Goal: Communication & Community: Participate in discussion

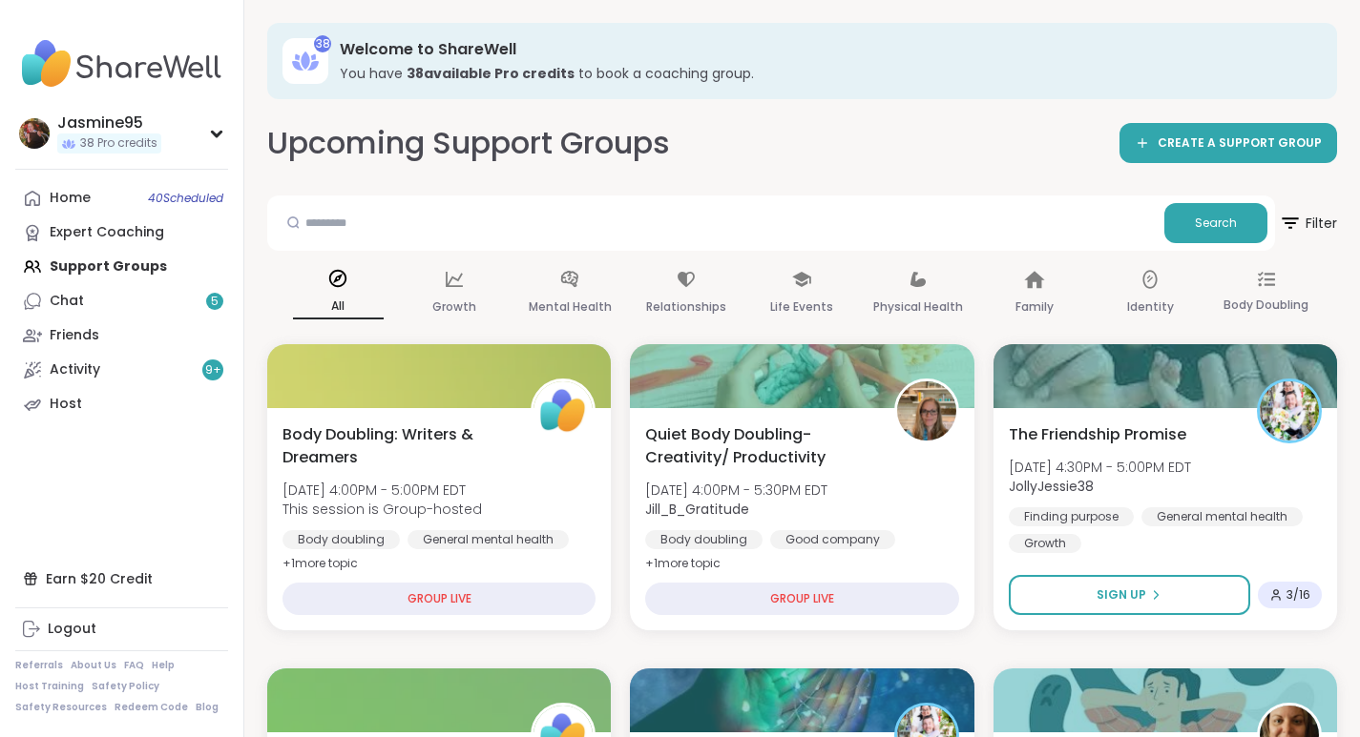
click at [1085, 599] on button "Sign Up" at bounding box center [1128, 595] width 241 height 40
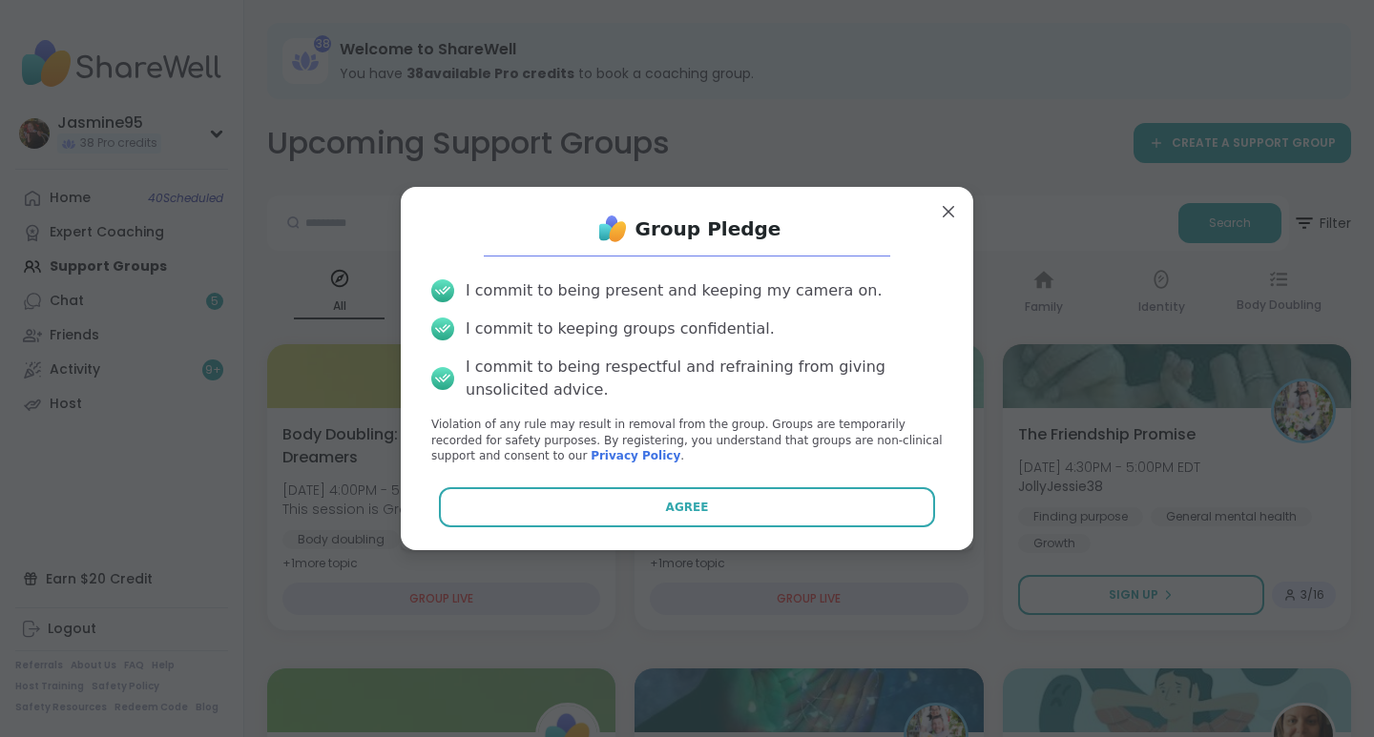
click at [703, 512] on button "Agree" at bounding box center [687, 508] width 497 height 40
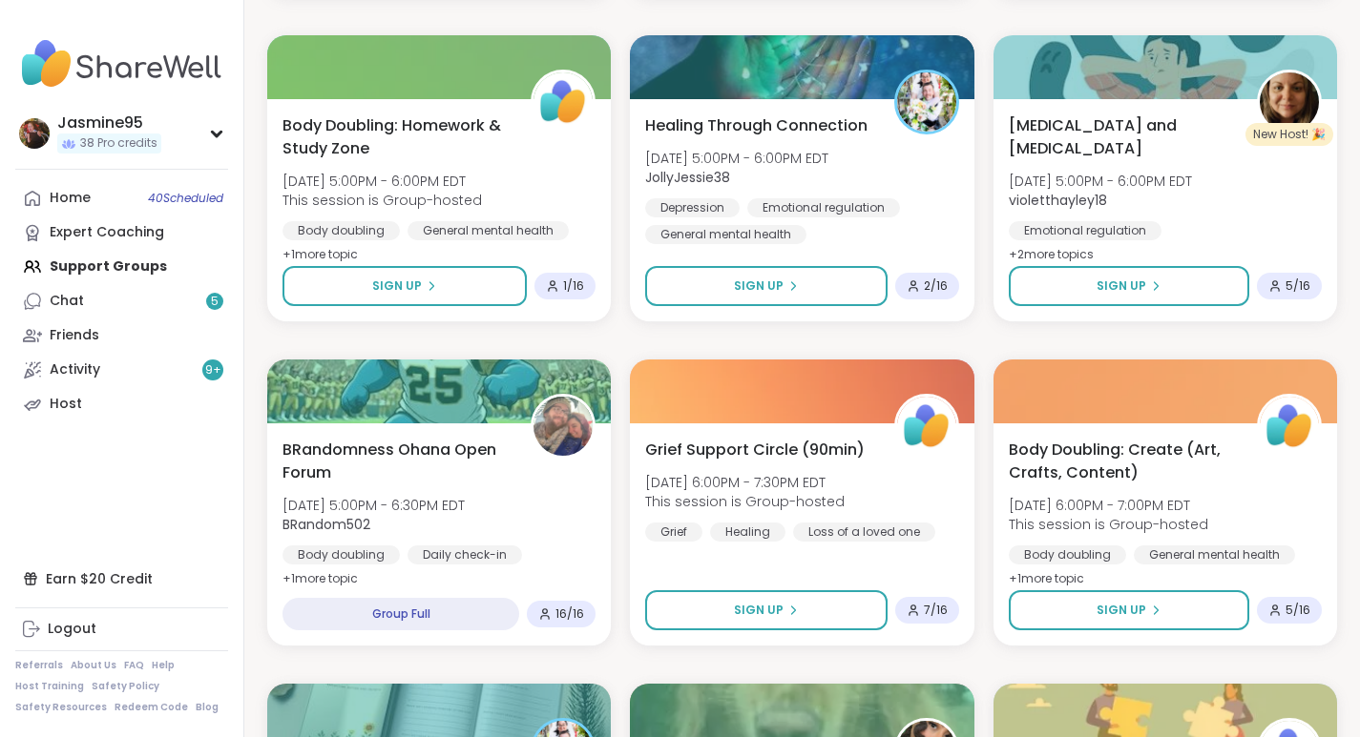
scroll to position [634, 0]
click at [829, 289] on button "Sign Up" at bounding box center [765, 285] width 241 height 40
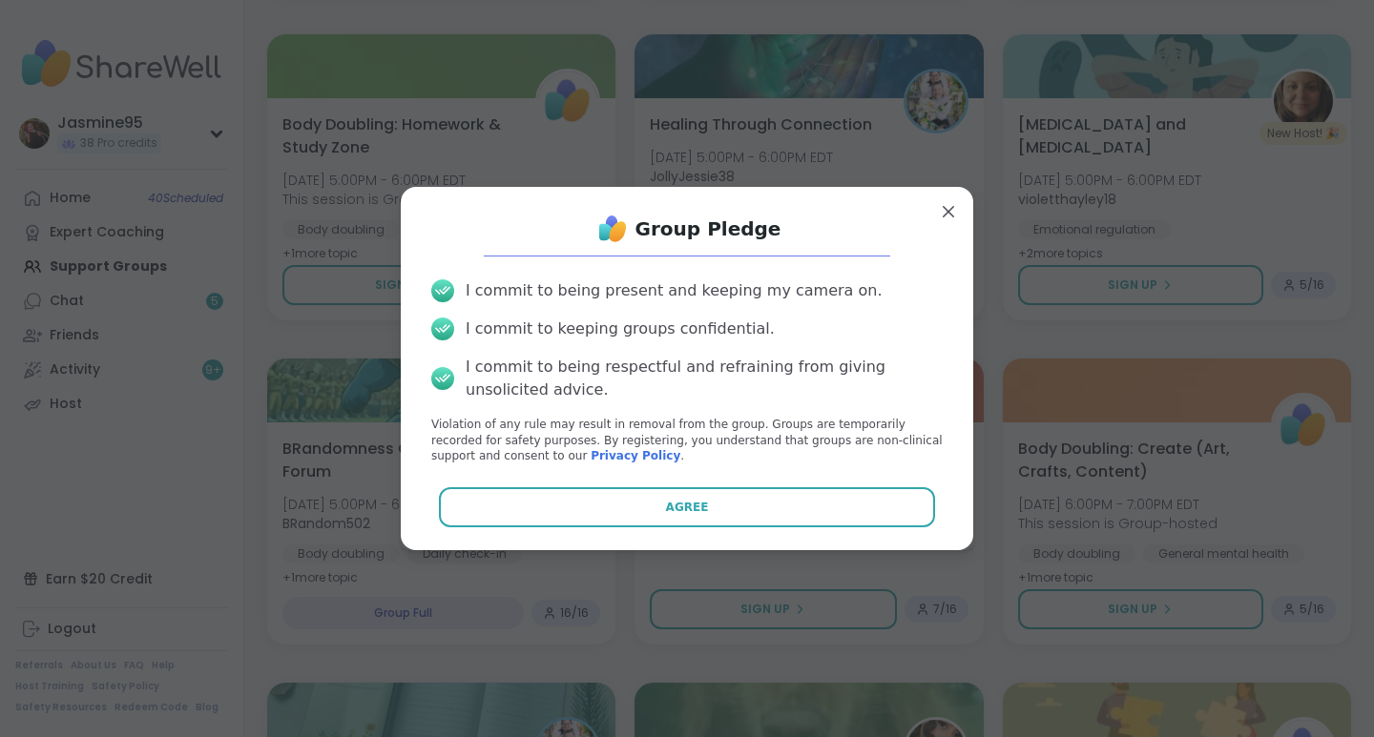
click at [720, 510] on button "Agree" at bounding box center [687, 508] width 497 height 40
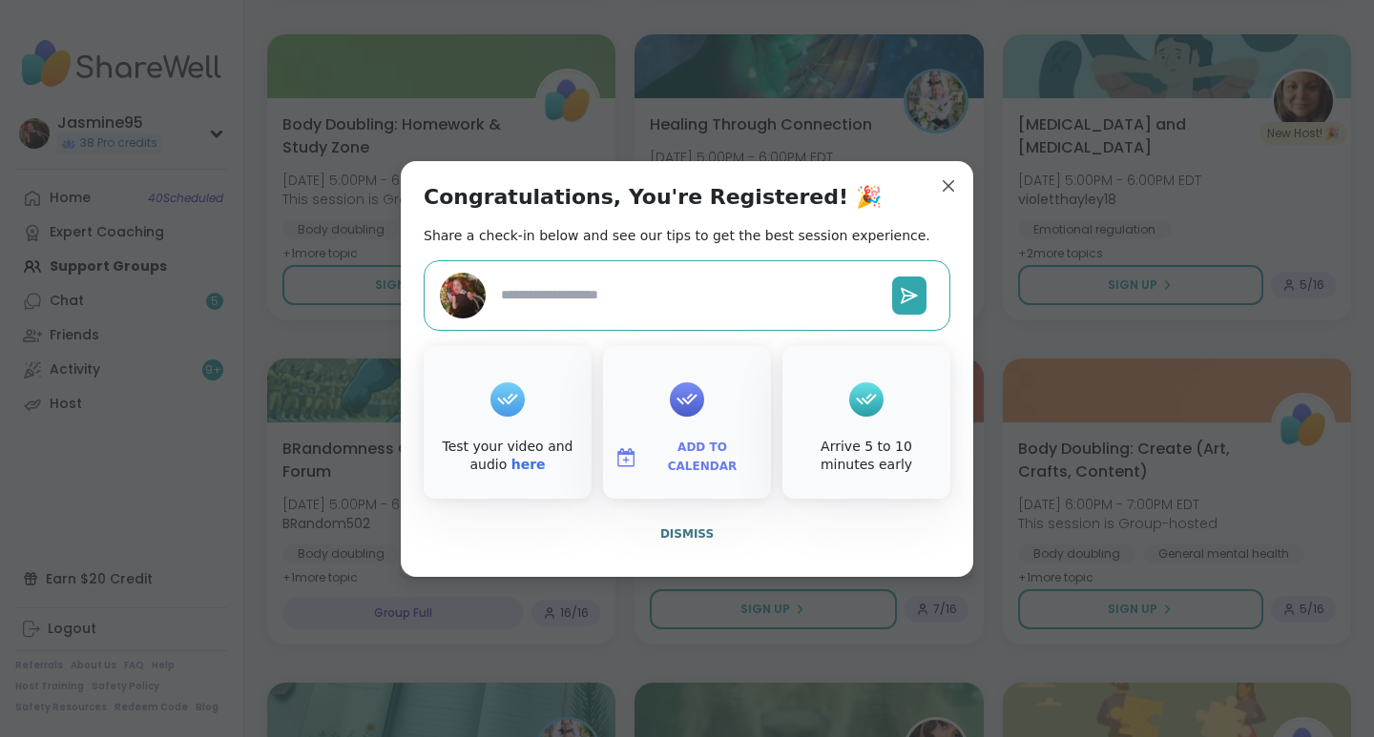
type textarea "*"
click at [690, 540] on span "Dismiss" at bounding box center [686, 534] width 53 height 13
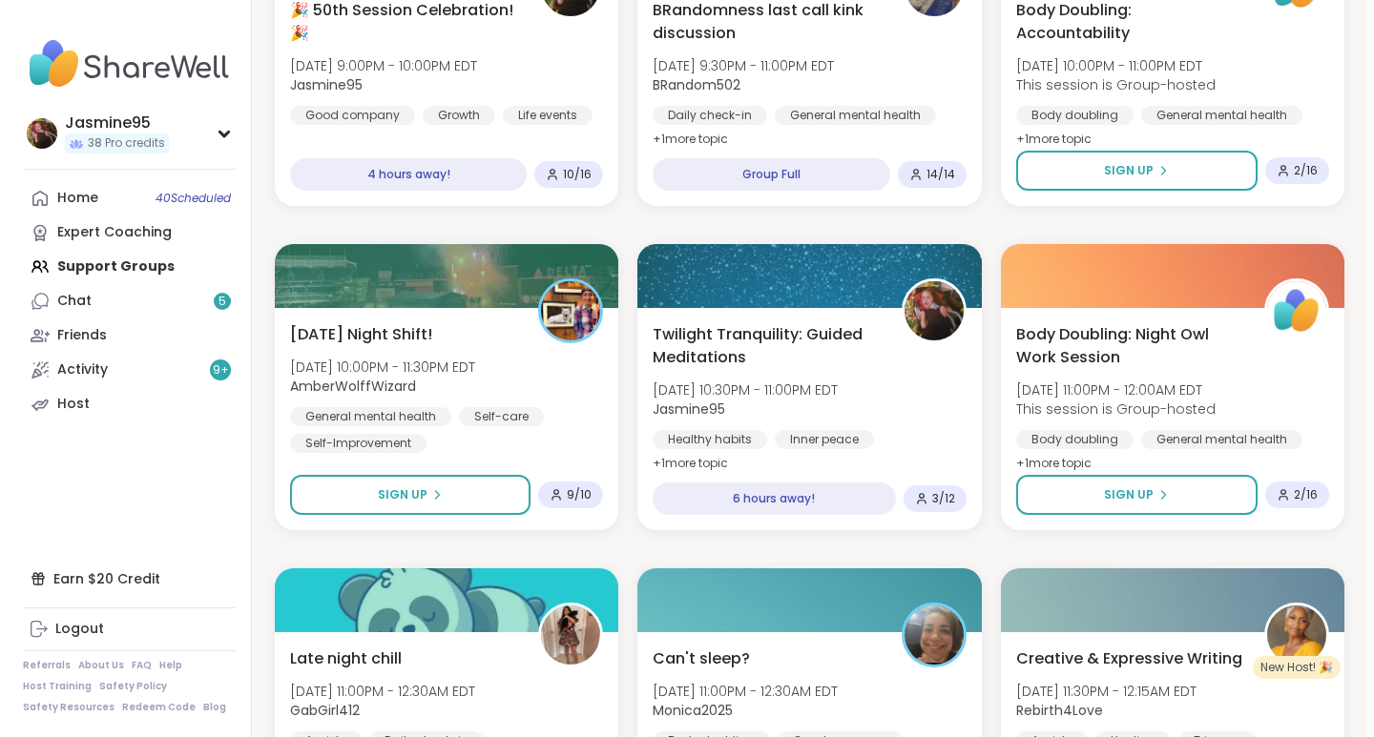
scroll to position [3021, 0]
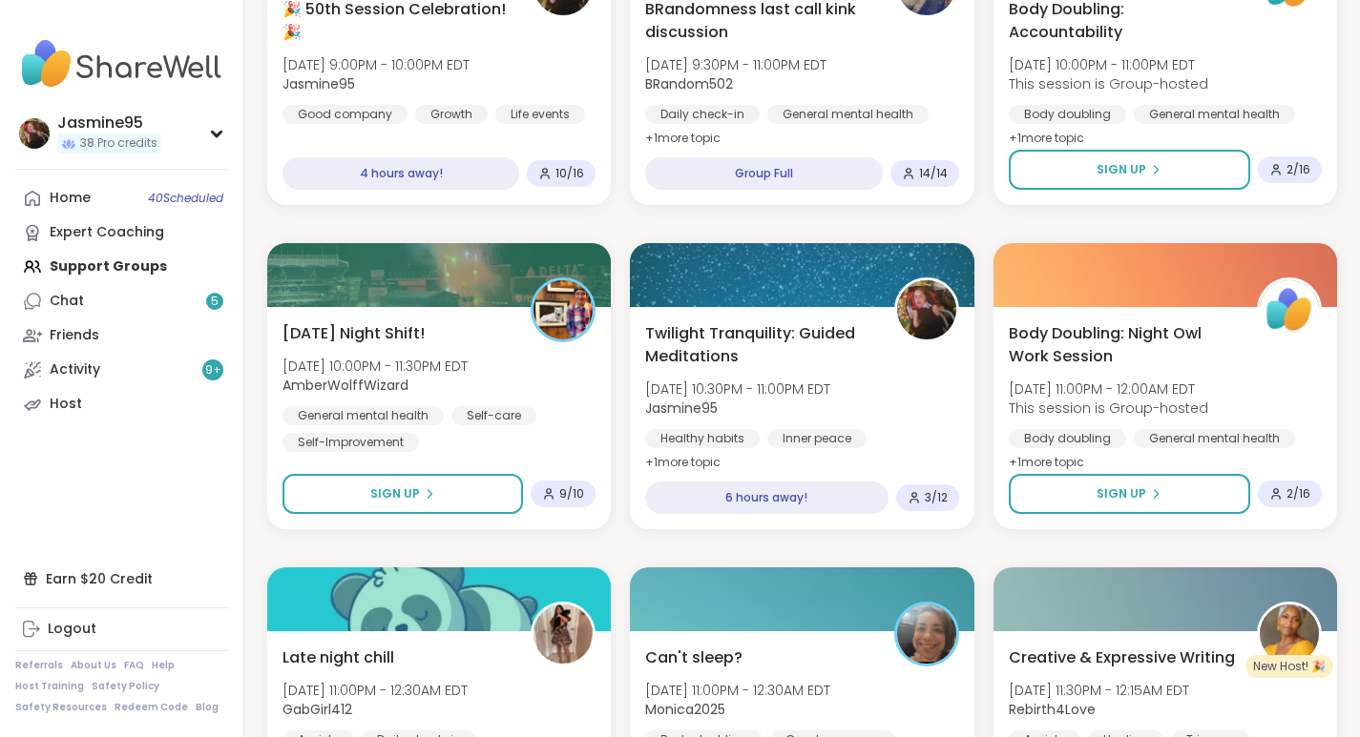
click at [469, 76] on span "Jasmine95" at bounding box center [375, 83] width 187 height 19
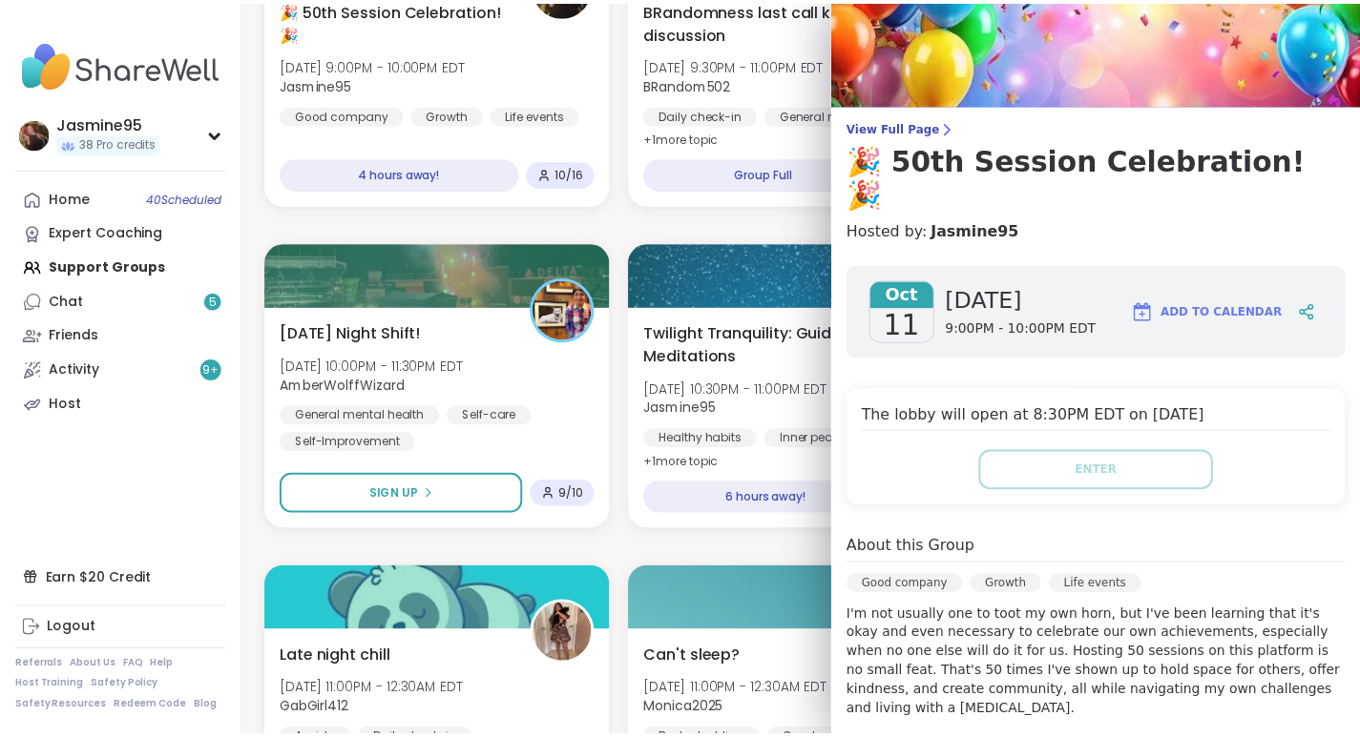
scroll to position [0, 0]
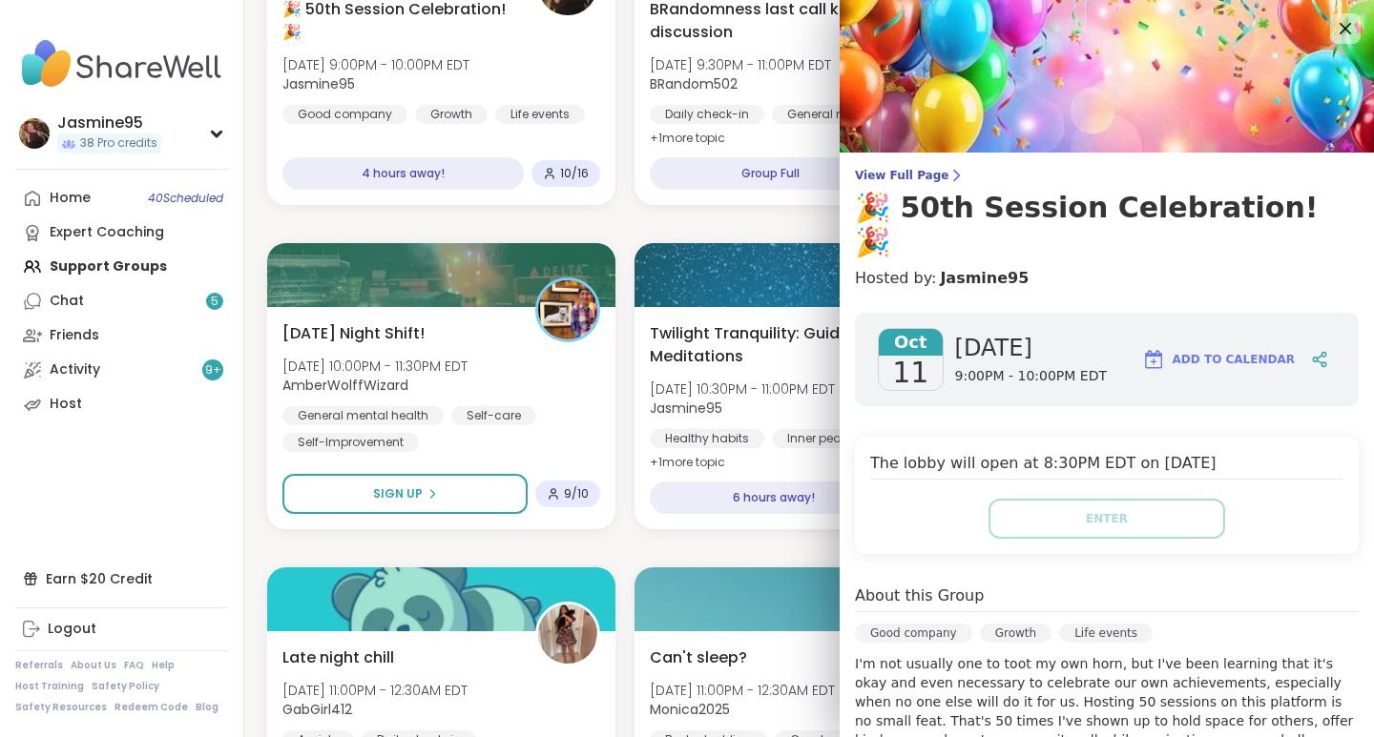
click at [1334, 29] on icon at bounding box center [1345, 28] width 23 height 23
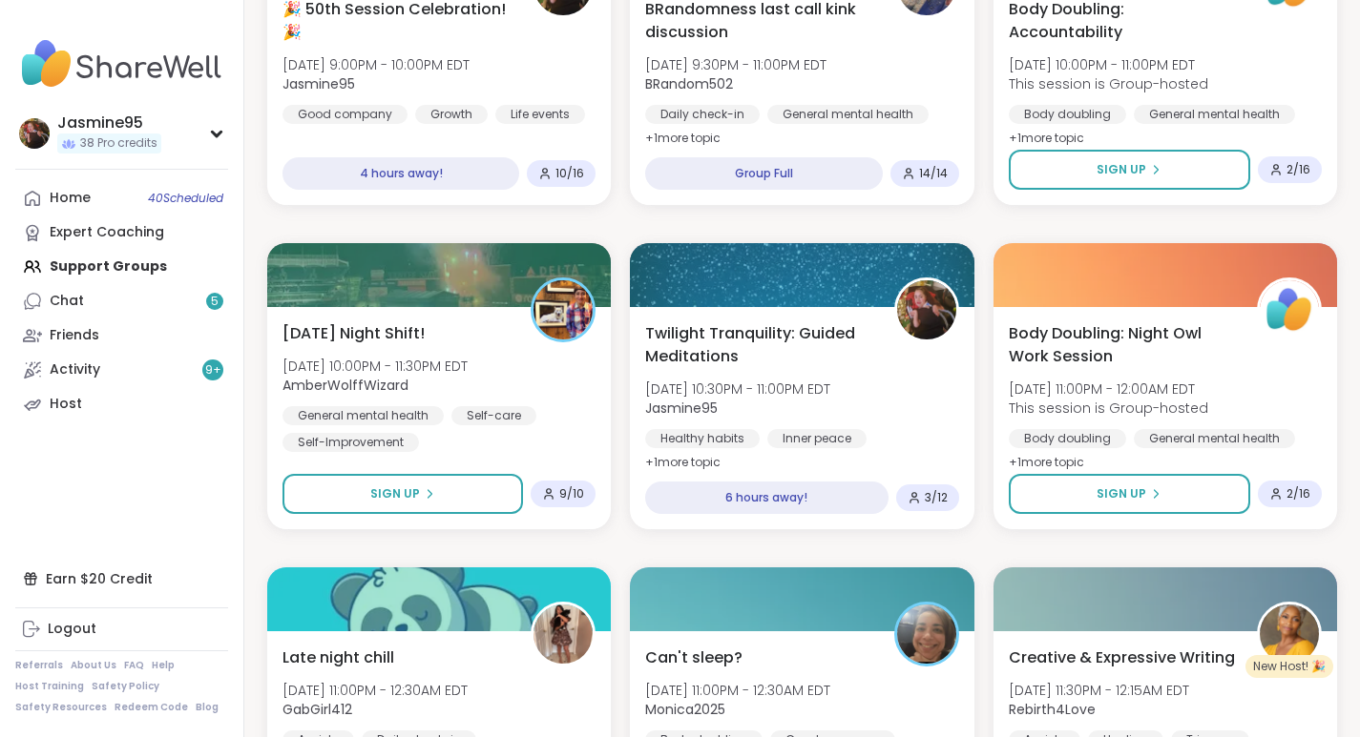
click at [141, 312] on link "Chat 5" at bounding box center [121, 301] width 213 height 34
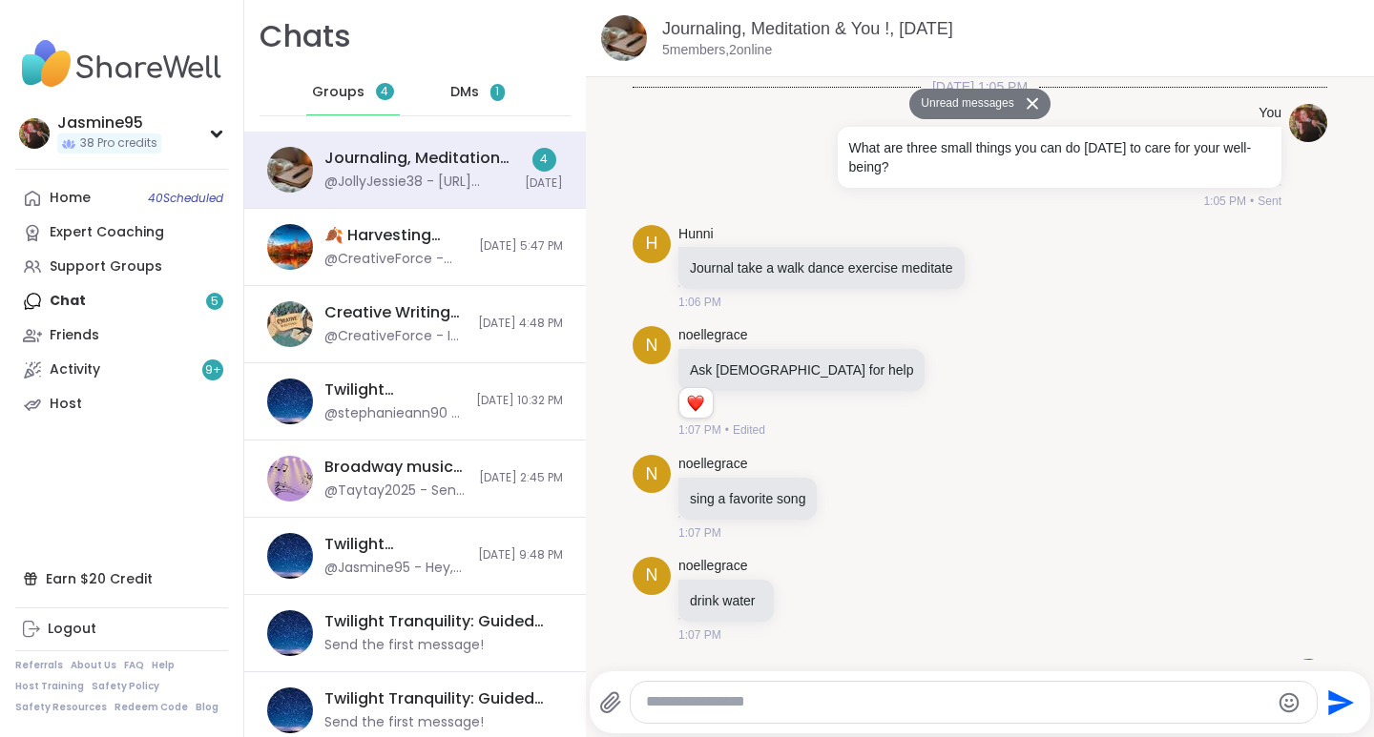
scroll to position [1982, 0]
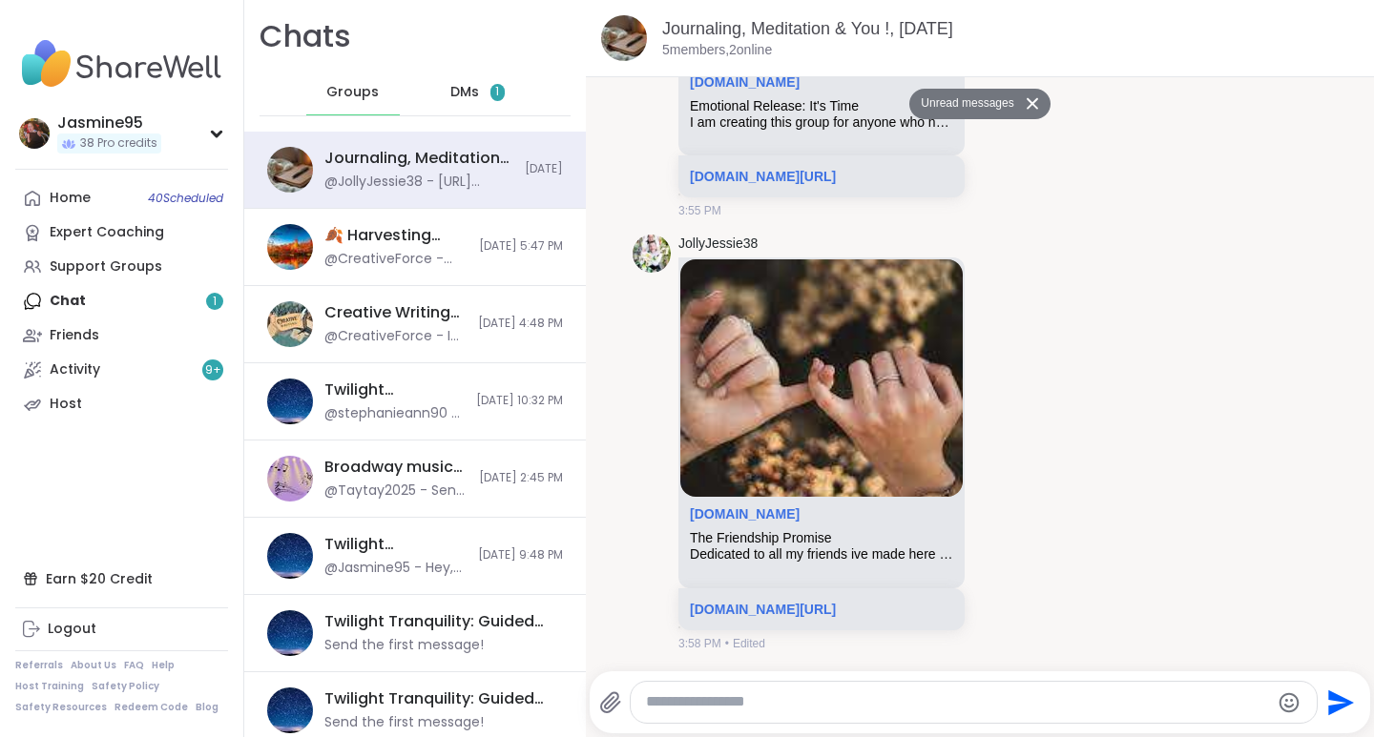
click at [493, 94] on span "1" at bounding box center [497, 92] width 14 height 17
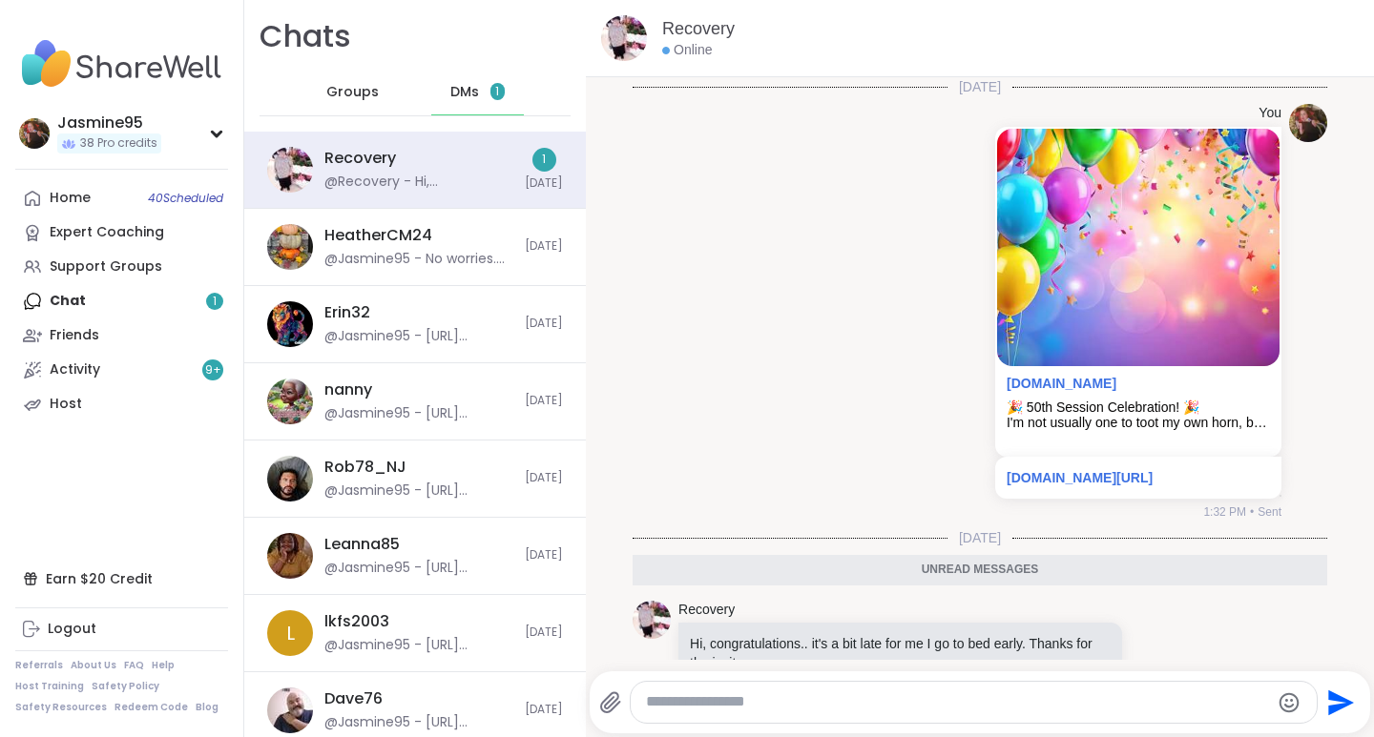
scroll to position [73, 0]
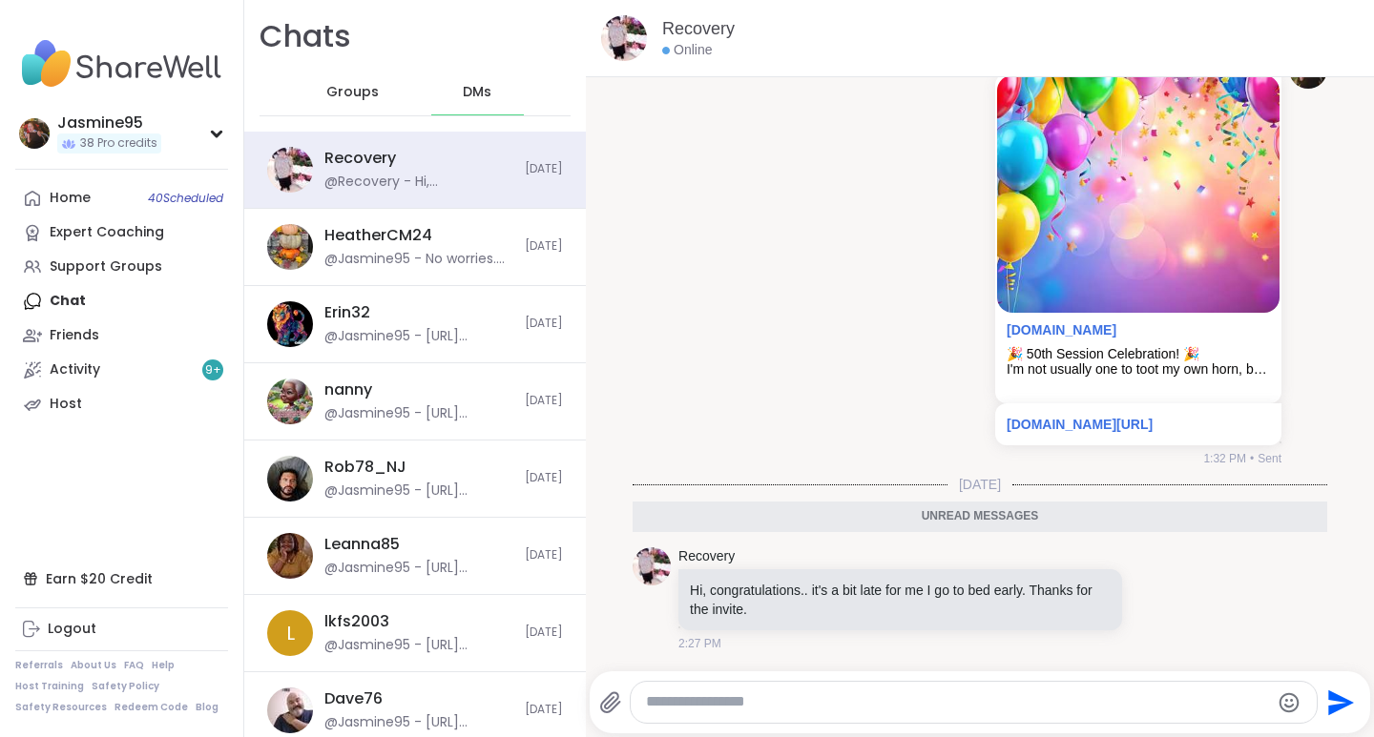
click at [1147, 596] on icon at bounding box center [1155, 599] width 17 height 19
click at [995, 569] on div "Select Reaction: Heart" at bounding box center [1003, 568] width 17 height 17
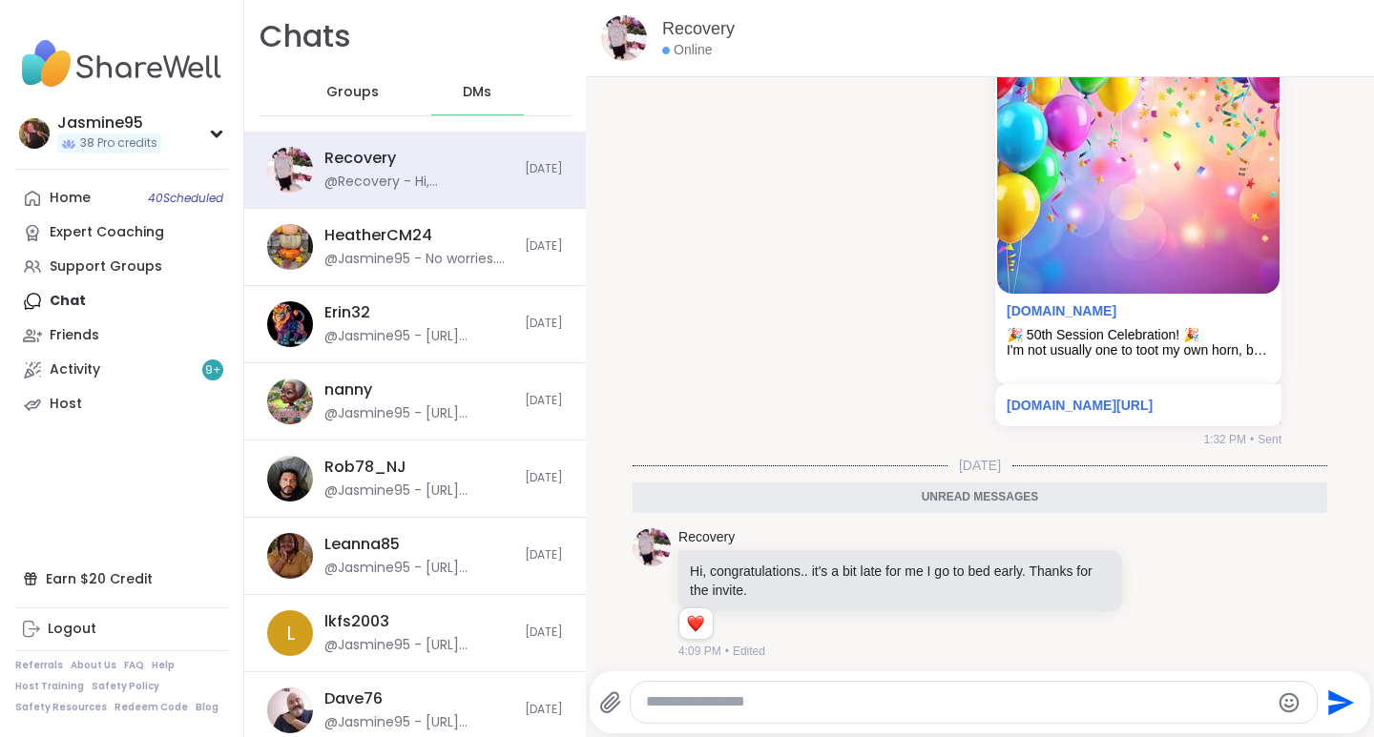
scroll to position [100, 0]
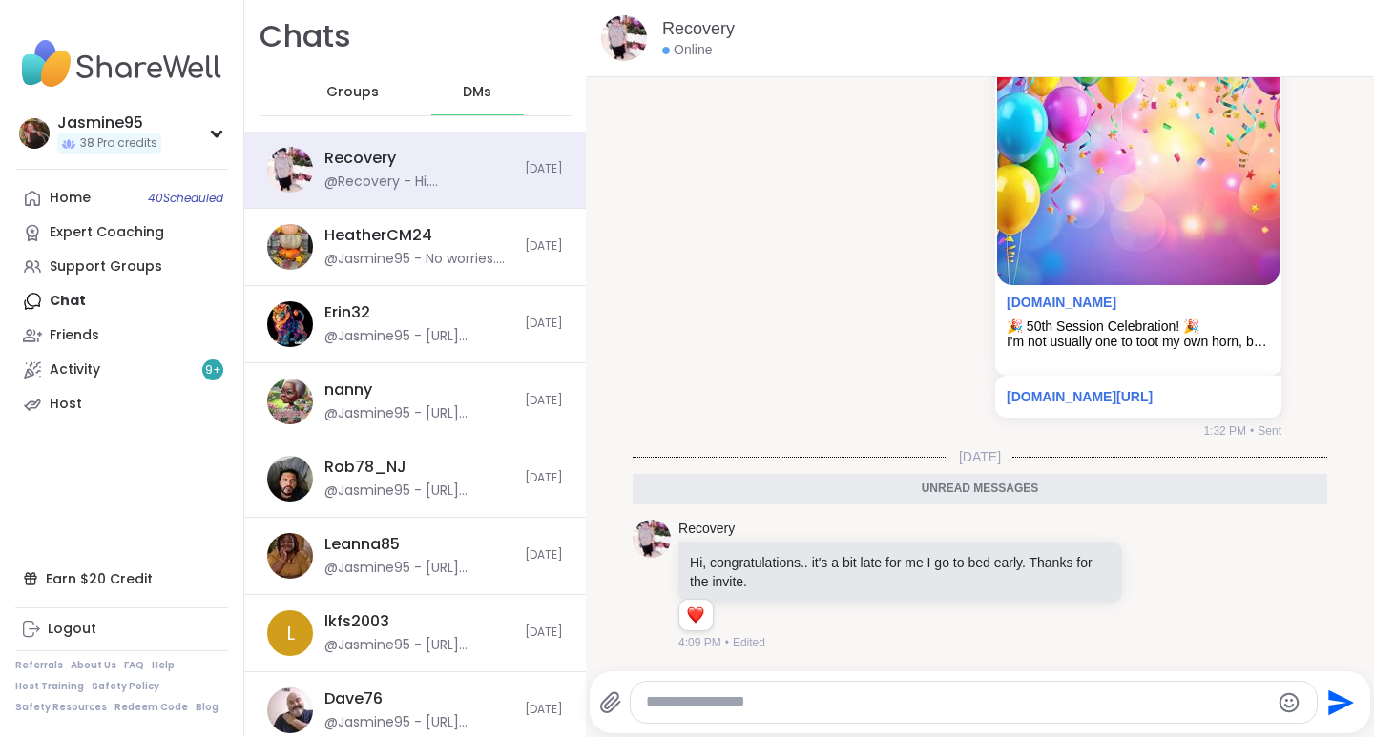
click at [126, 271] on div "Support Groups" at bounding box center [106, 267] width 113 height 19
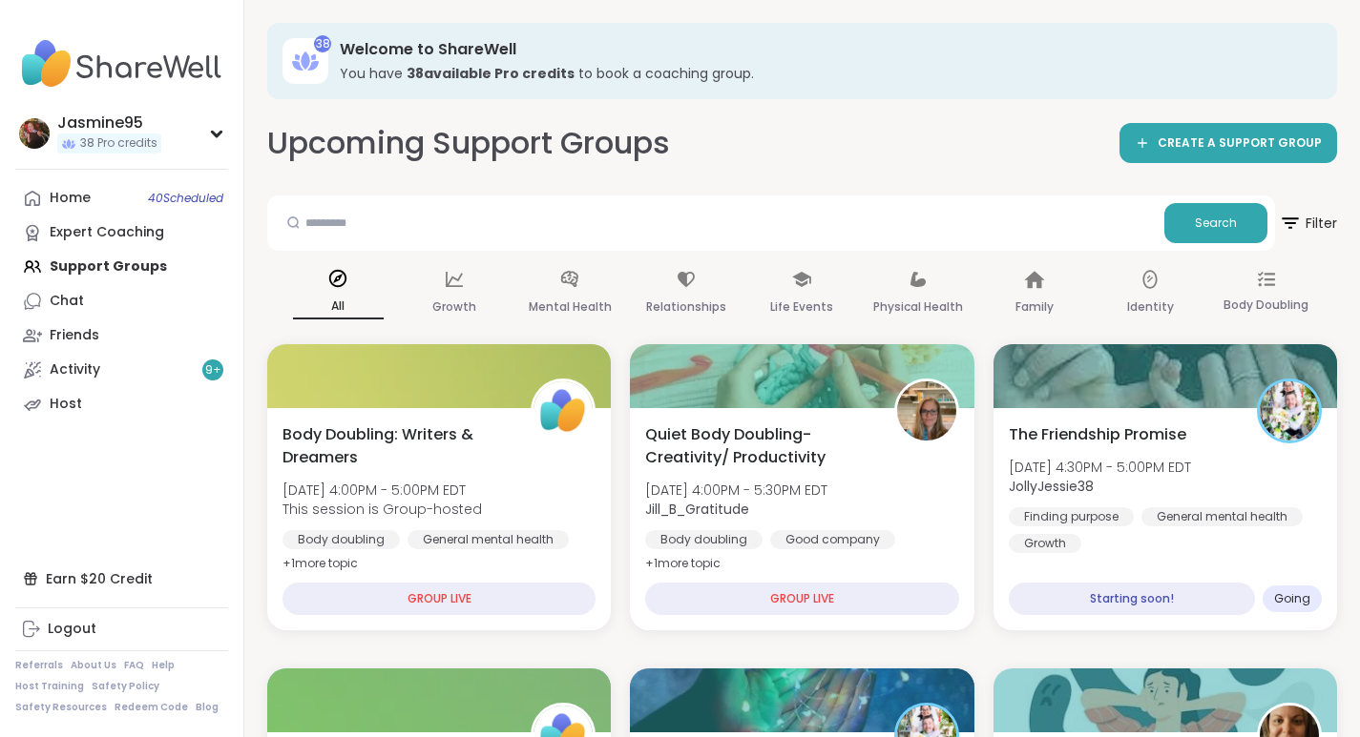
click at [1119, 446] on span "The Friendship Promise" at bounding box center [1096, 435] width 177 height 23
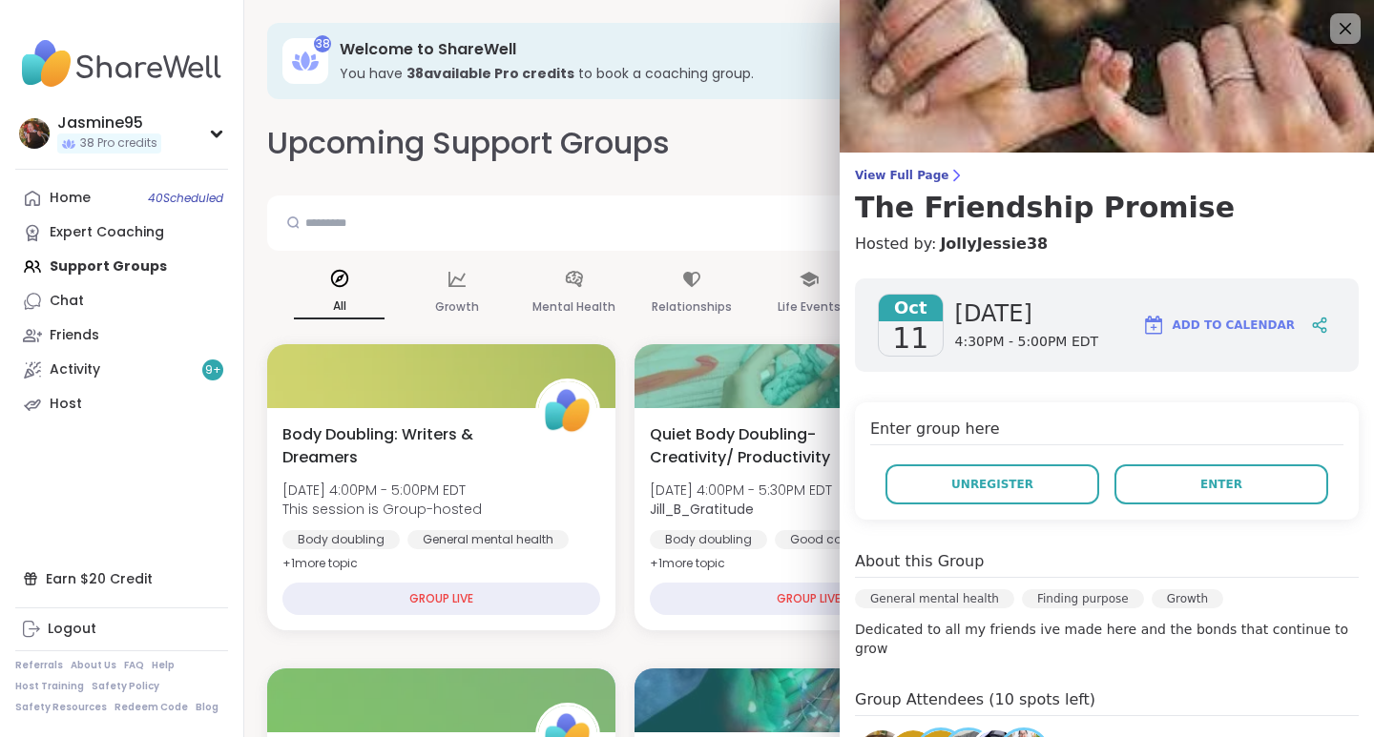
click at [1200, 488] on span "Enter" at bounding box center [1221, 484] width 42 height 17
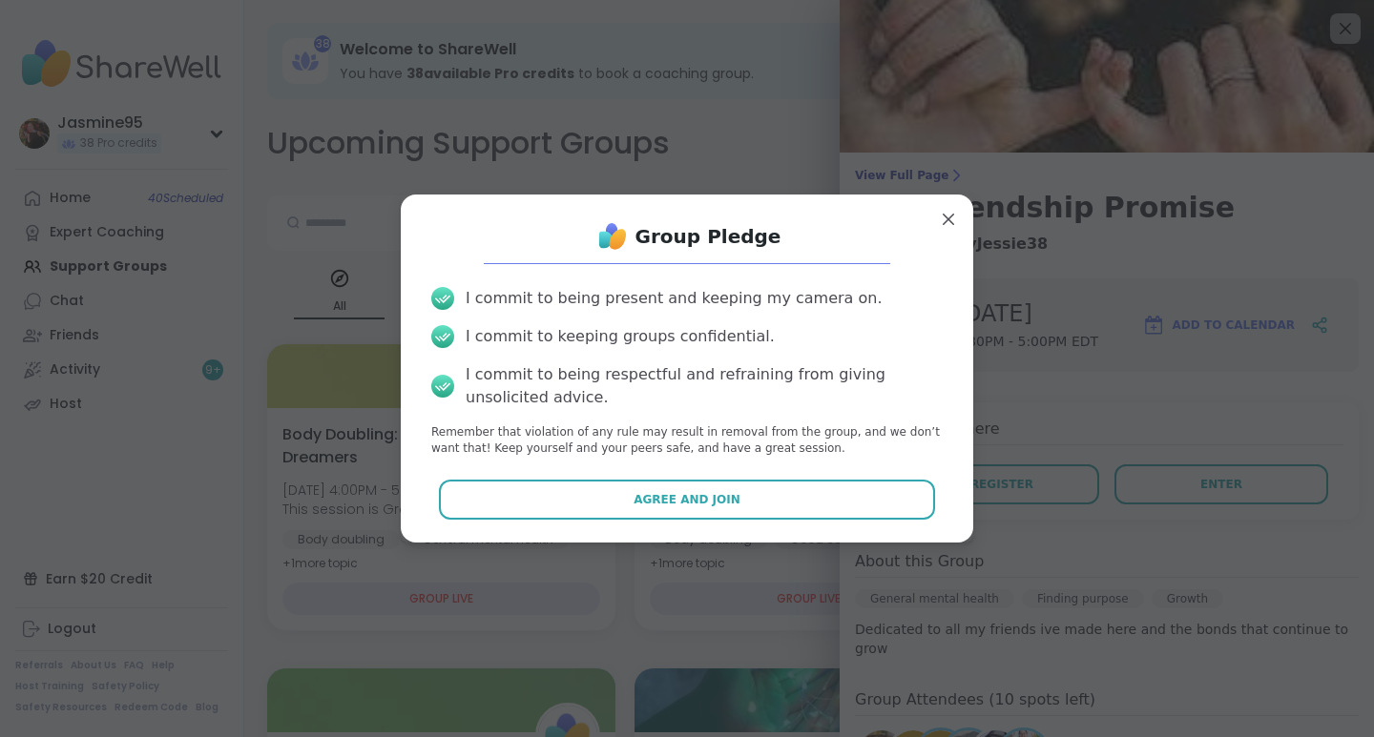
click at [730, 496] on button "Agree and Join" at bounding box center [687, 500] width 497 height 40
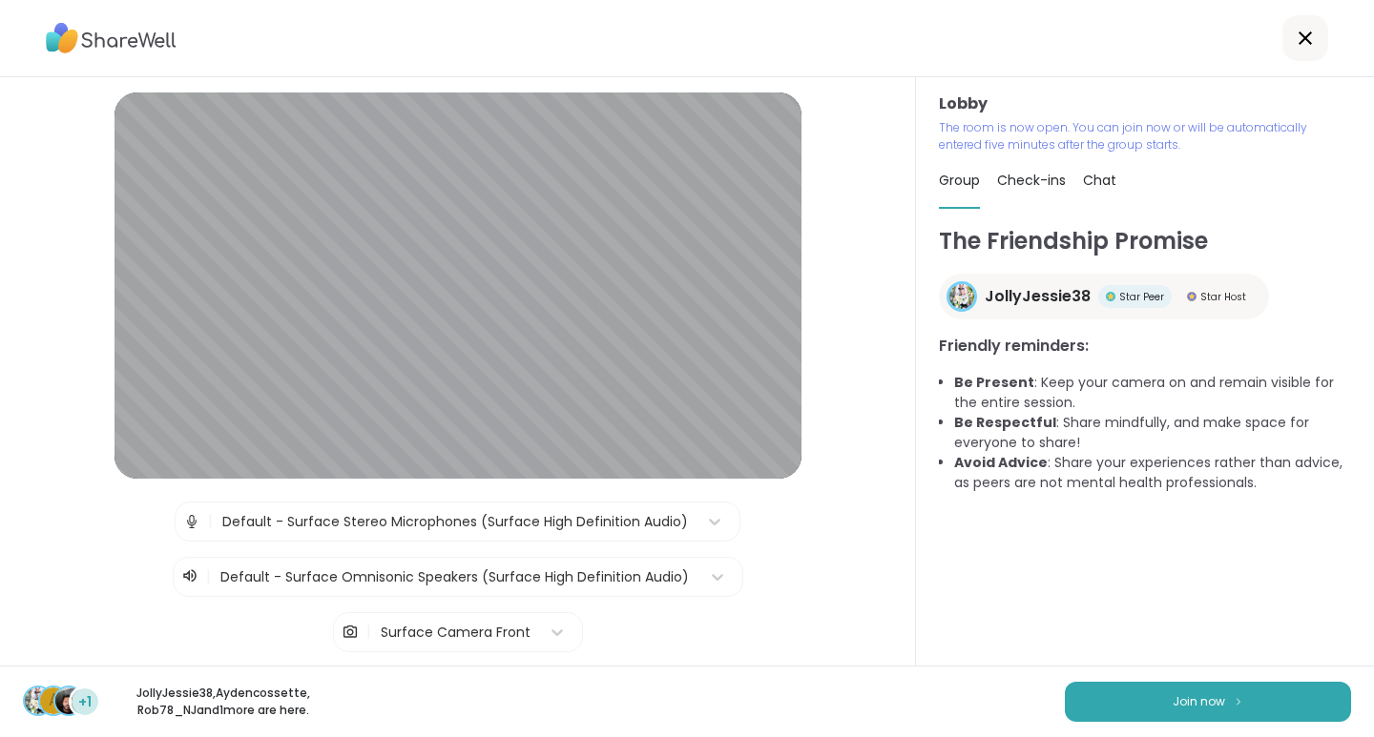
click at [1173, 704] on span "Join now" at bounding box center [1199, 702] width 52 height 17
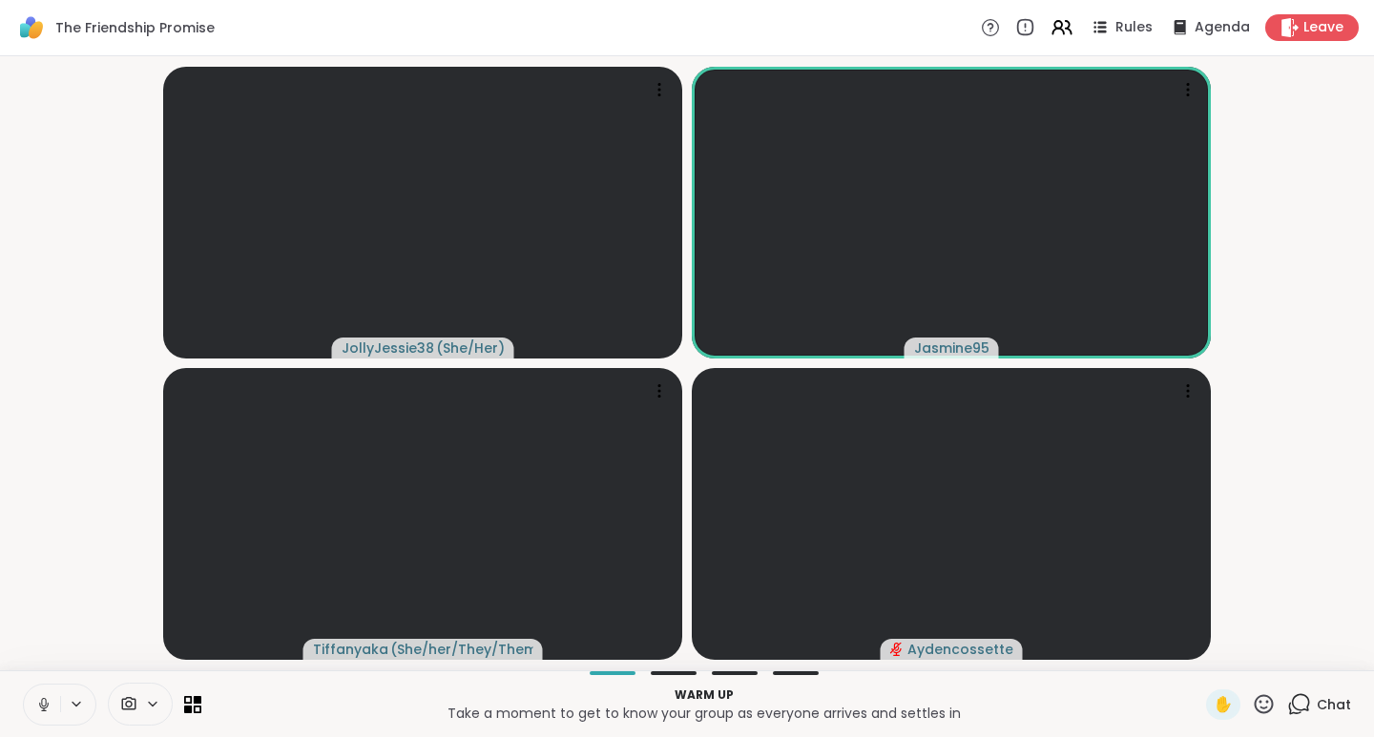
click at [1252, 703] on icon at bounding box center [1264, 705] width 24 height 24
click at [1324, 650] on span "🎉" at bounding box center [1333, 654] width 19 height 23
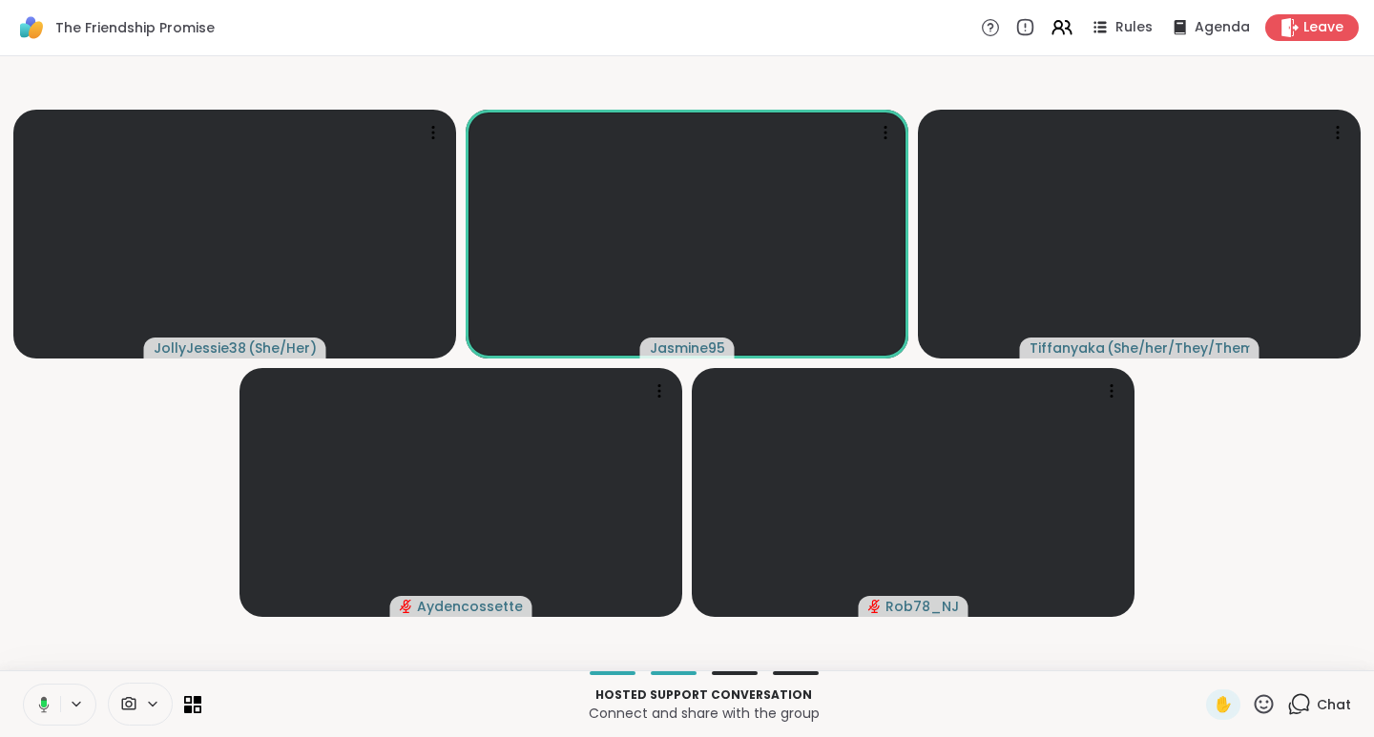
click at [1254, 711] on icon at bounding box center [1264, 705] width 24 height 24
click at [1198, 654] on span "❤️" at bounding box center [1207, 654] width 19 height 23
drag, startPoint x: 1198, startPoint y: 522, endPoint x: 1171, endPoint y: 509, distance: 30.3
click at [1171, 509] on video-player-container "JollyJessie38 ( She/Her ) Jasmine95 [PERSON_NAME] ( She/her/They/Them ) Aydenco…" at bounding box center [686, 363] width 1351 height 599
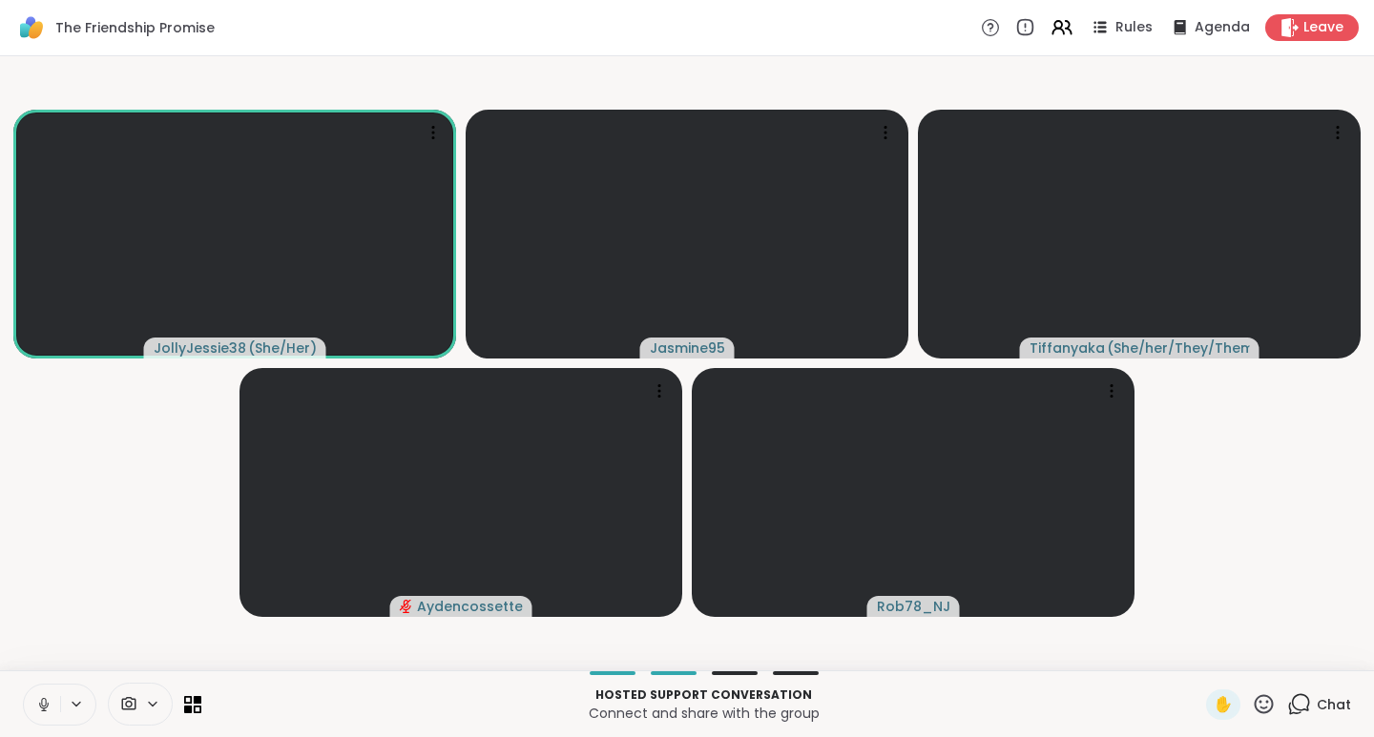
click at [1252, 705] on icon at bounding box center [1264, 705] width 24 height 24
click at [1198, 660] on span "❤️" at bounding box center [1207, 654] width 19 height 23
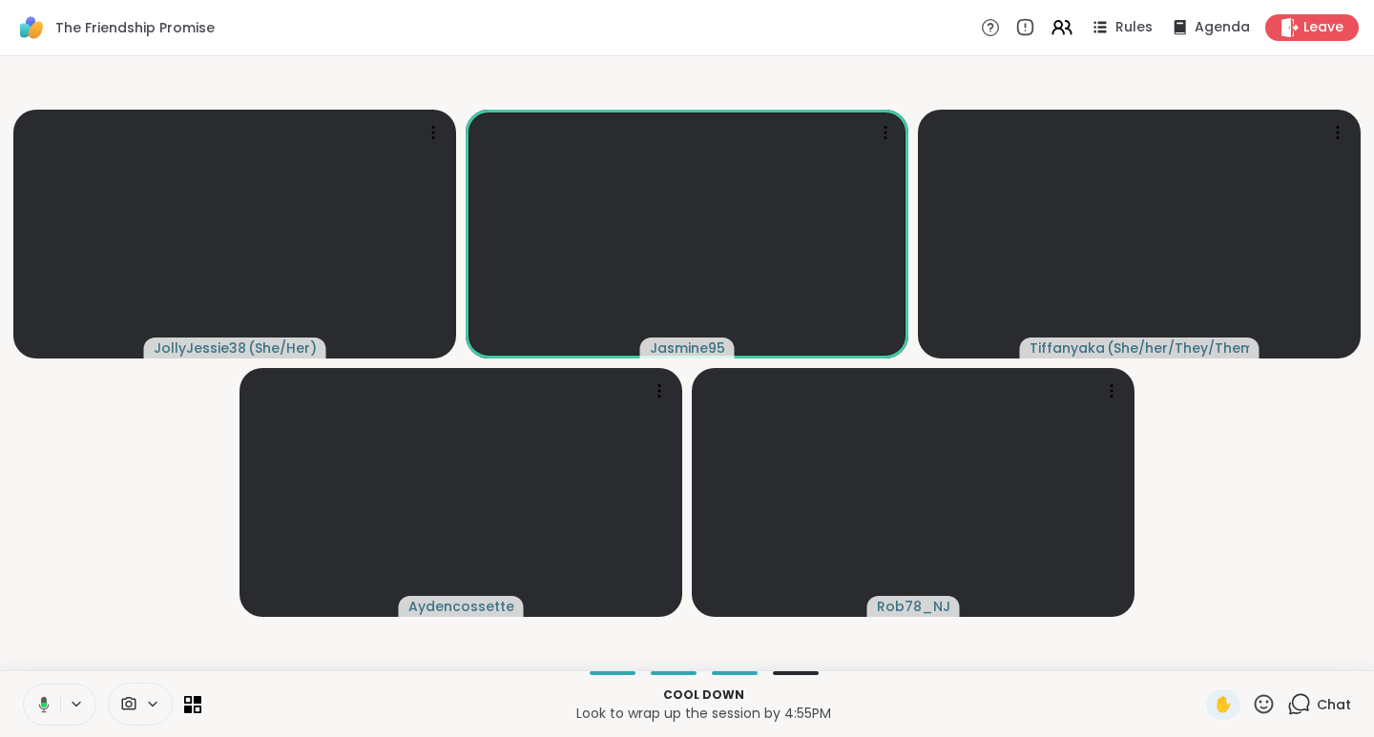
click at [49, 709] on icon at bounding box center [40, 704] width 17 height 17
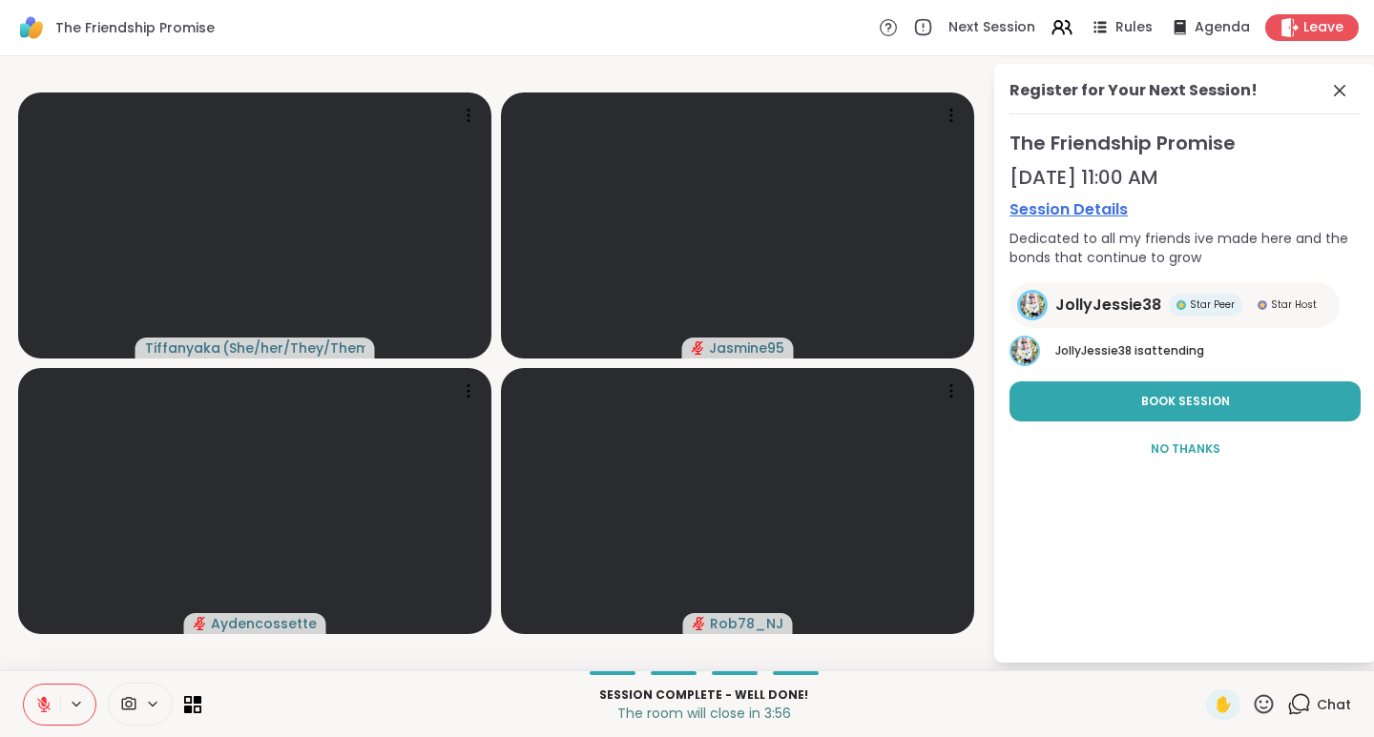
click at [1290, 704] on icon at bounding box center [1299, 705] width 24 height 24
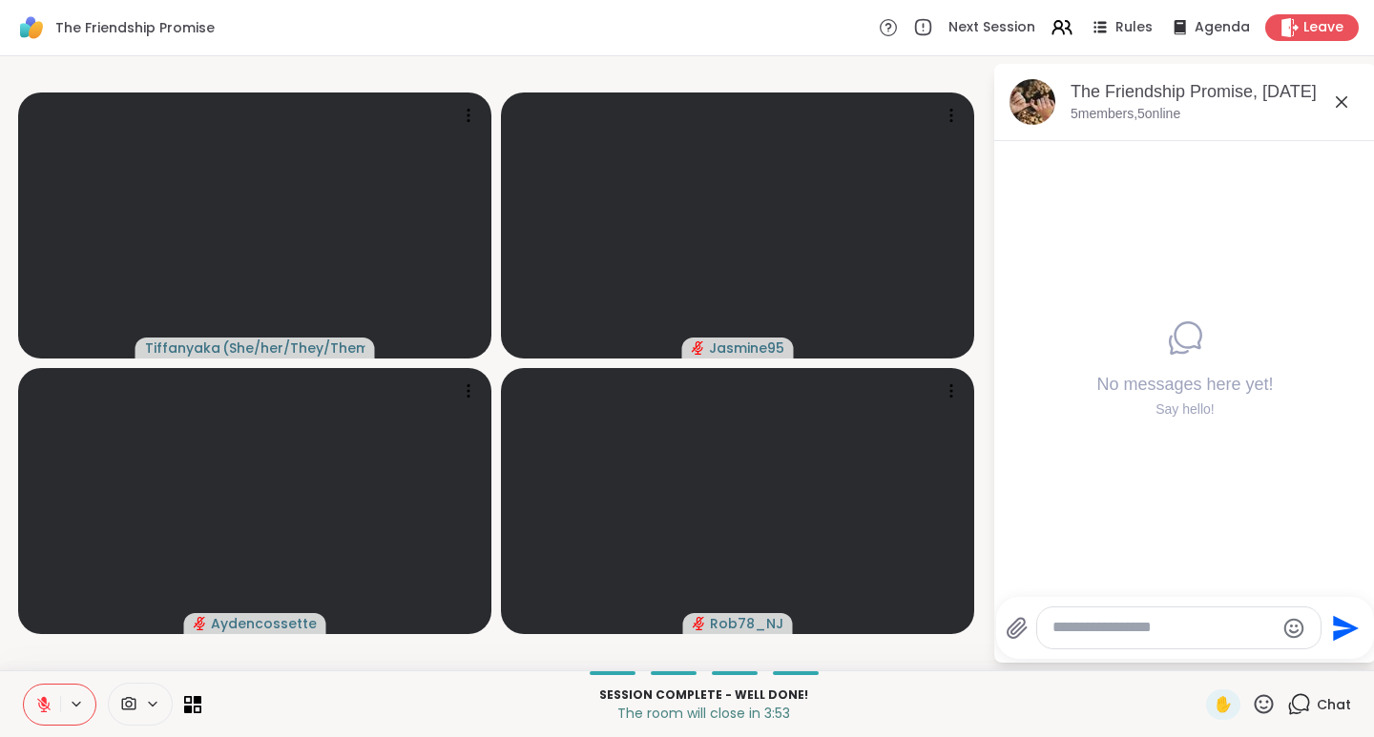
click at [1155, 625] on textarea "Type your message" at bounding box center [1163, 628] width 222 height 20
paste textarea "**********"
type textarea "**********"
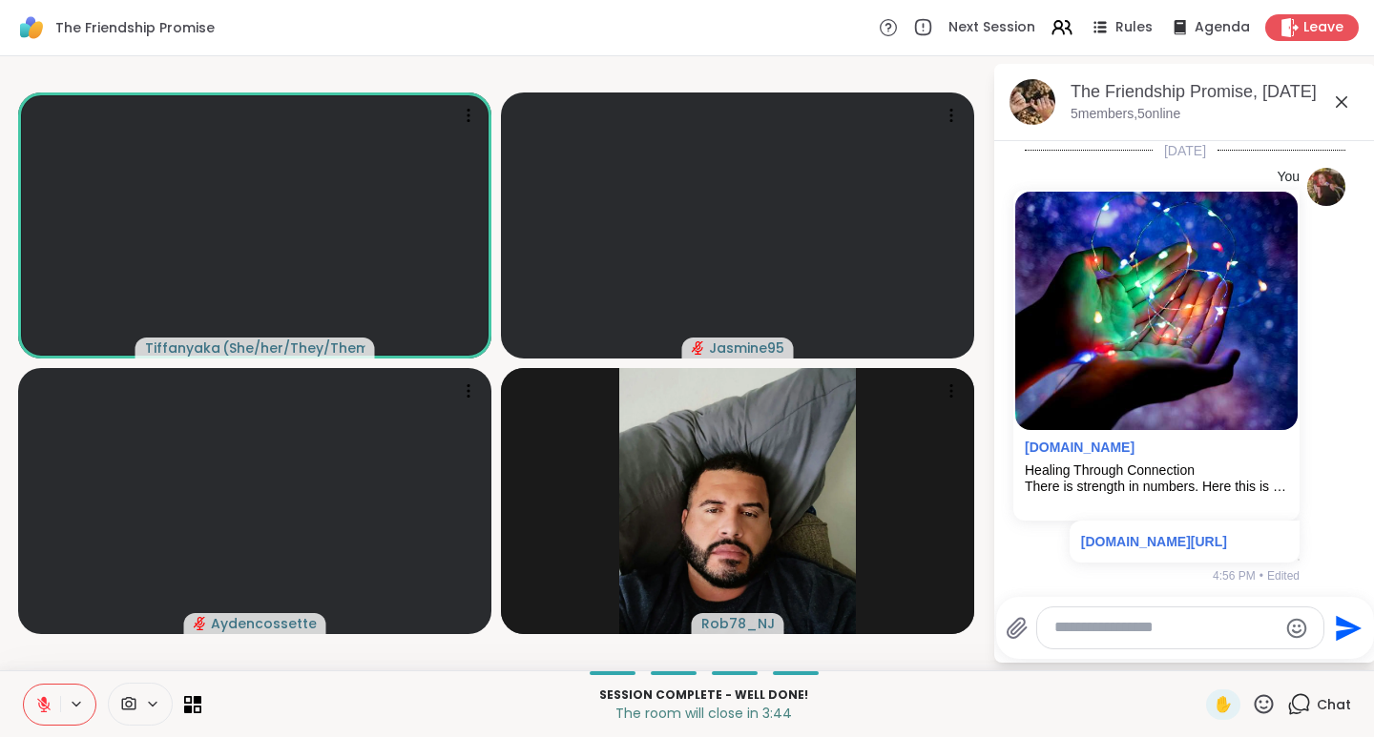
click at [50, 712] on icon at bounding box center [43, 704] width 17 height 17
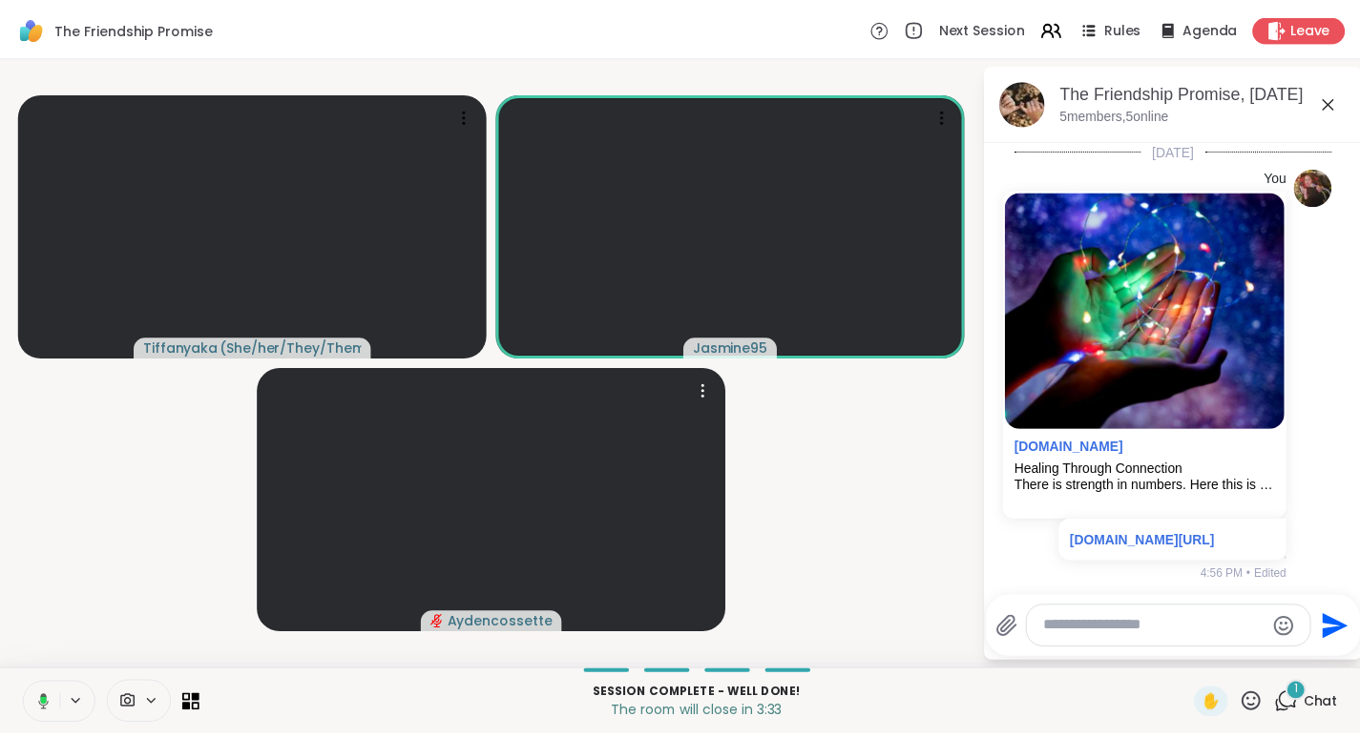
scroll to position [166, 0]
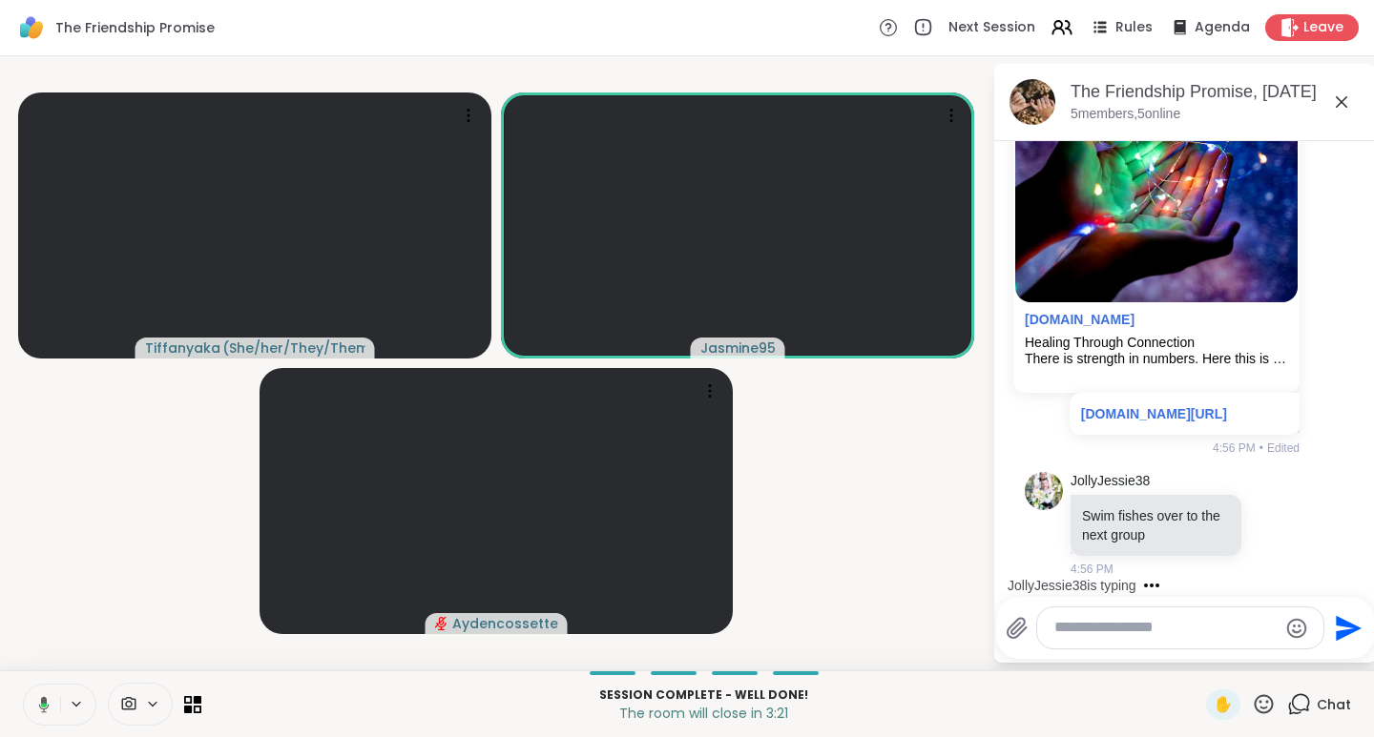
click at [1303, 28] on span "Leave" at bounding box center [1323, 27] width 40 height 19
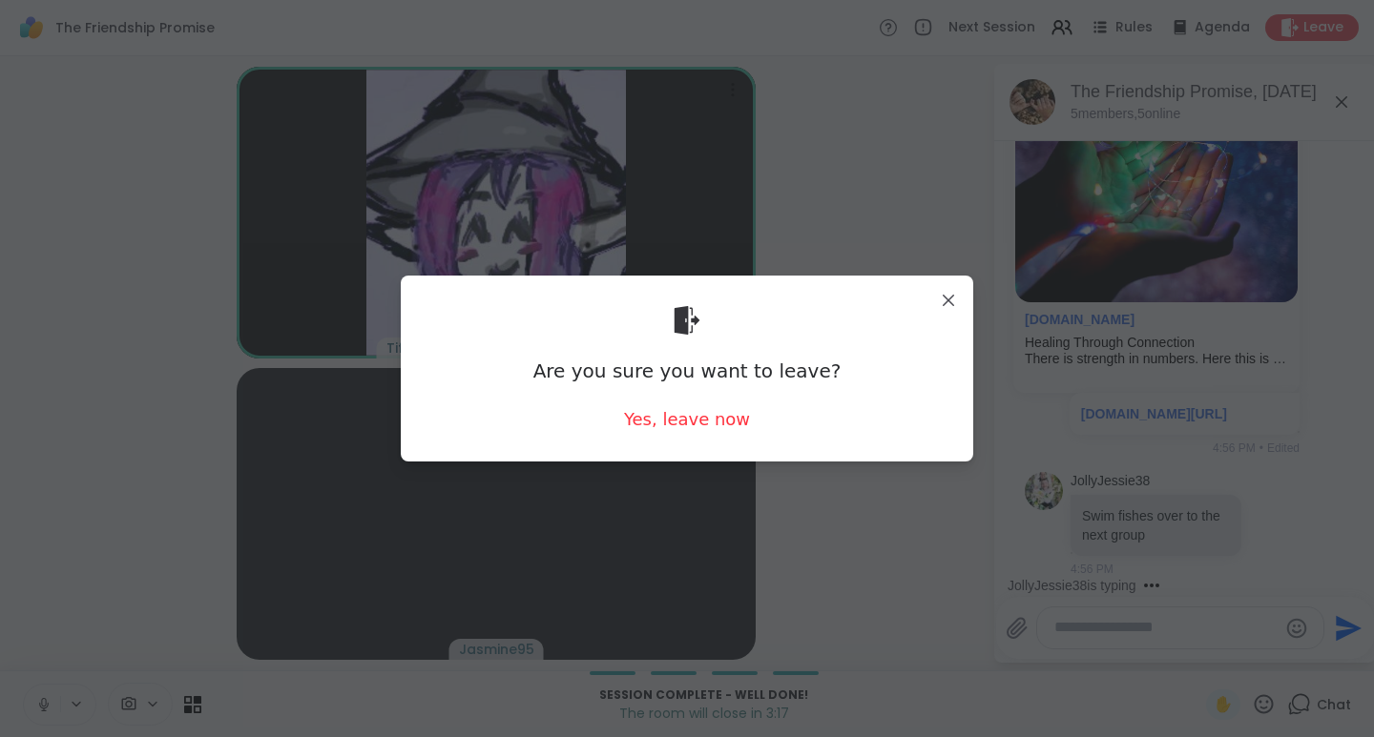
click at [680, 418] on div "Yes, leave now" at bounding box center [687, 419] width 126 height 24
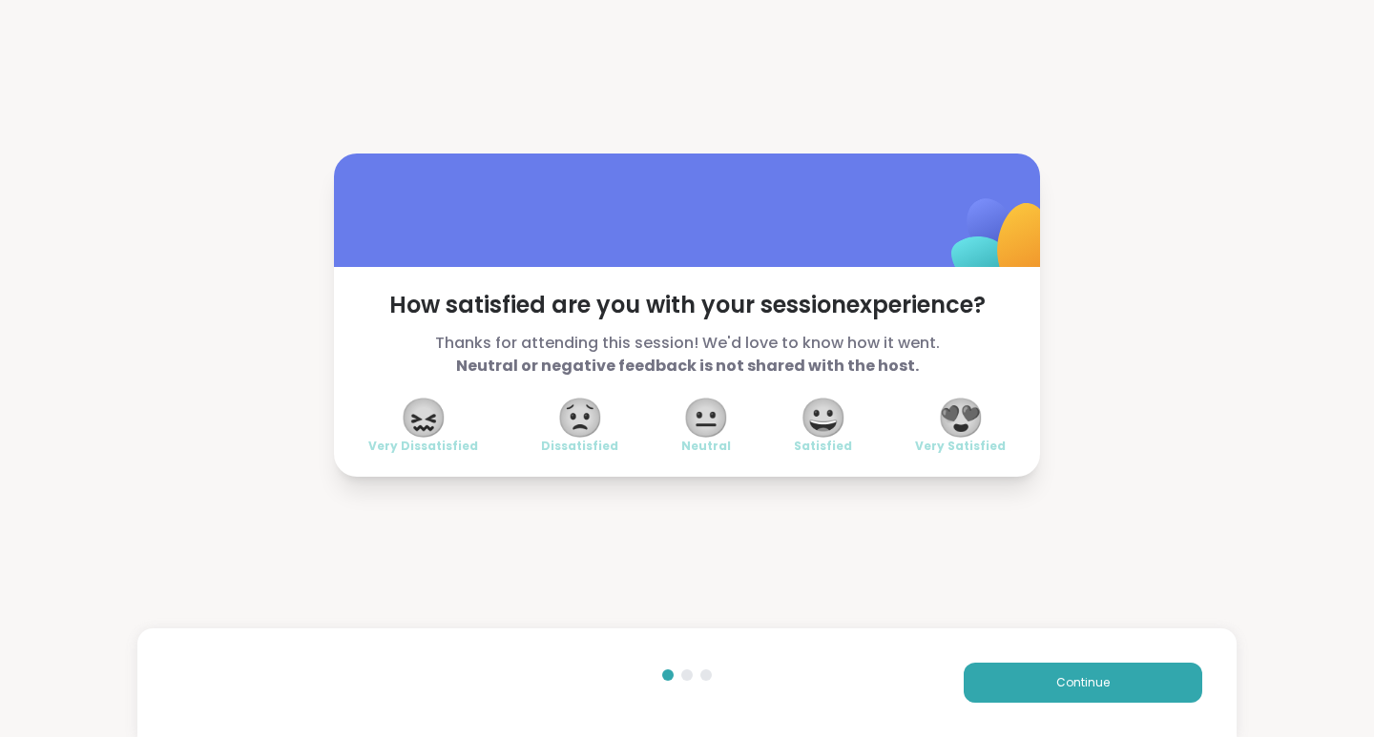
click at [961, 424] on span "😍" at bounding box center [961, 418] width 48 height 34
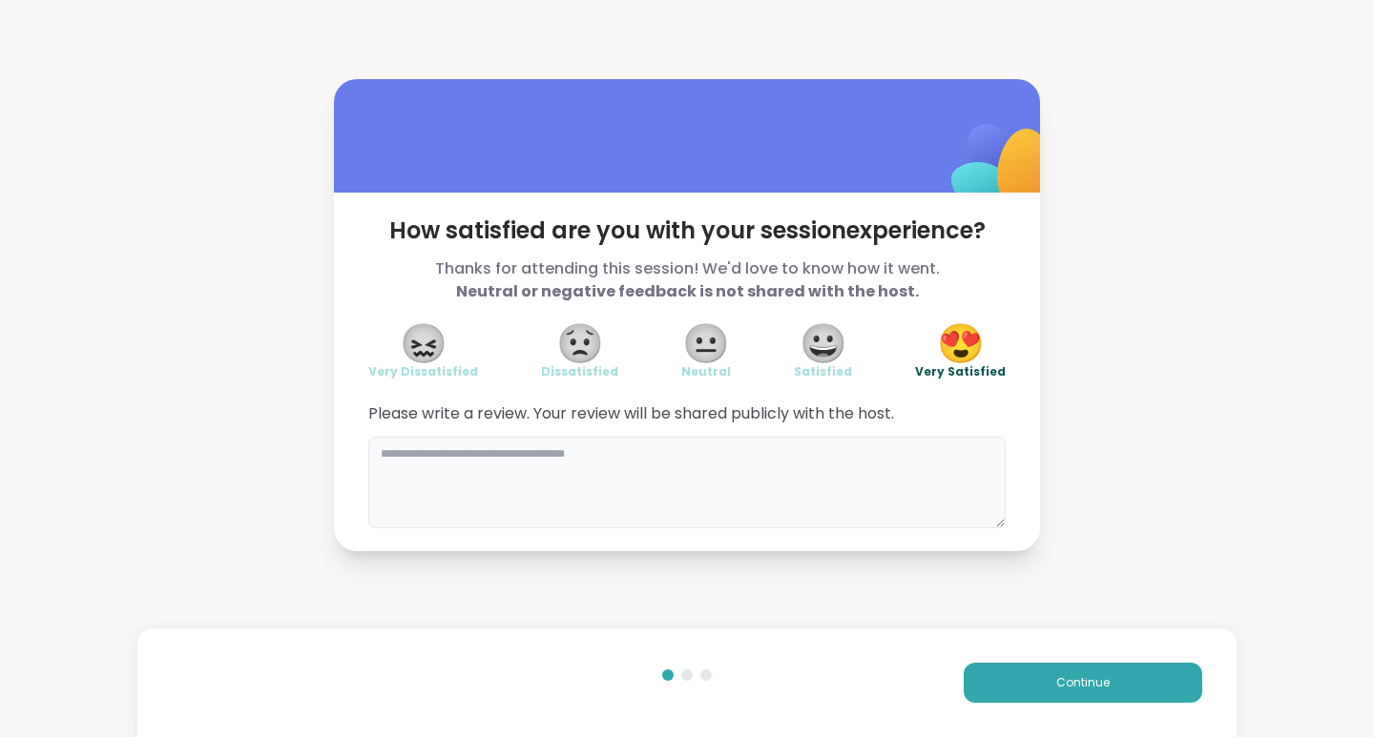
click at [475, 475] on textarea at bounding box center [686, 483] width 637 height 92
type textarea "**********"
click at [1087, 688] on span "Continue" at bounding box center [1082, 683] width 53 height 17
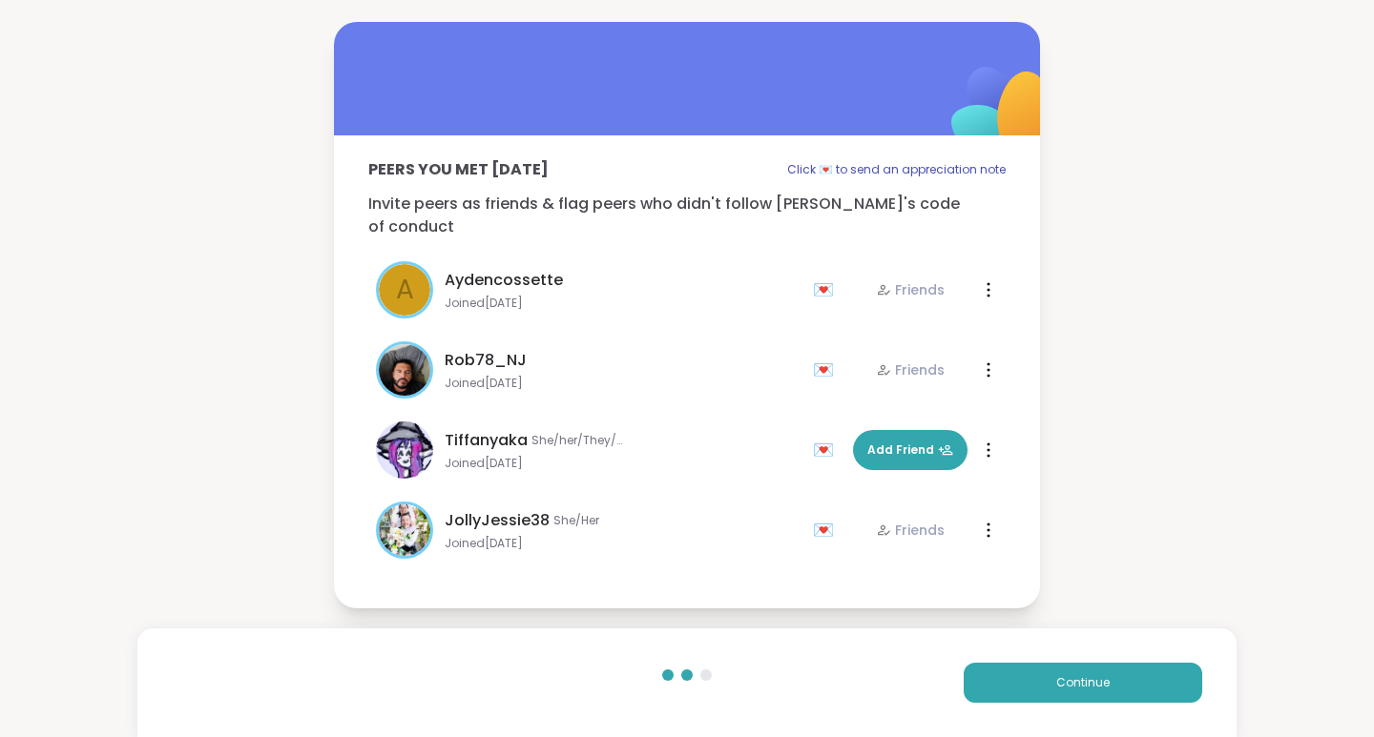
click at [1102, 685] on button "Continue" at bounding box center [1083, 683] width 239 height 40
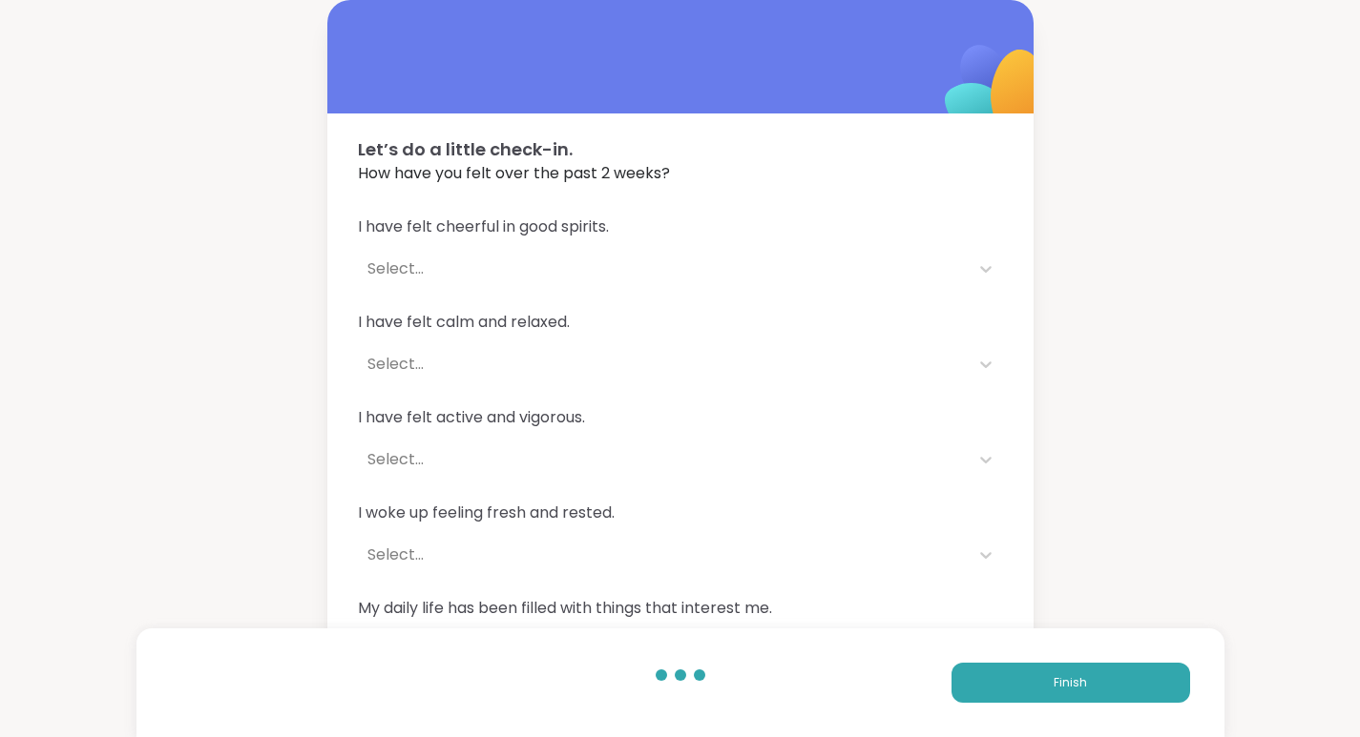
click at [1078, 689] on span "Finish" at bounding box center [1069, 683] width 33 height 17
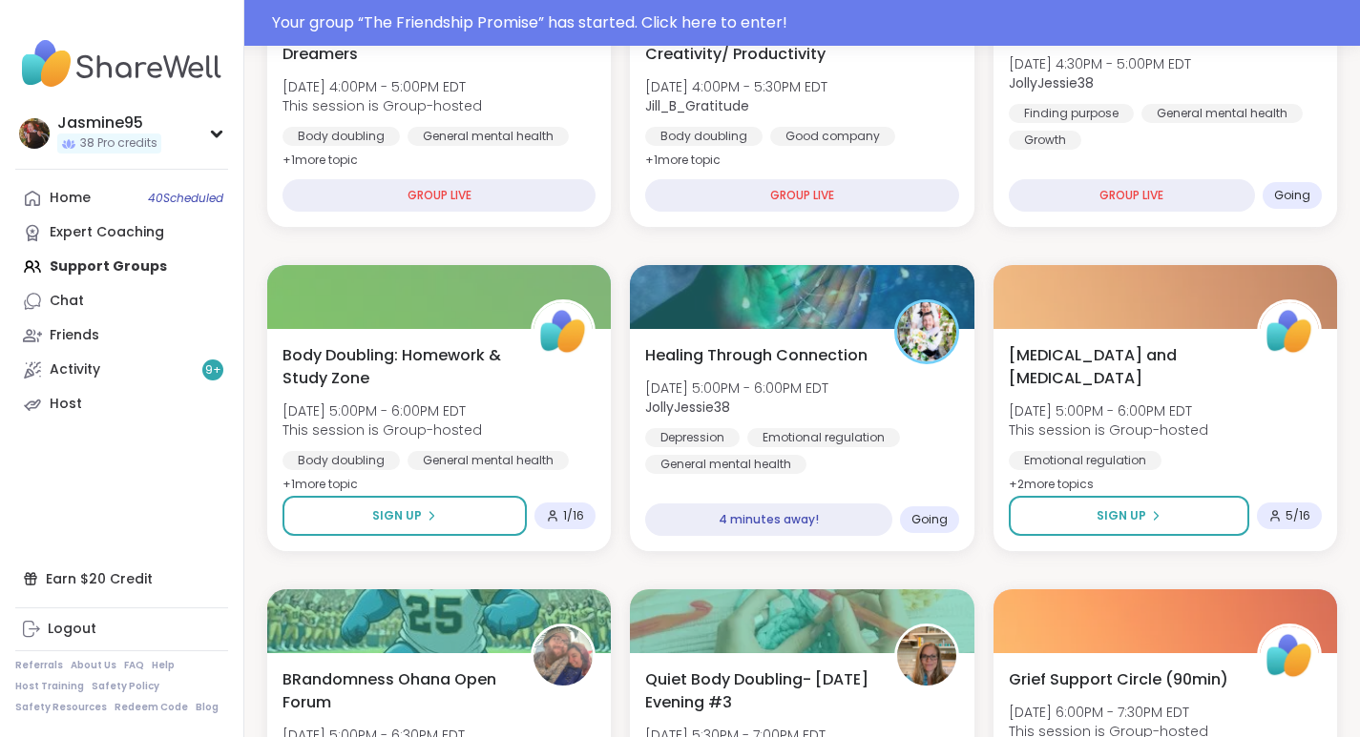
scroll to position [455, 0]
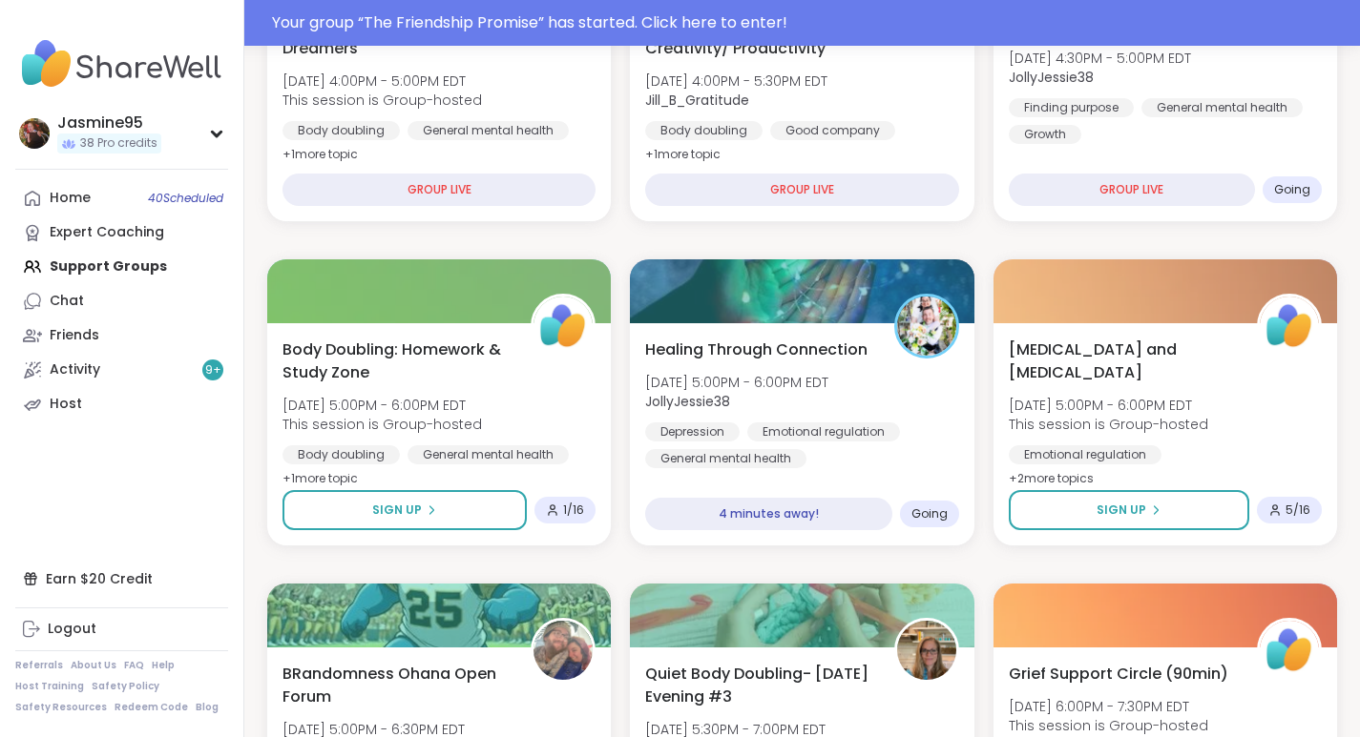
click at [848, 351] on span "Healing Through Connection" at bounding box center [756, 350] width 222 height 23
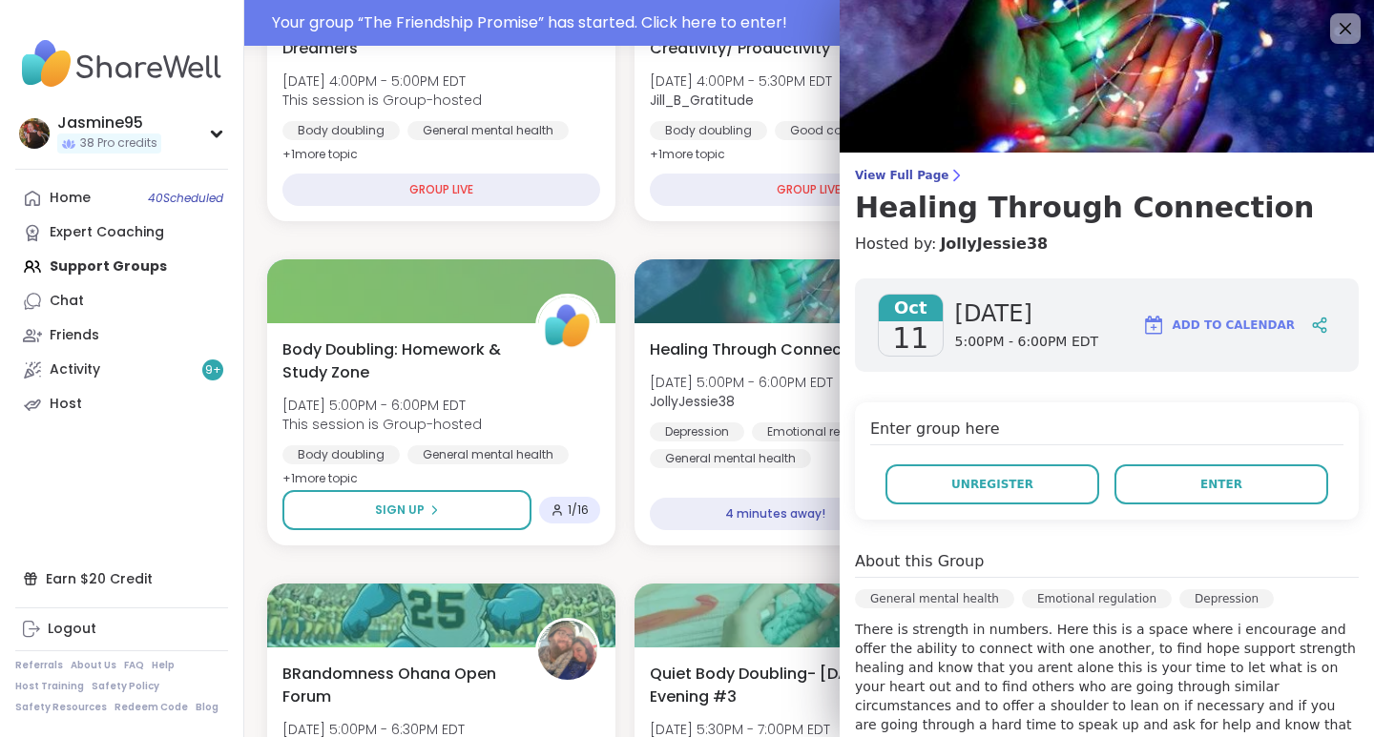
click at [1303, 324] on div at bounding box center [1319, 325] width 32 height 34
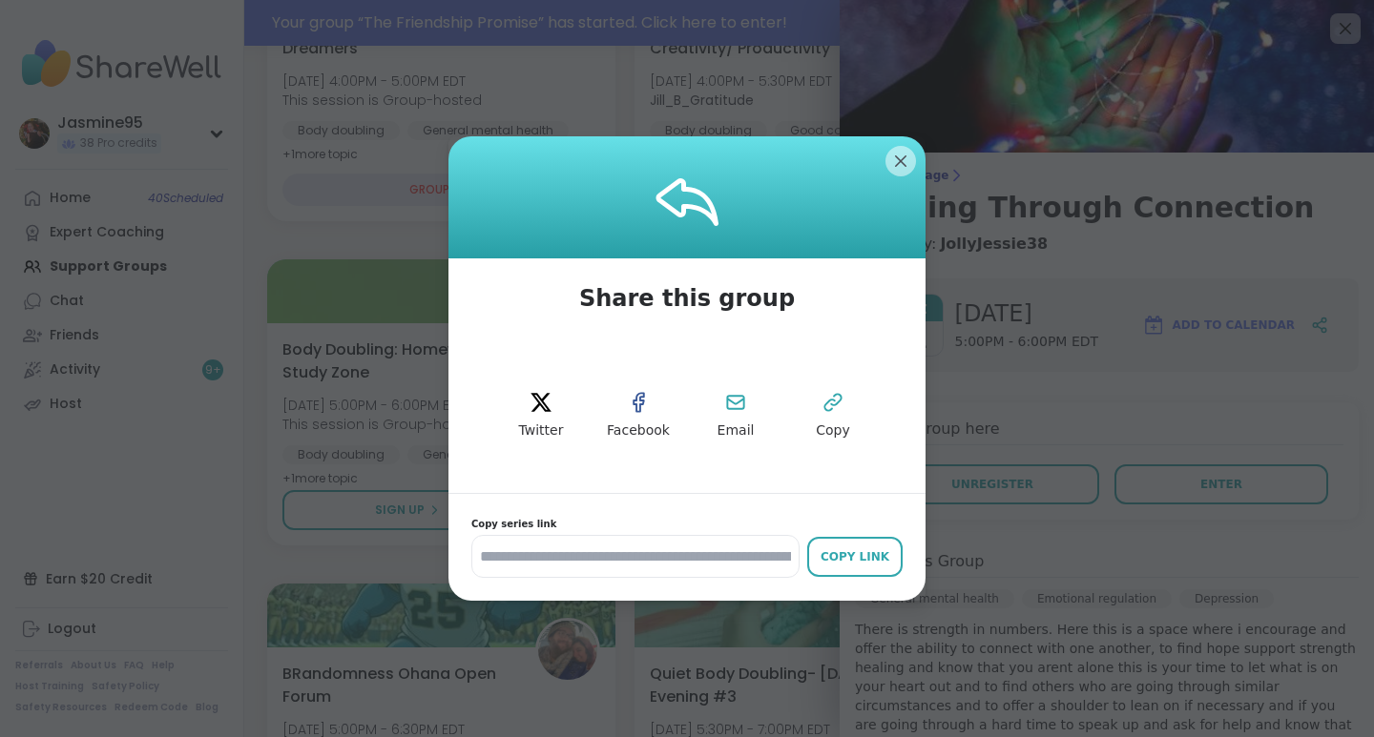
click at [829, 410] on icon at bounding box center [832, 402] width 23 height 23
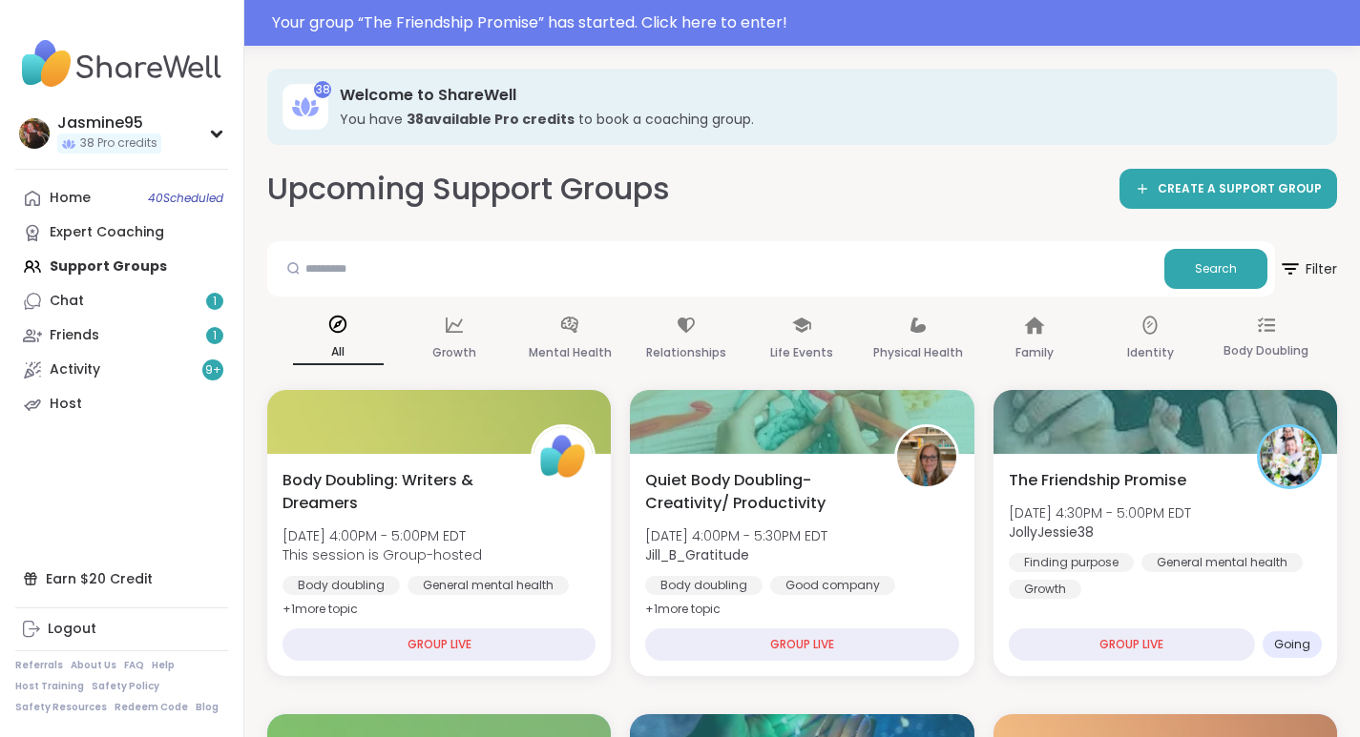
click at [197, 343] on link "Friends 1" at bounding box center [121, 336] width 213 height 34
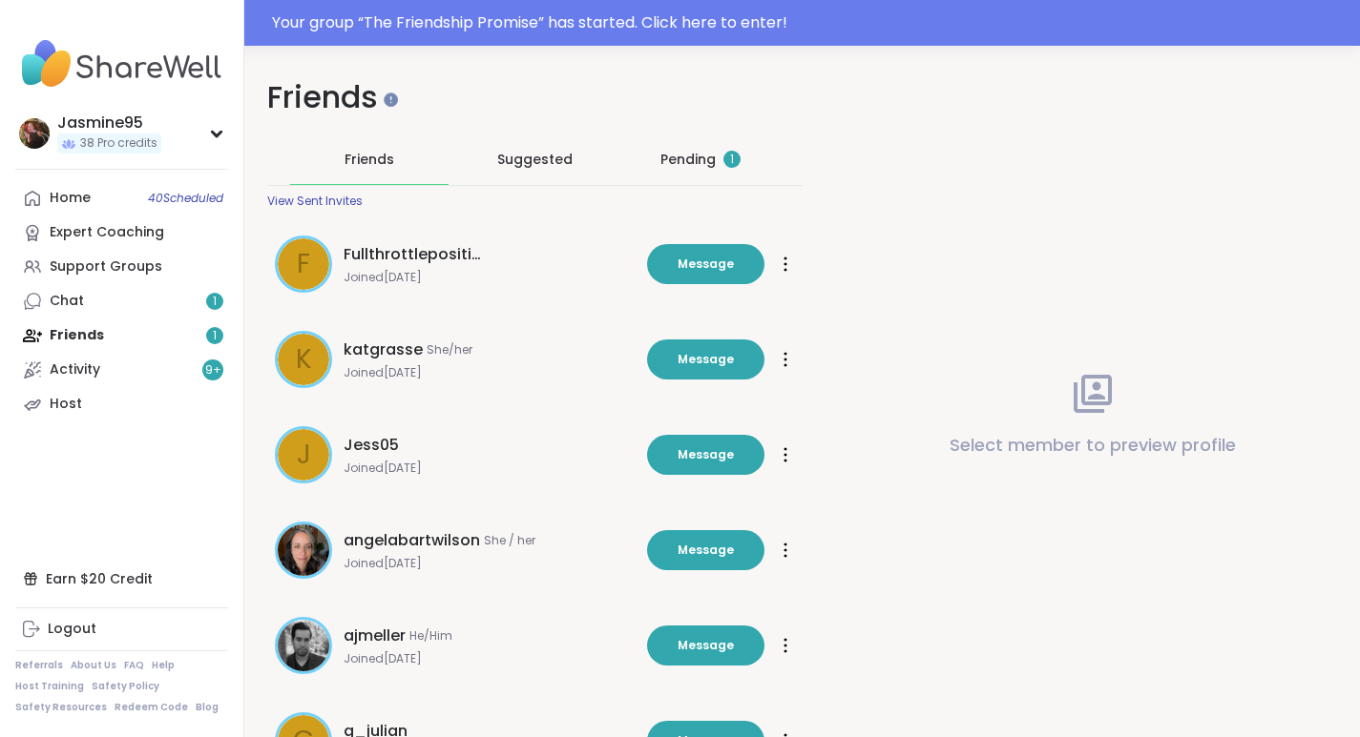
click at [703, 156] on div "Pending 1" at bounding box center [700, 159] width 80 height 19
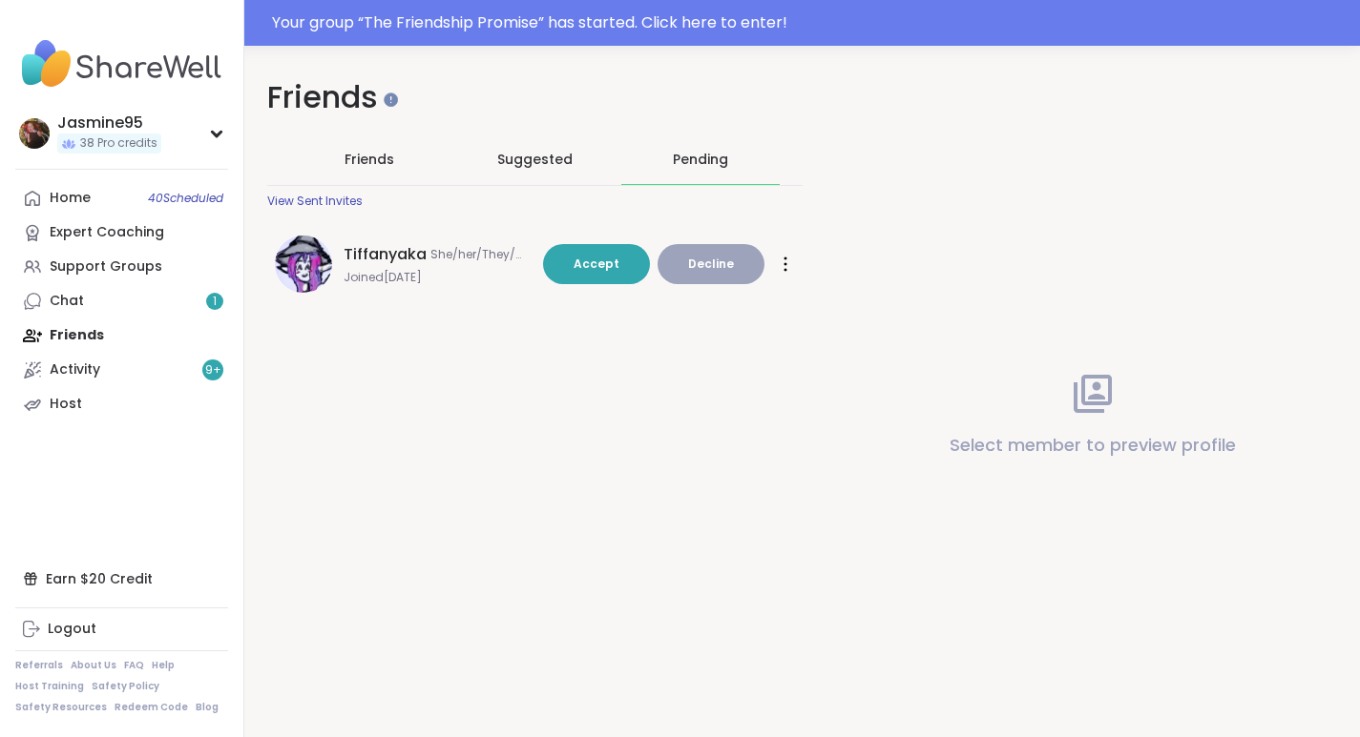
click at [601, 247] on button "Accept" at bounding box center [596, 264] width 107 height 40
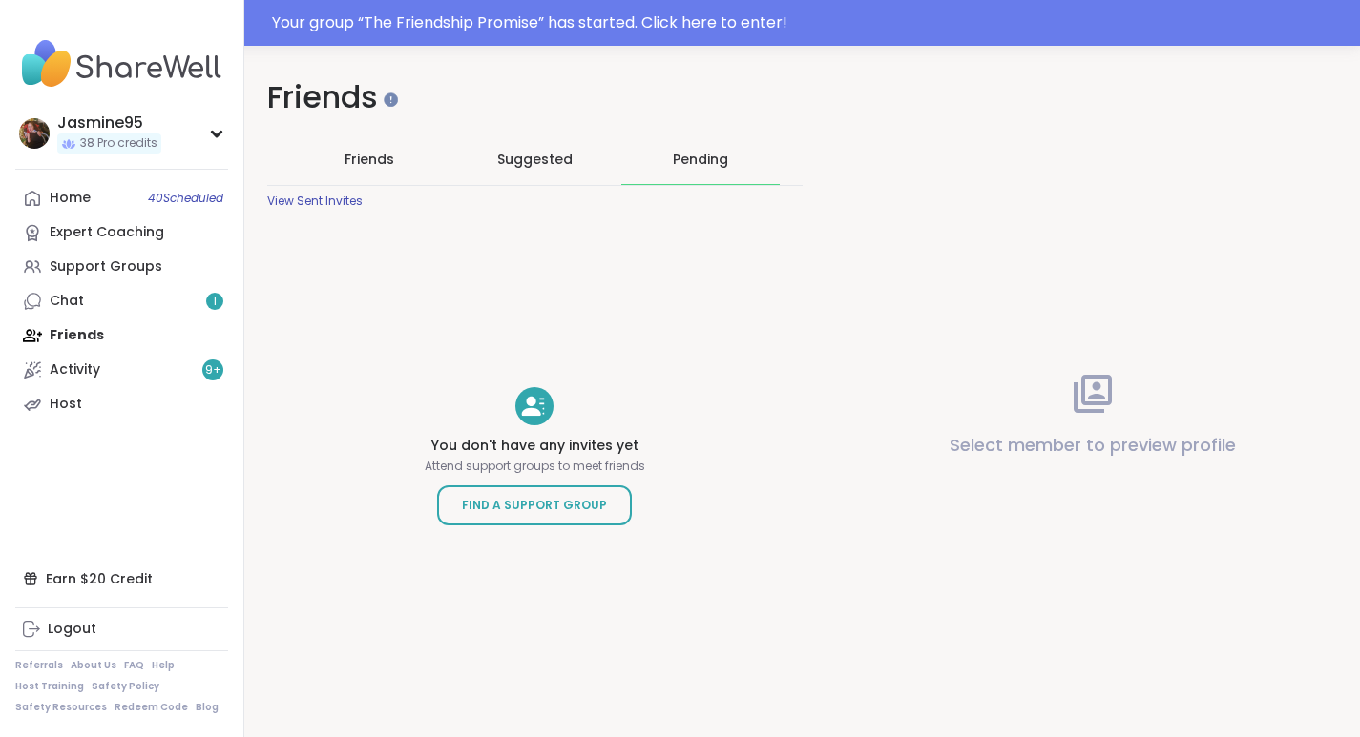
click at [110, 294] on link "Chat 1" at bounding box center [121, 301] width 213 height 34
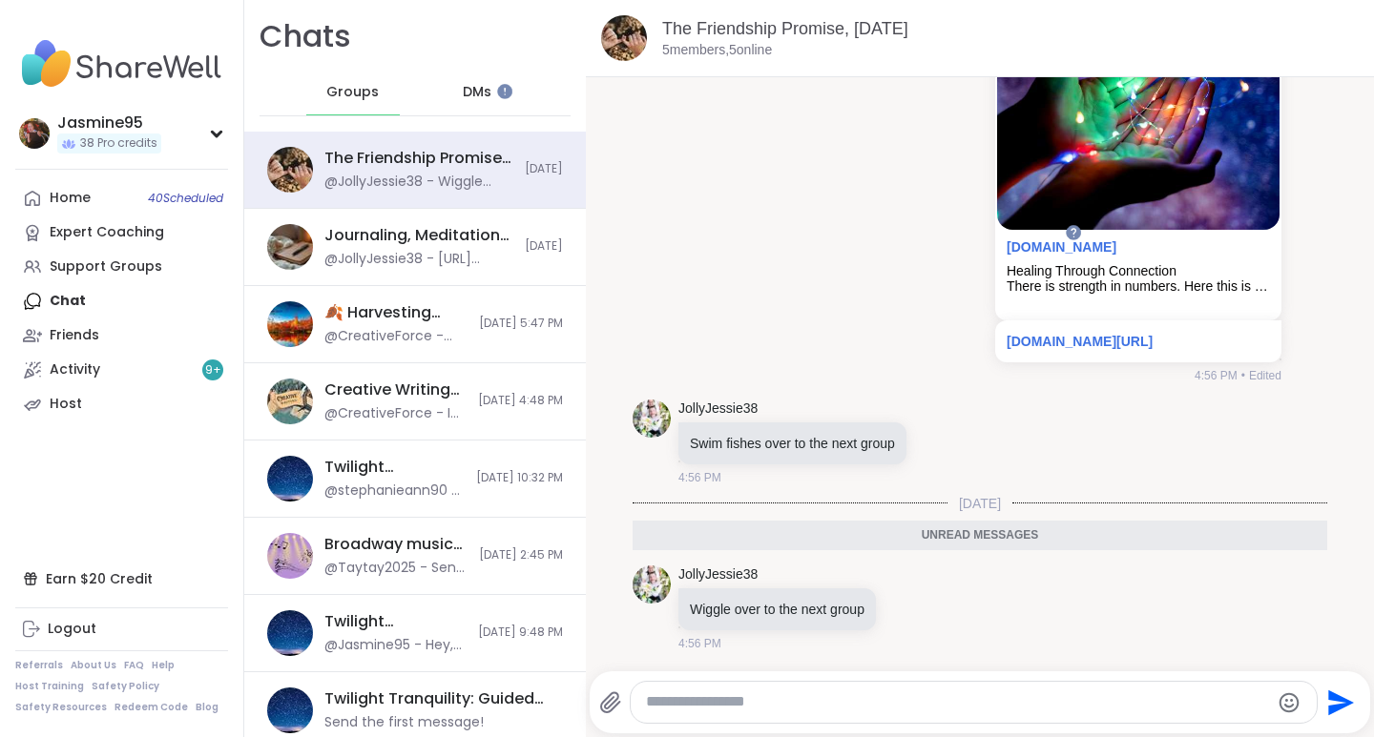
click at [111, 275] on div "Support Groups" at bounding box center [106, 267] width 113 height 19
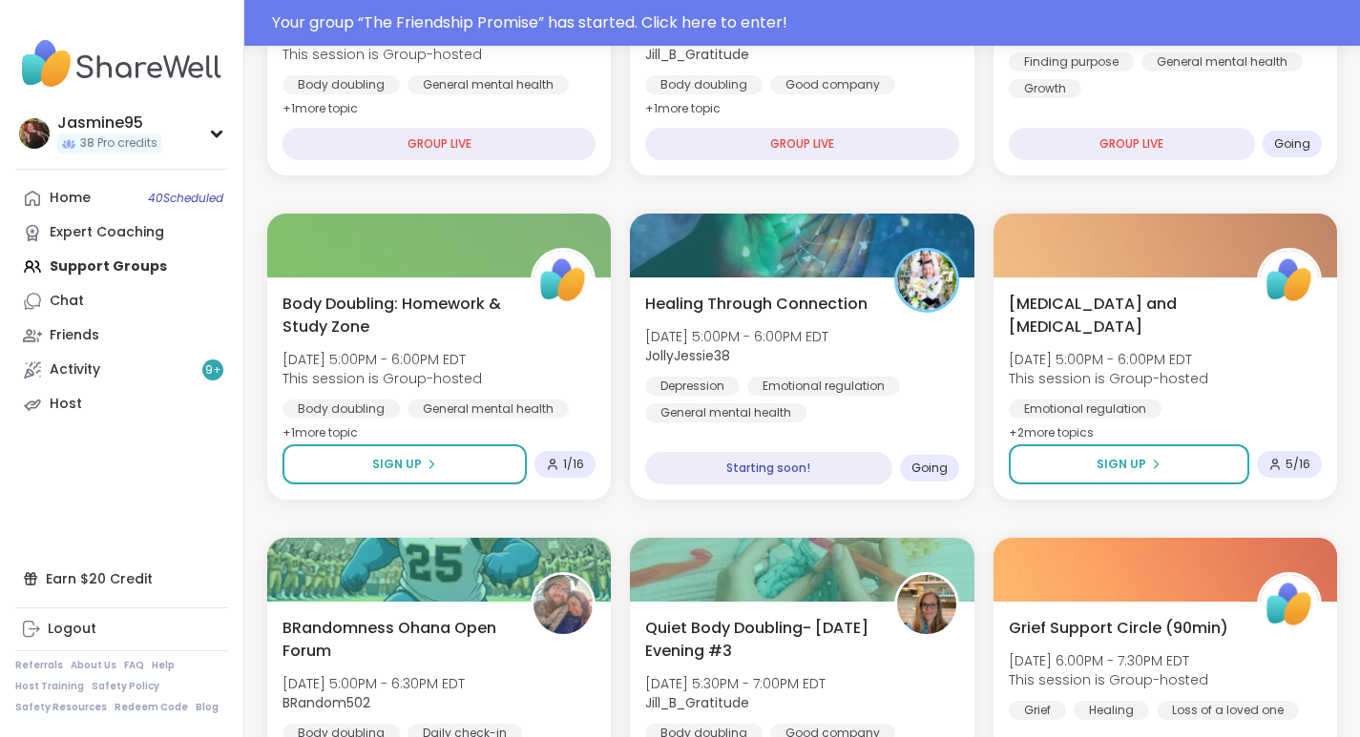
scroll to position [509, 0]
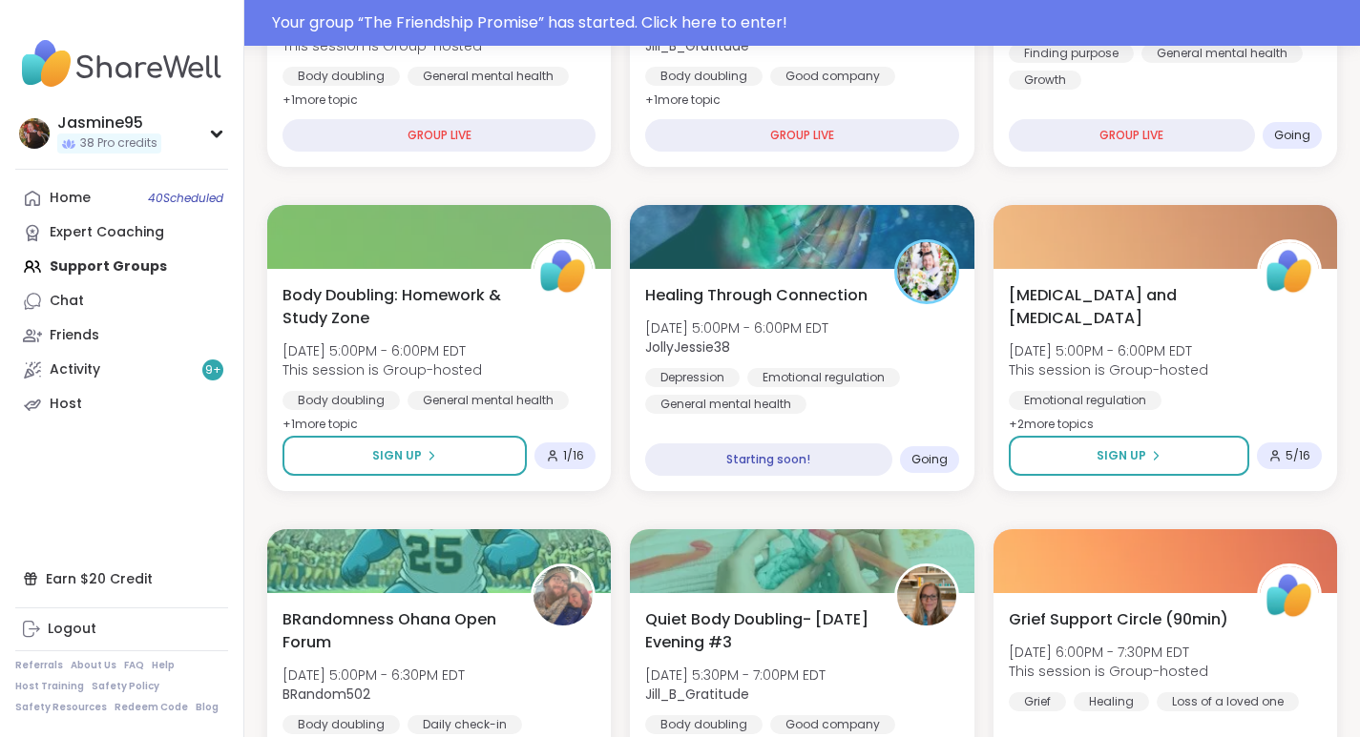
click at [820, 332] on span "[DATE] 5:00PM - 6:00PM EDT" at bounding box center [736, 328] width 183 height 19
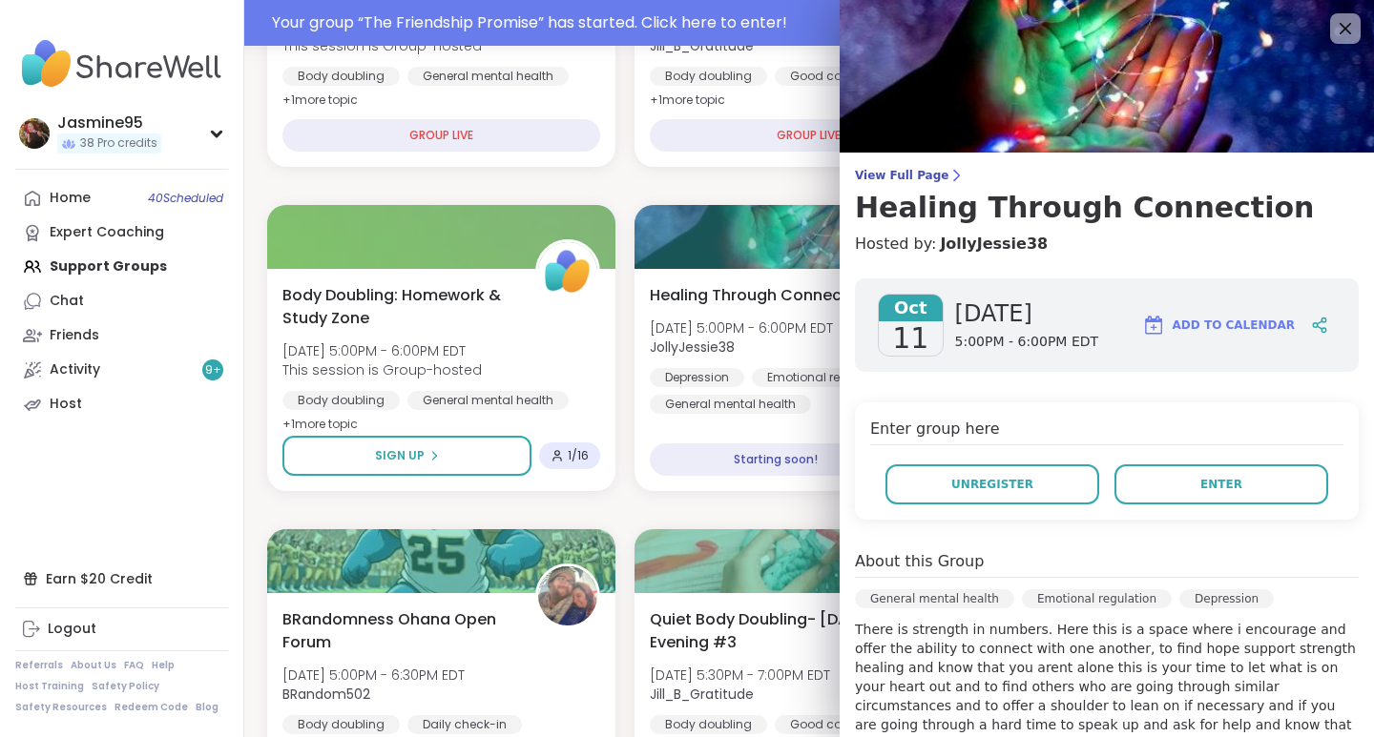
click at [1174, 483] on button "Enter" at bounding box center [1221, 485] width 214 height 40
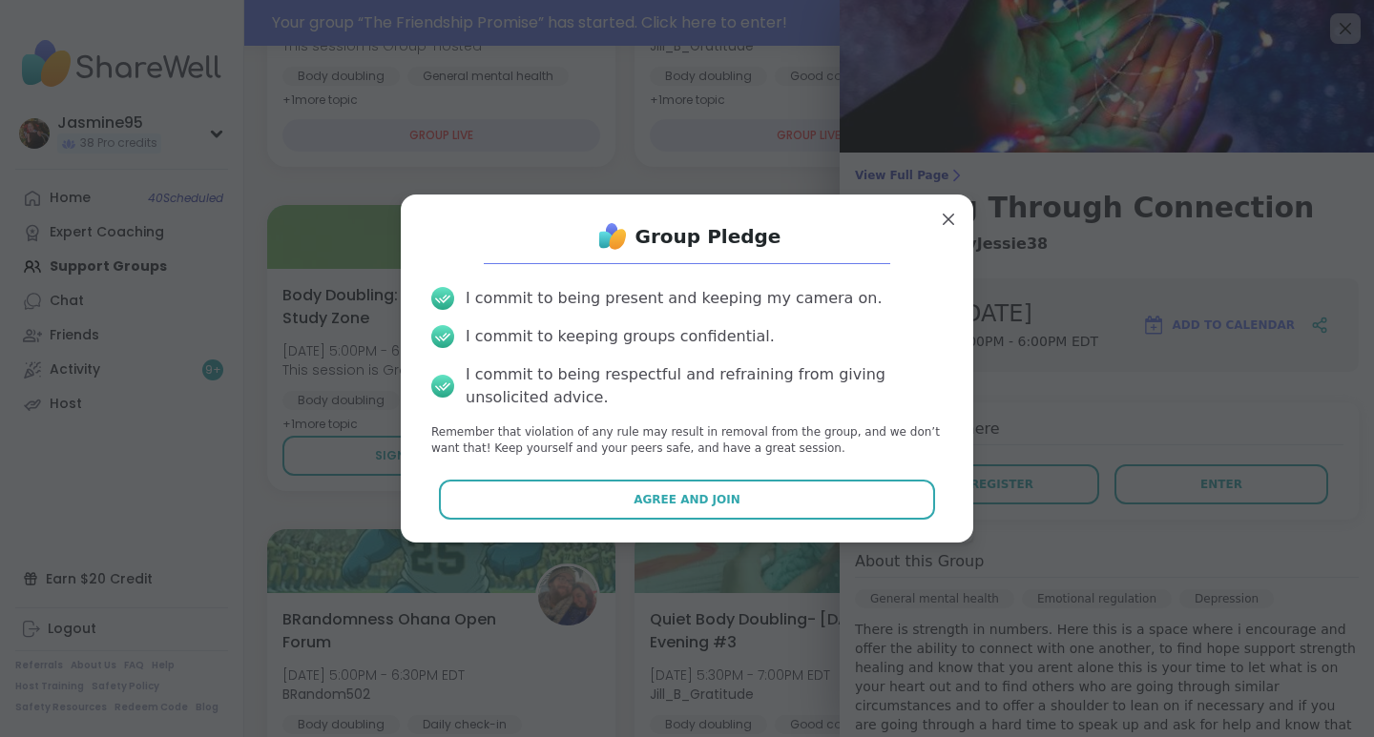
click at [699, 500] on span "Agree and Join" at bounding box center [686, 499] width 107 height 17
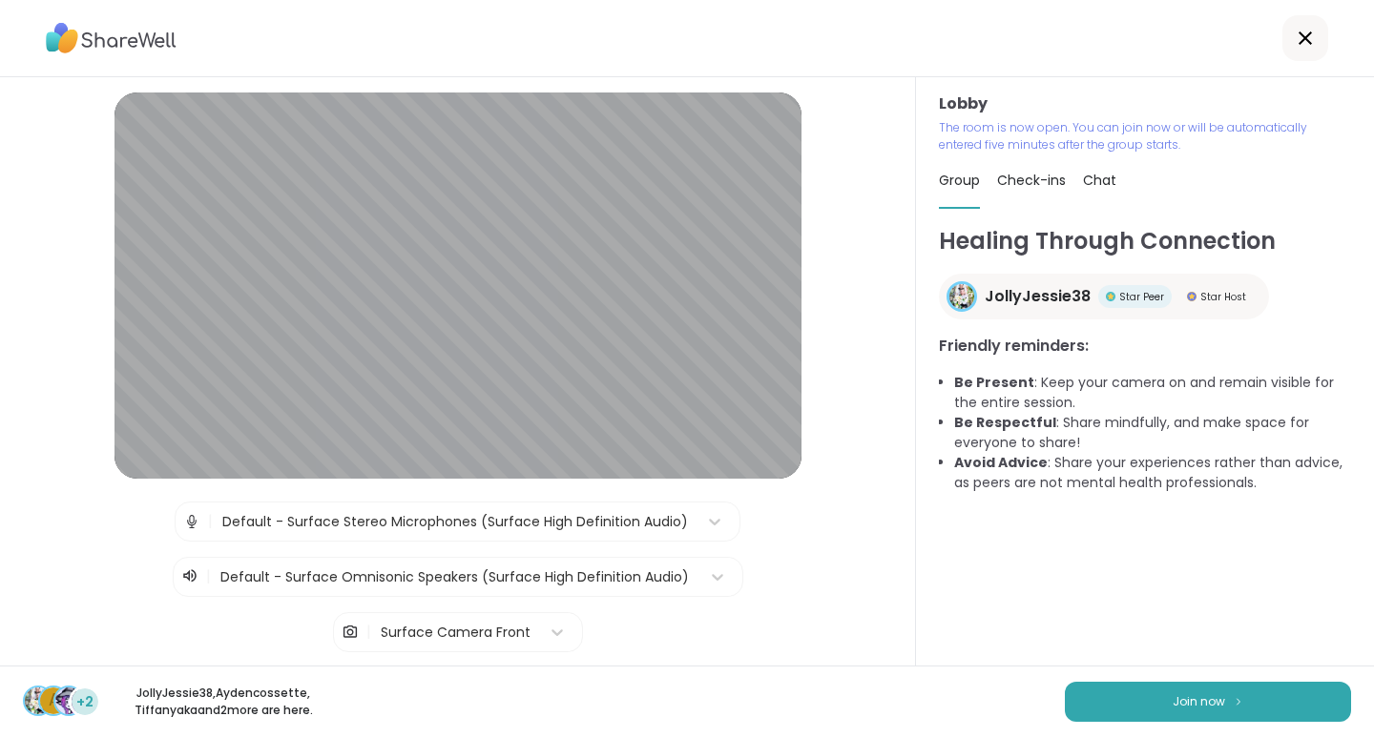
click at [1253, 709] on button "Join now" at bounding box center [1208, 702] width 286 height 40
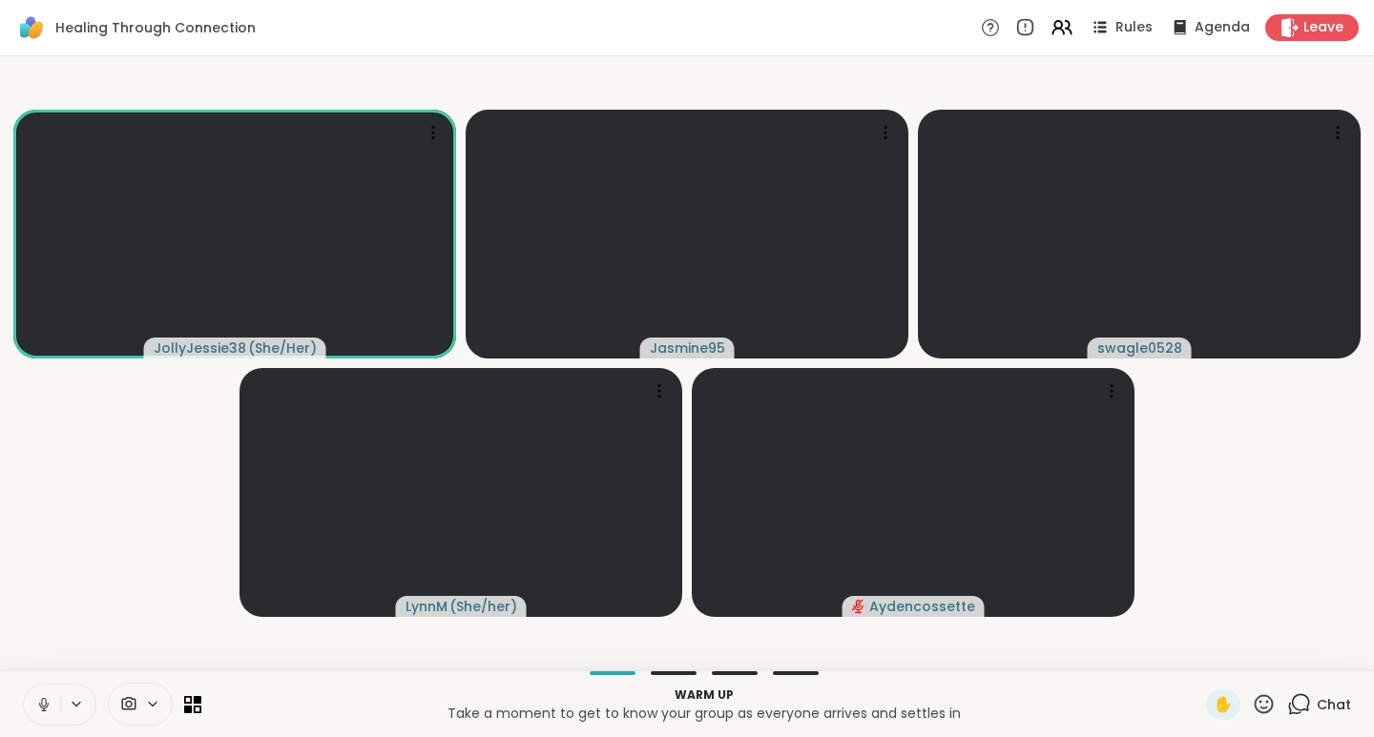
click at [44, 714] on button at bounding box center [42, 705] width 36 height 40
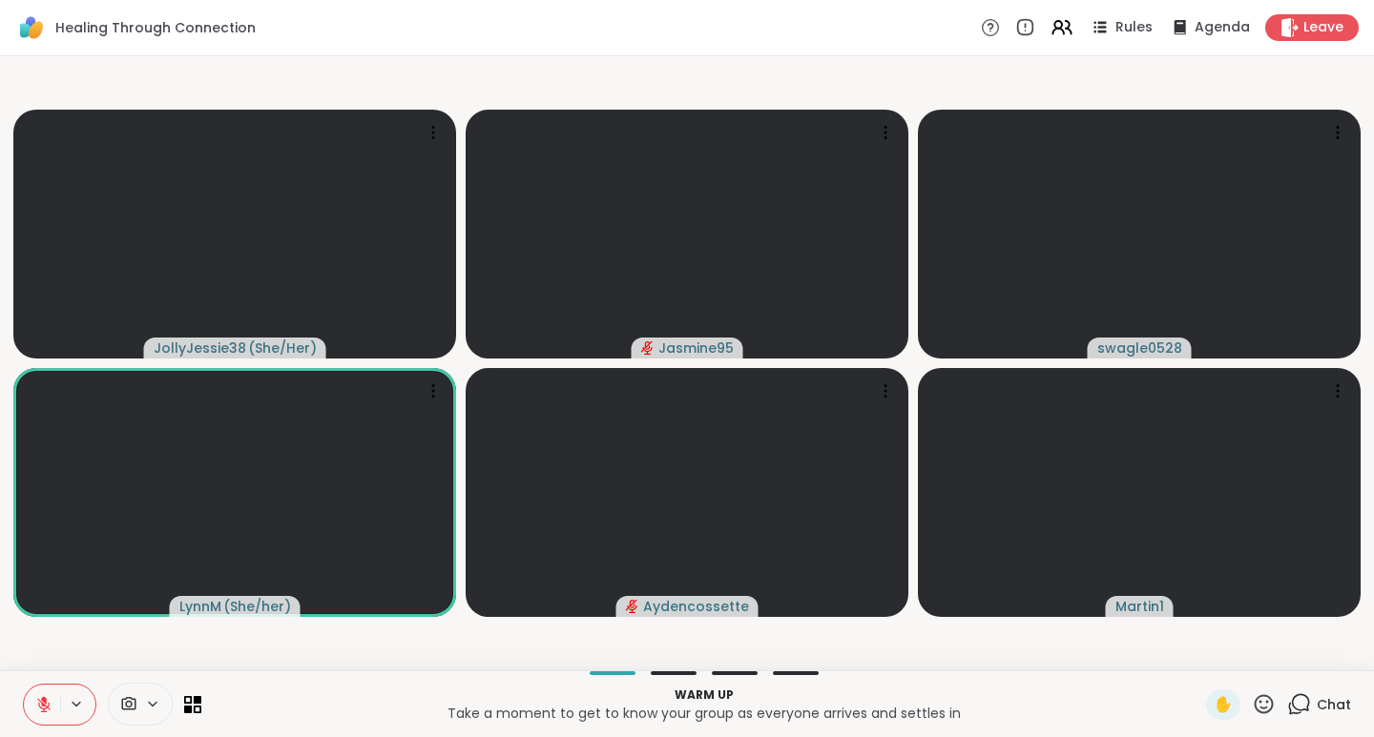
click at [858, 668] on div "JollyJessie38 ( She/Her ) Jasmine95 swagle0528 LynnM ( She/her ) Aydencossette …" at bounding box center [687, 363] width 1374 height 614
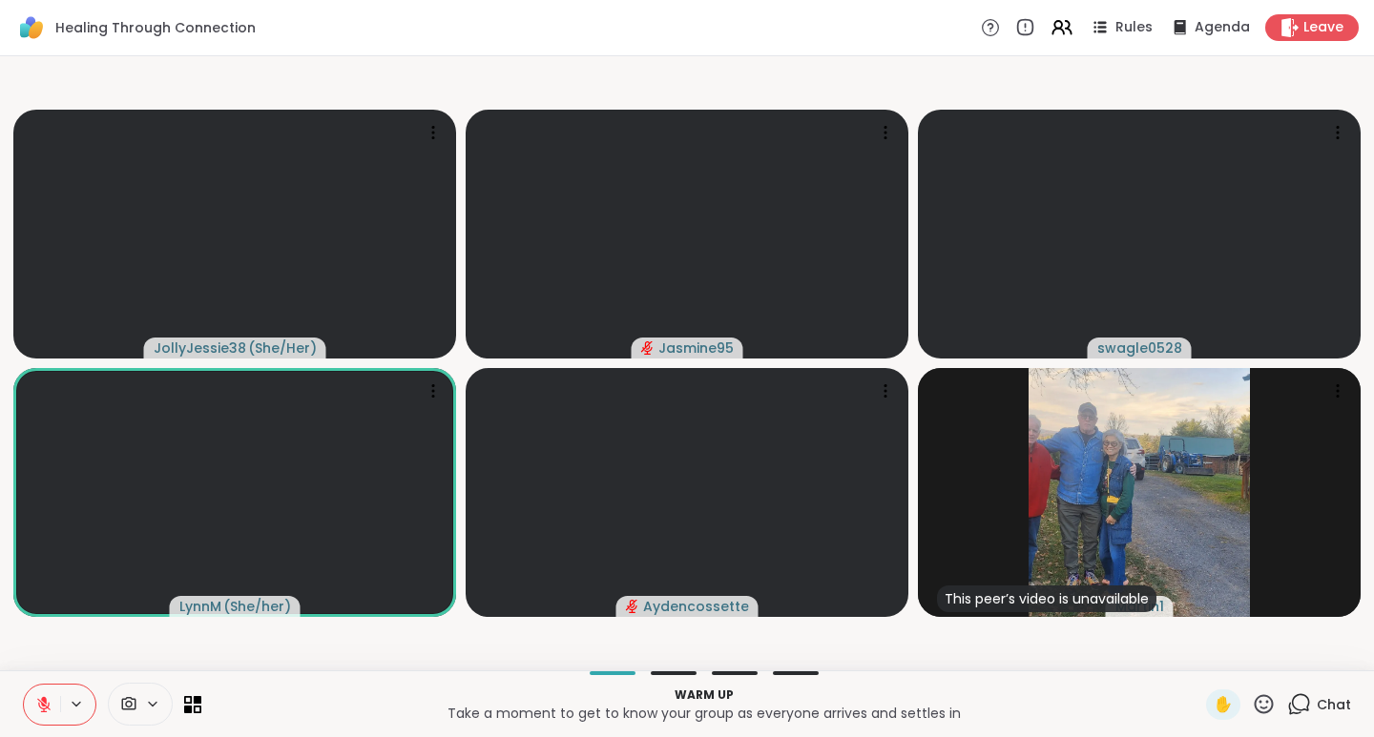
click at [1252, 705] on icon at bounding box center [1264, 705] width 24 height 24
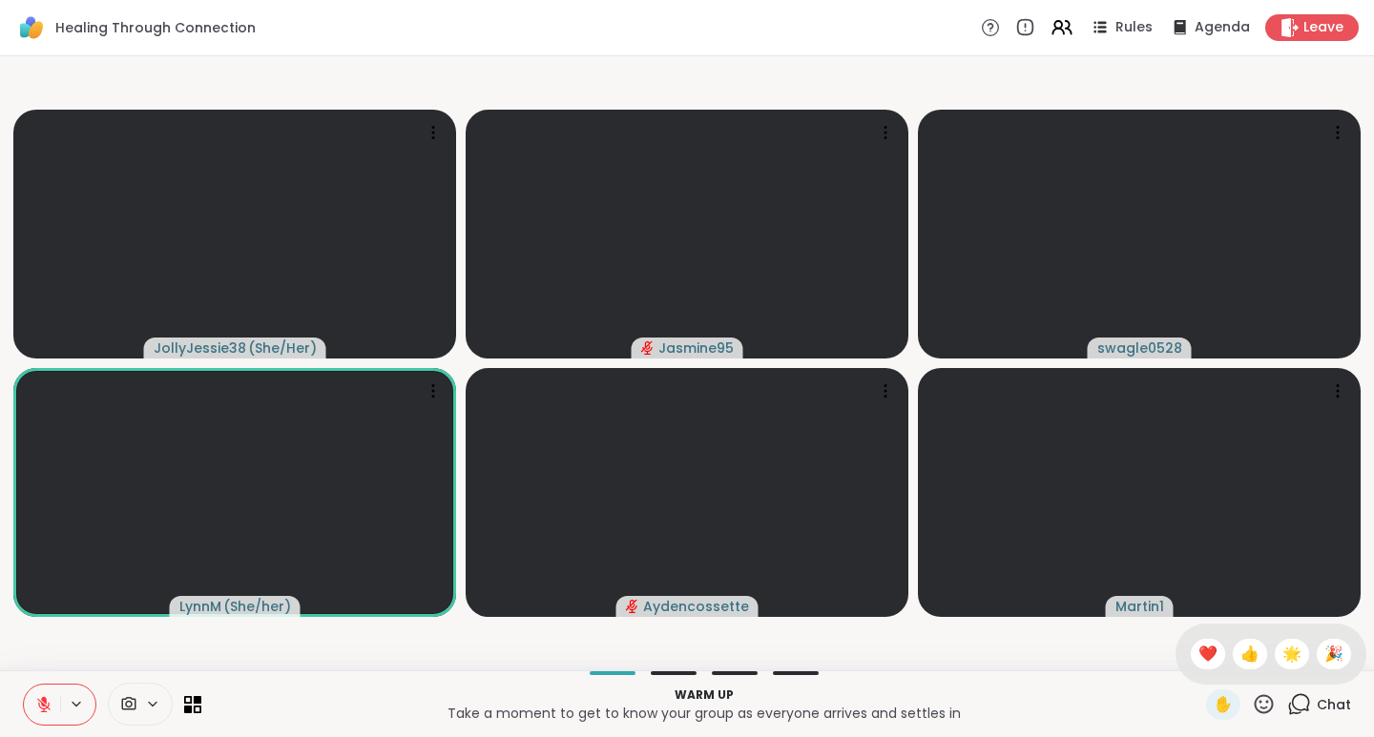
click at [1201, 654] on div "❤️" at bounding box center [1208, 654] width 34 height 31
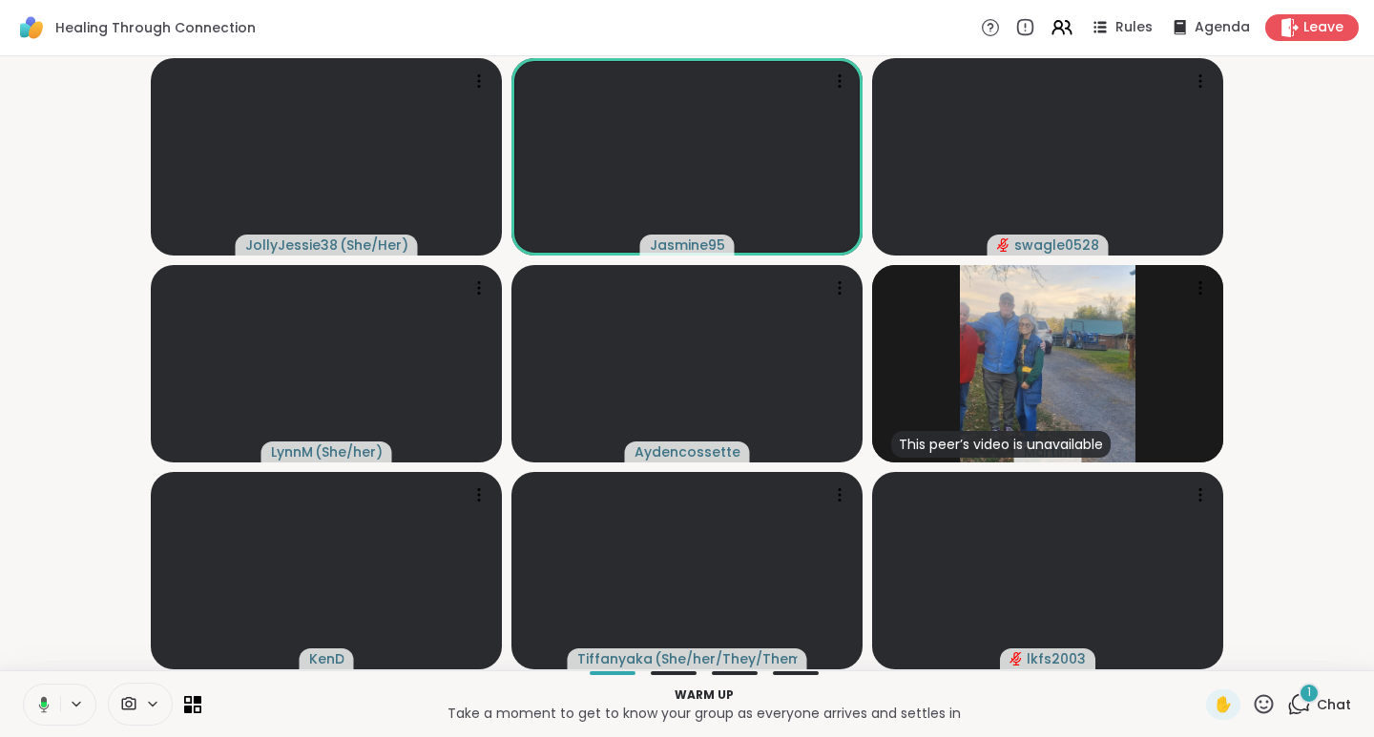
click at [1260, 122] on video-player-container "JollyJessie38 ( She/Her ) Jasmine95 swagle0528 LynnM ( She/her ) Aydencossette …" at bounding box center [686, 363] width 1351 height 599
click at [1293, 355] on video-player-container "JollyJessie38 ( She/Her ) Jasmine95 swagle0528 LynnM ( She/her ) Aydencossette …" at bounding box center [686, 363] width 1351 height 599
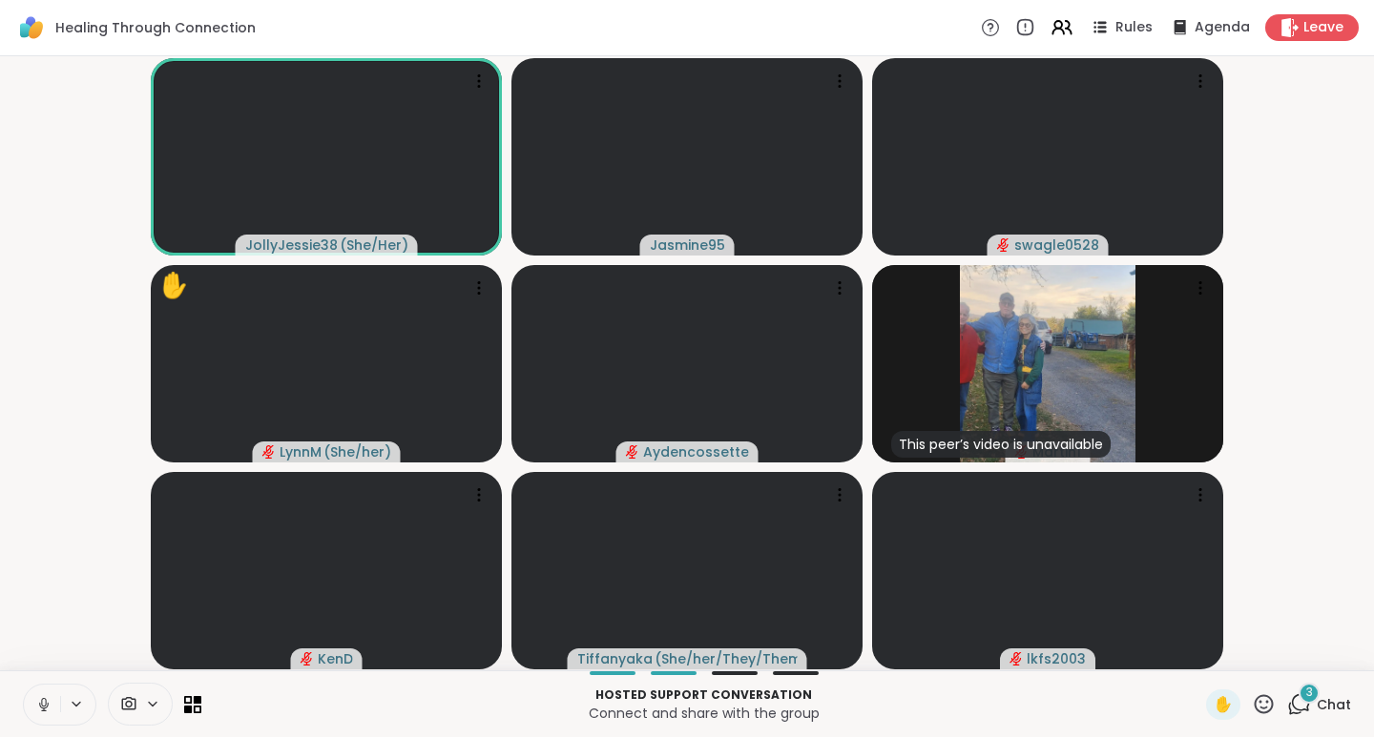
click at [1317, 706] on span "Chat" at bounding box center [1334, 705] width 34 height 19
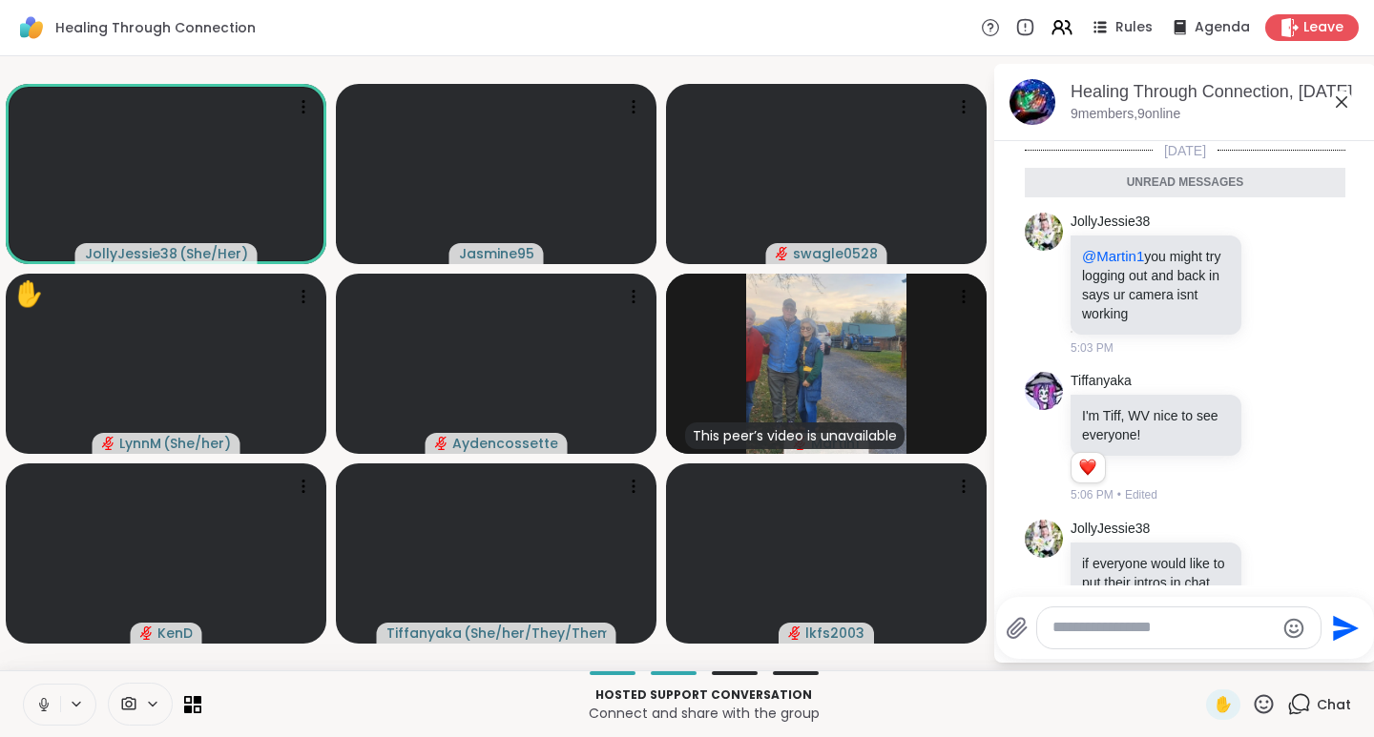
scroll to position [67, 0]
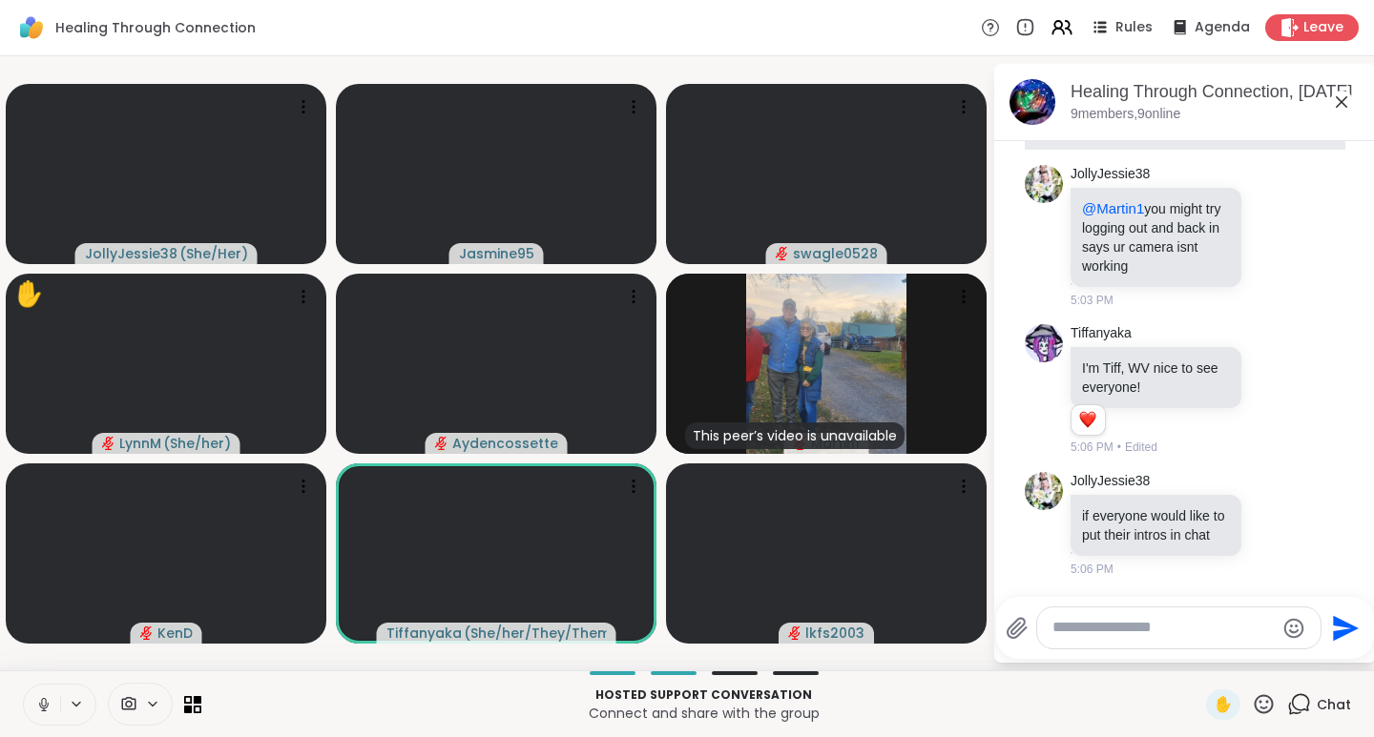
click at [1064, 629] on textarea "Type your message" at bounding box center [1163, 628] width 222 height 20
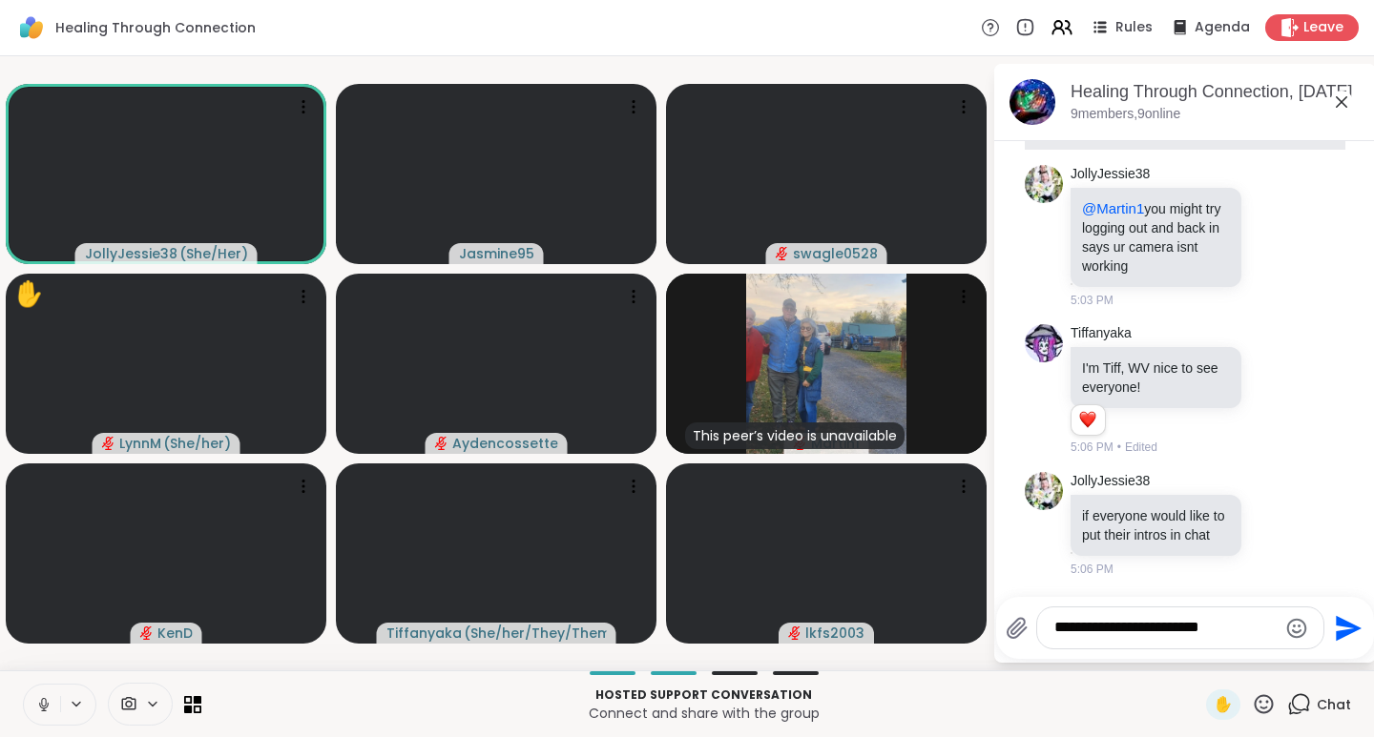
type textarea "**********"
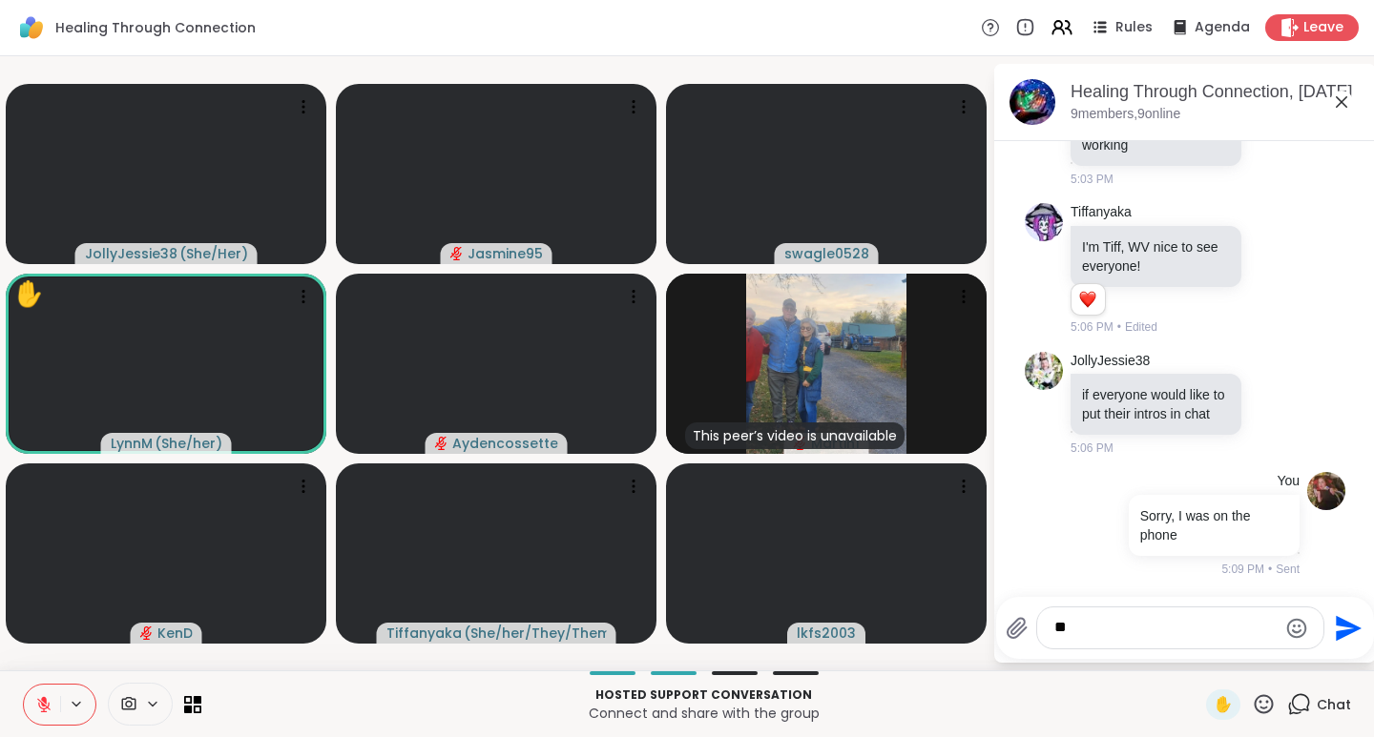
type textarea "*"
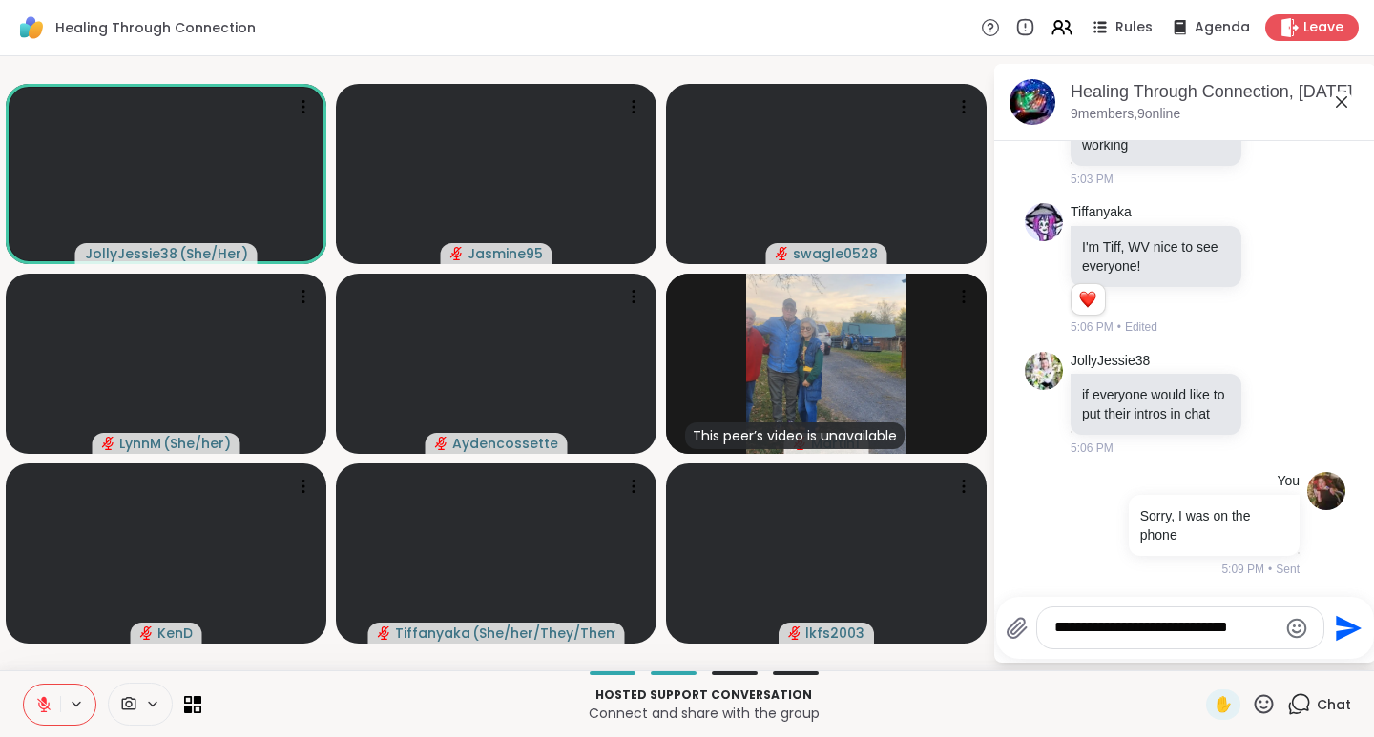
type textarea "**********"
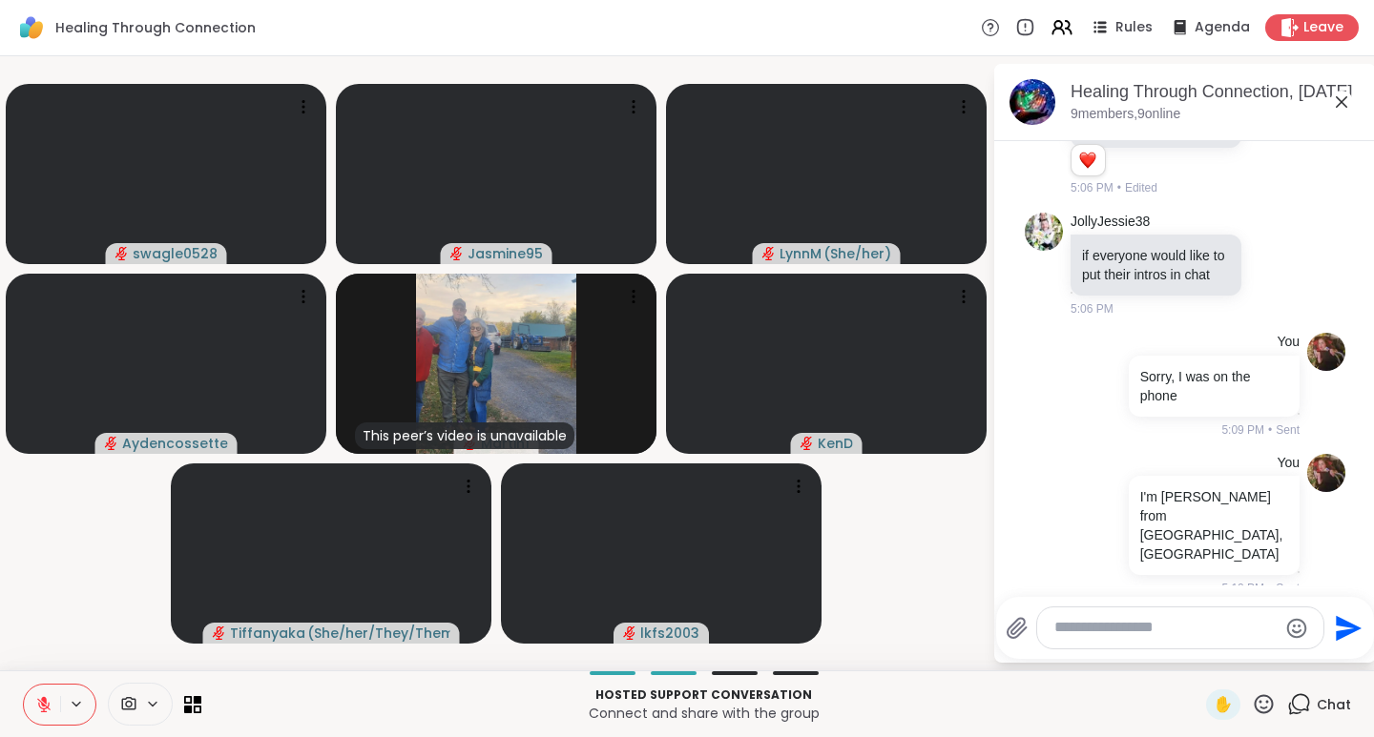
click at [44, 707] on icon at bounding box center [43, 704] width 17 height 17
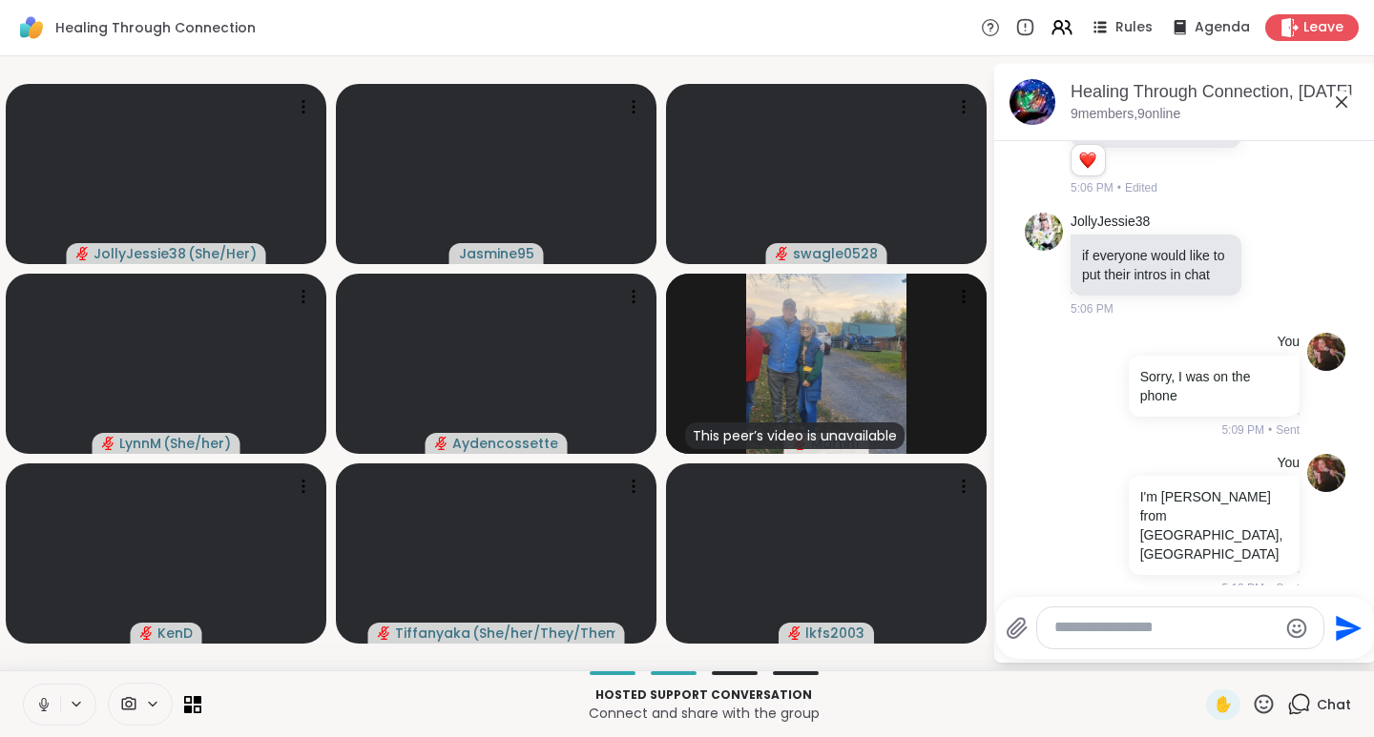
click at [46, 706] on icon at bounding box center [43, 704] width 17 height 17
click at [49, 706] on icon at bounding box center [43, 704] width 13 height 13
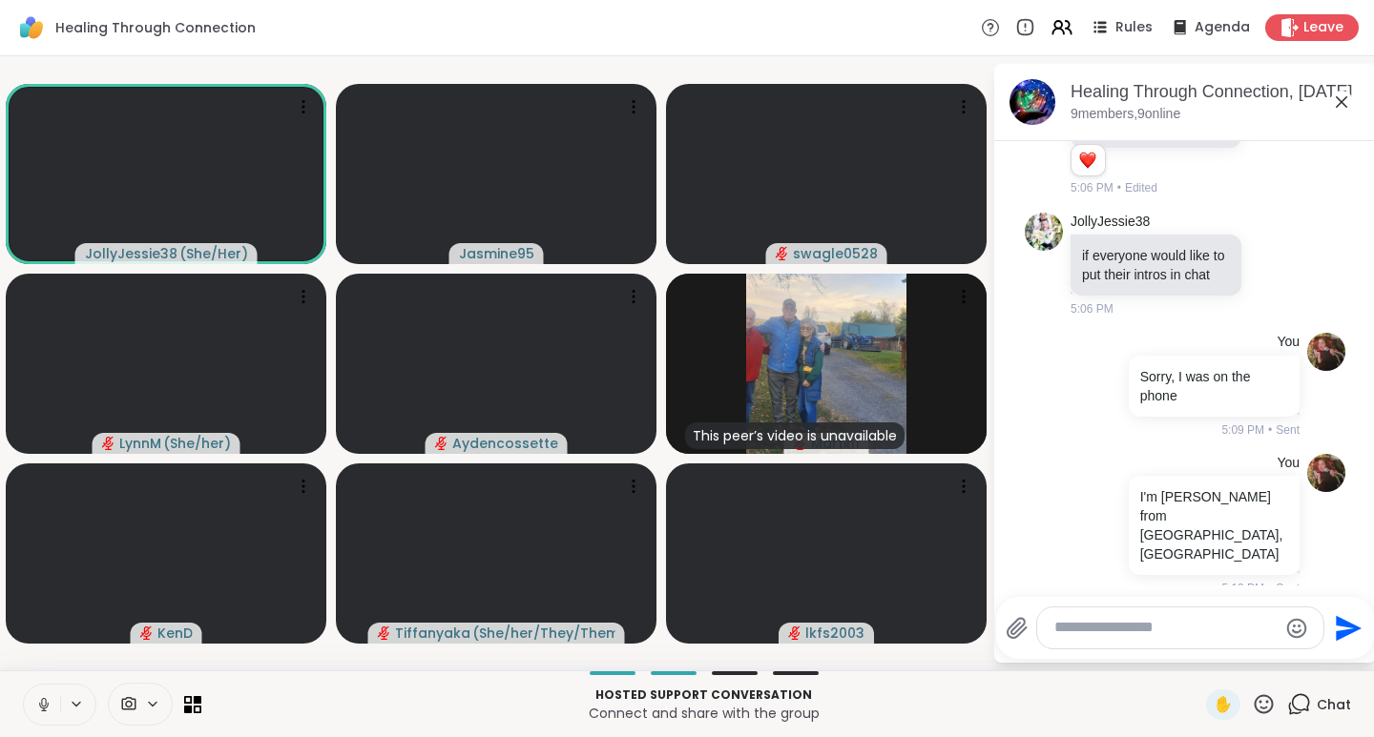
click at [47, 710] on icon at bounding box center [43, 704] width 17 height 17
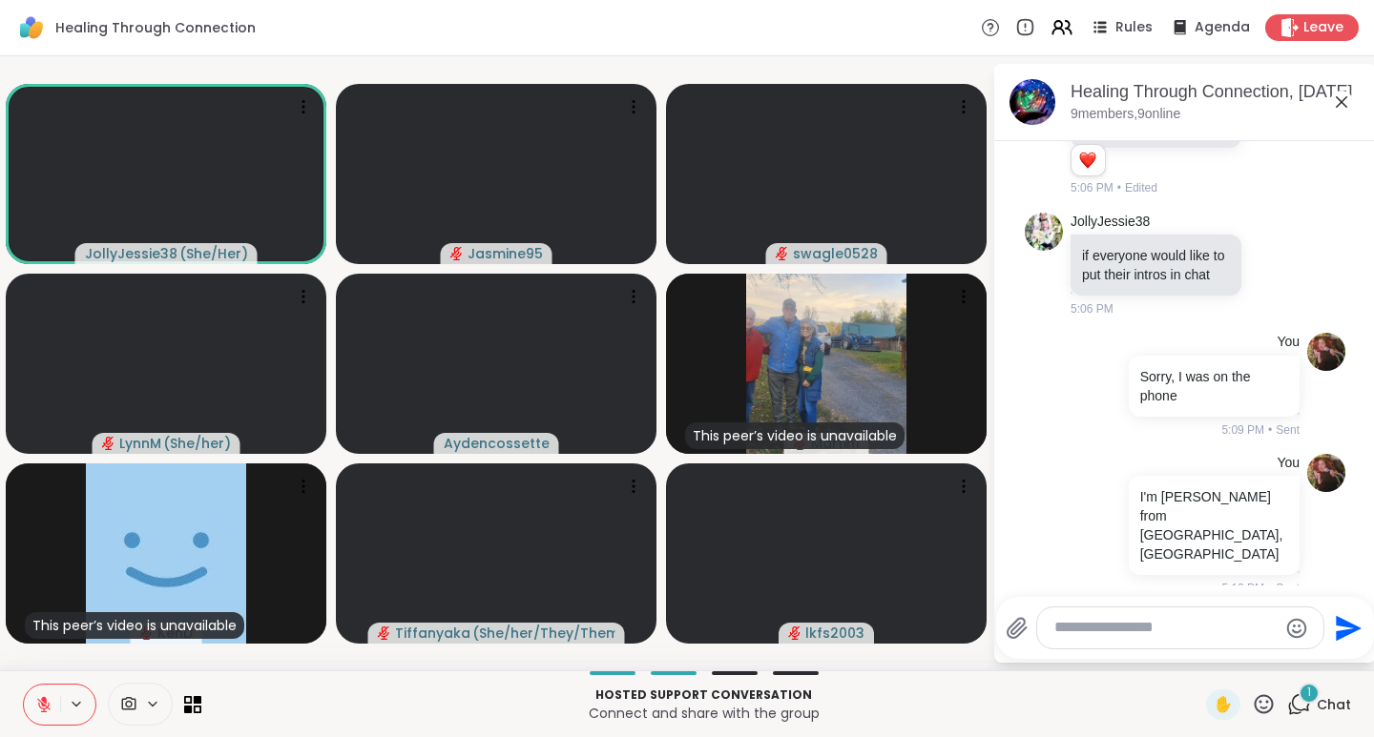
scroll to position [364, 0]
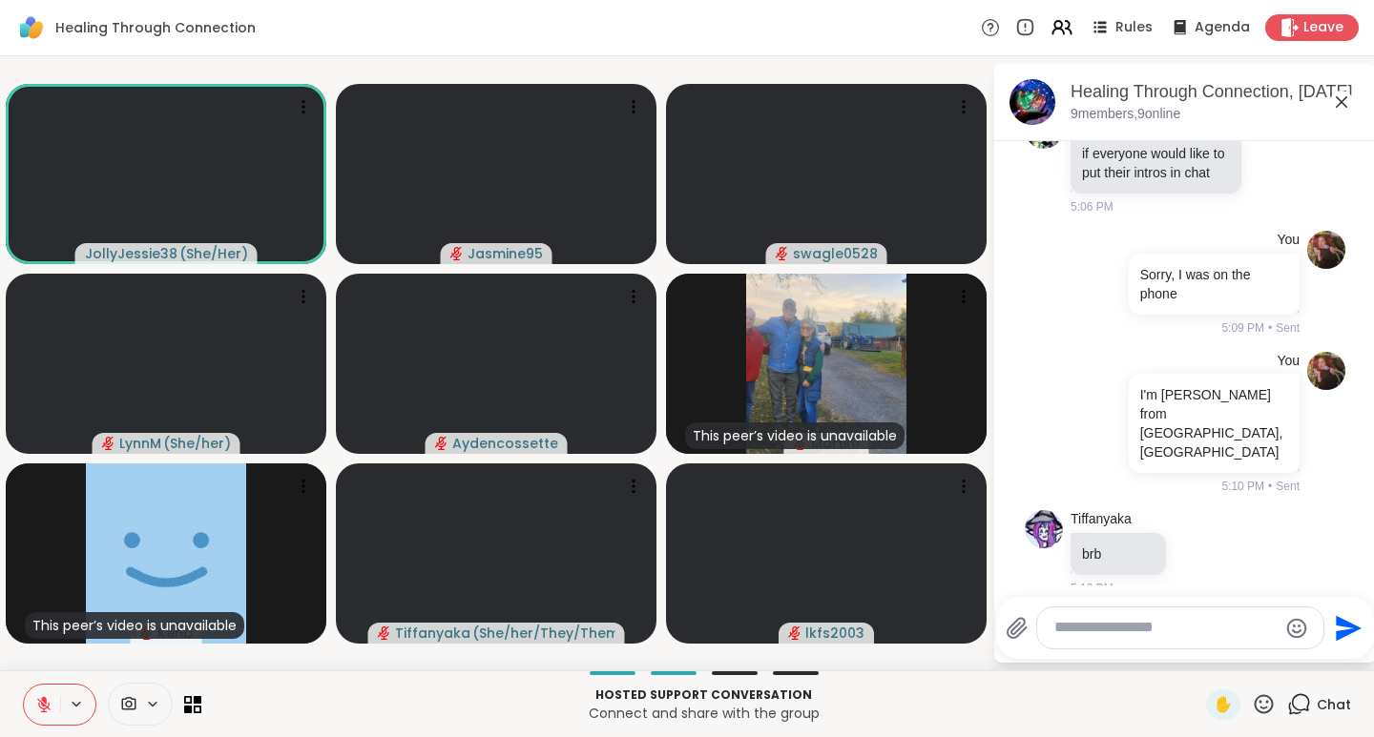
click at [1095, 637] on textarea "Type your message" at bounding box center [1165, 628] width 222 height 20
type textarea "*"
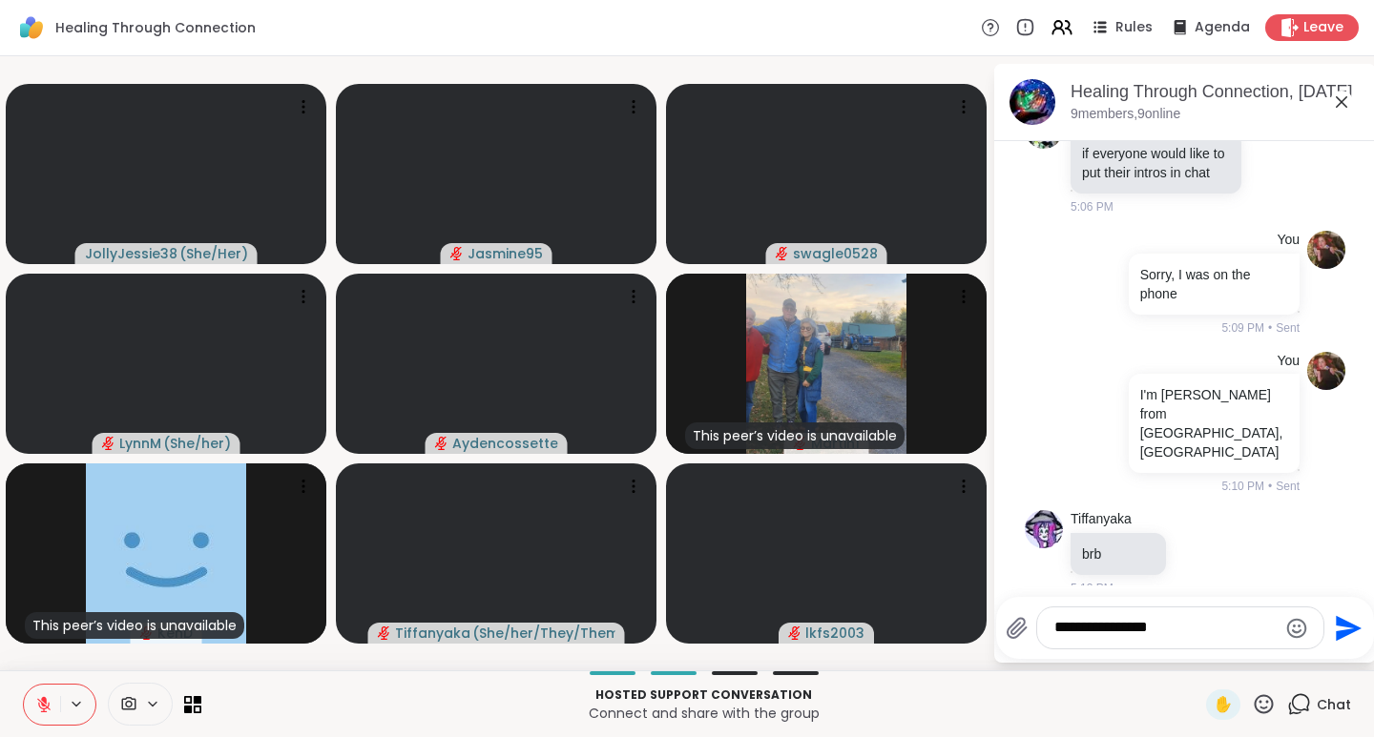
type textarea "**********"
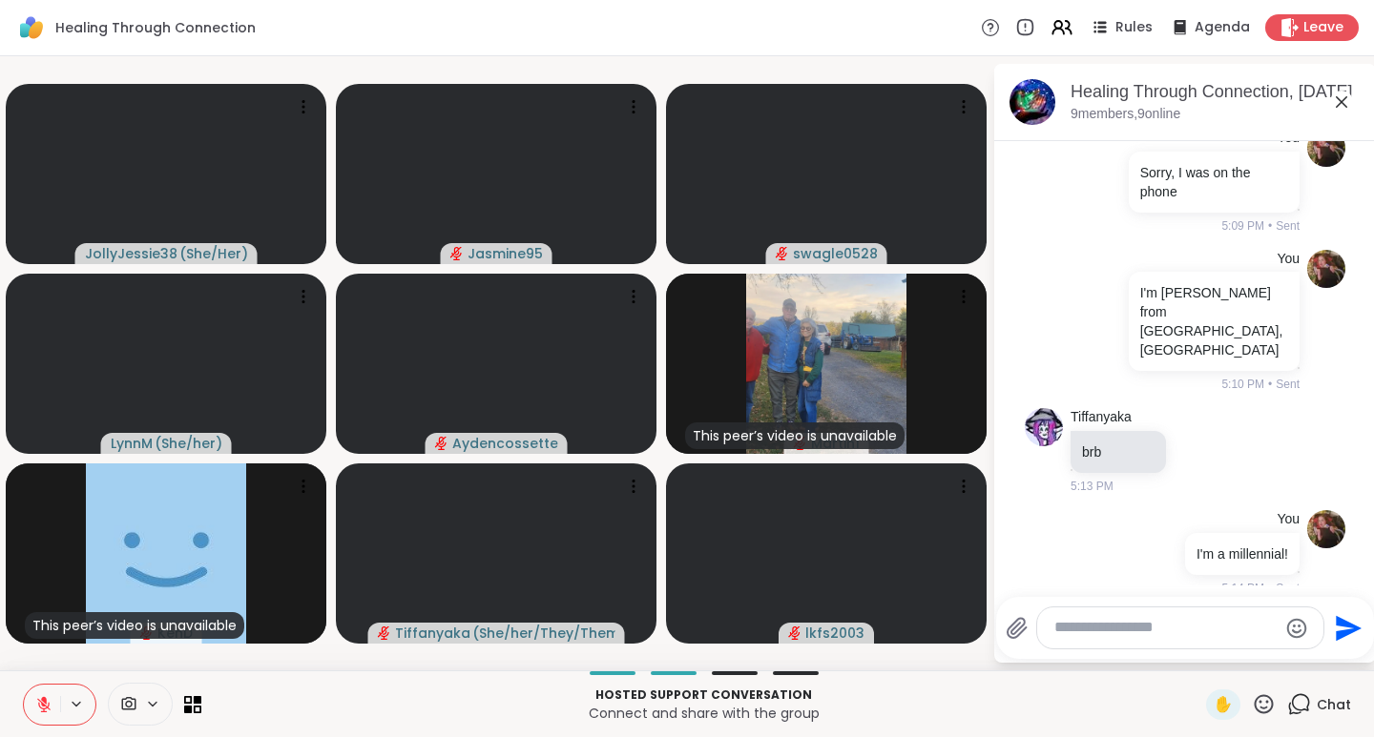
click at [49, 705] on icon at bounding box center [43, 704] width 13 height 13
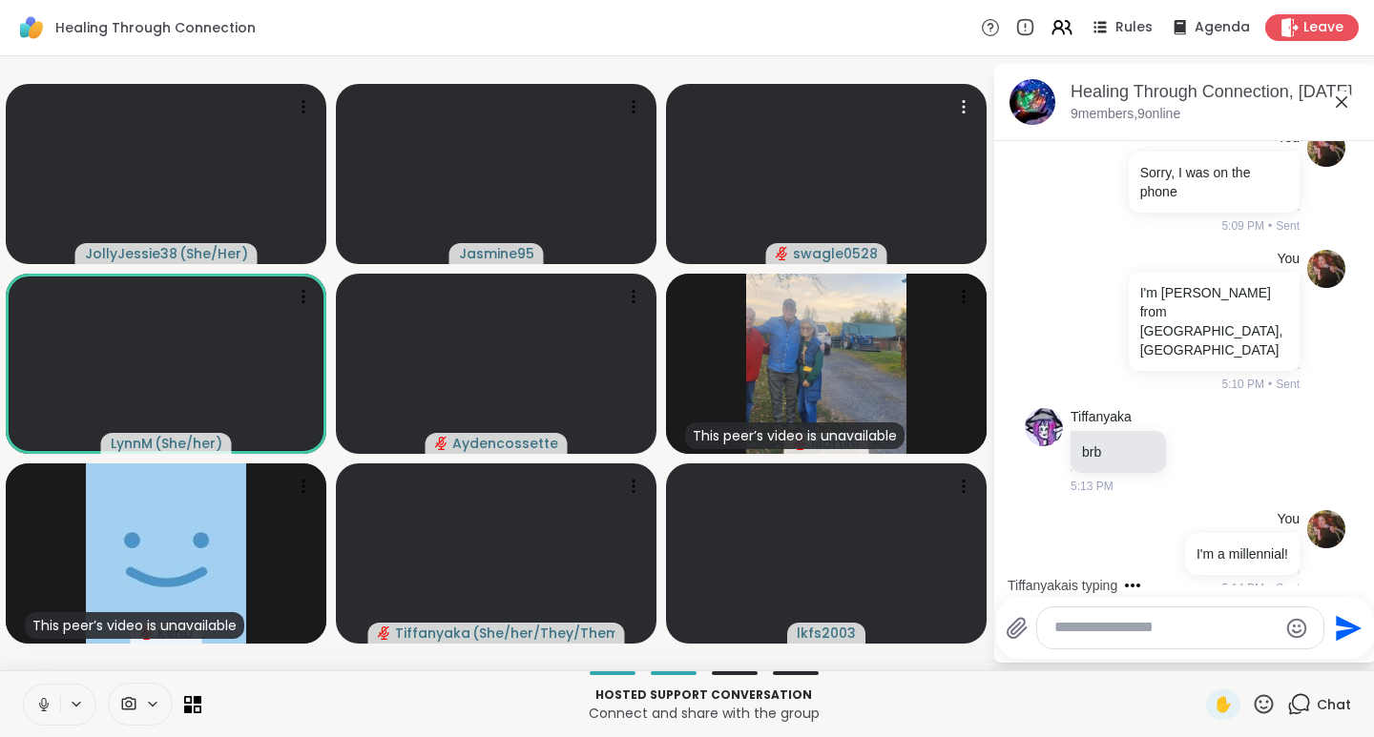
scroll to position [587, 0]
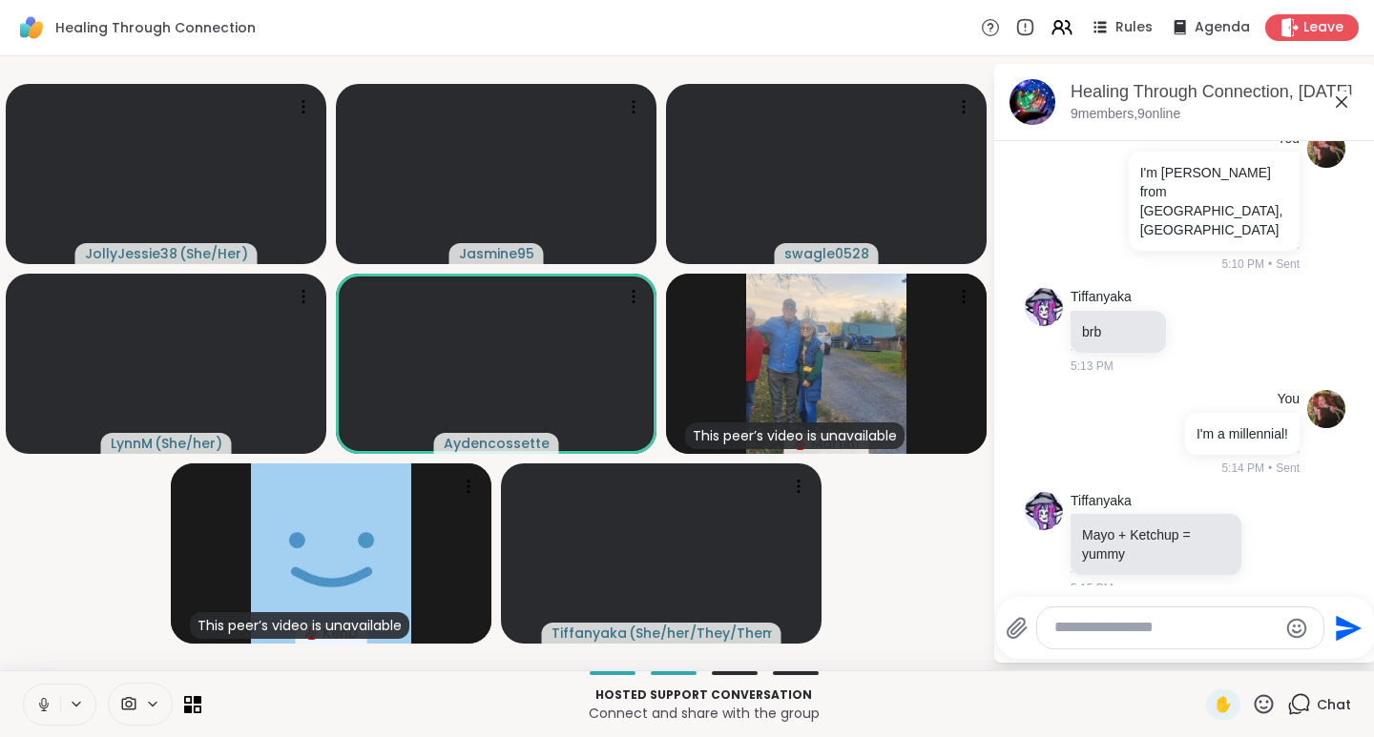
click at [984, 454] on div "JollyJessie38 ( She/Her ) Jasmine95 swagle0528 LynnM ( She/her ) Aydencossette …" at bounding box center [687, 363] width 1374 height 614
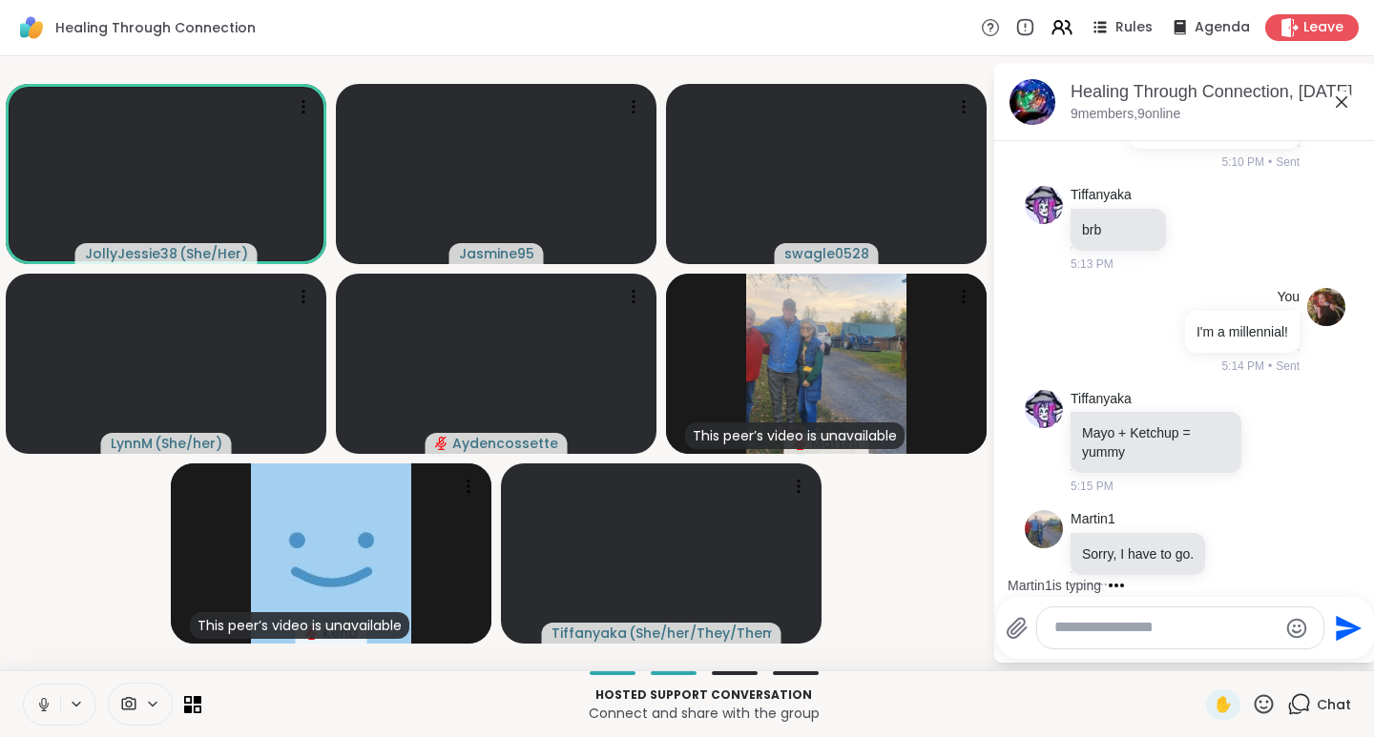
scroll to position [790, 0]
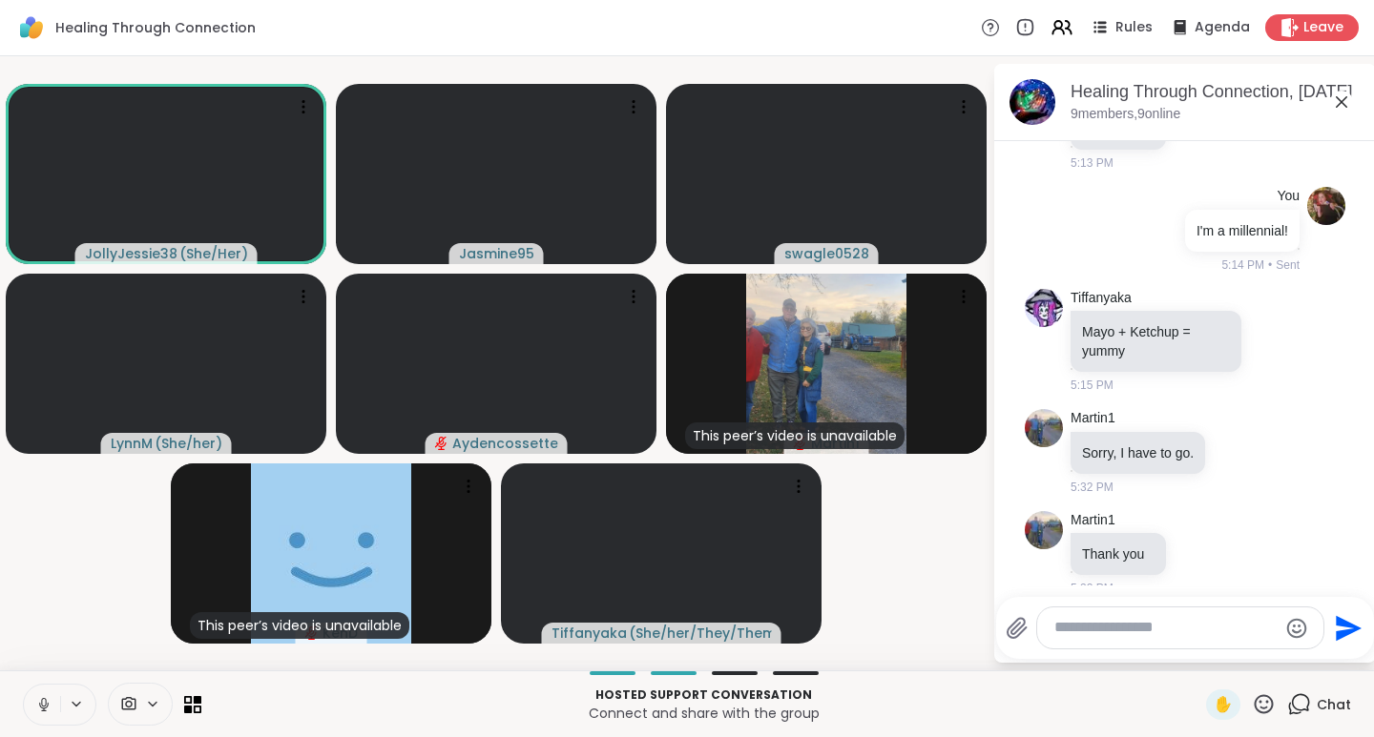
click at [51, 711] on icon at bounding box center [43, 704] width 17 height 17
click at [1306, 31] on span "Leave" at bounding box center [1323, 27] width 40 height 19
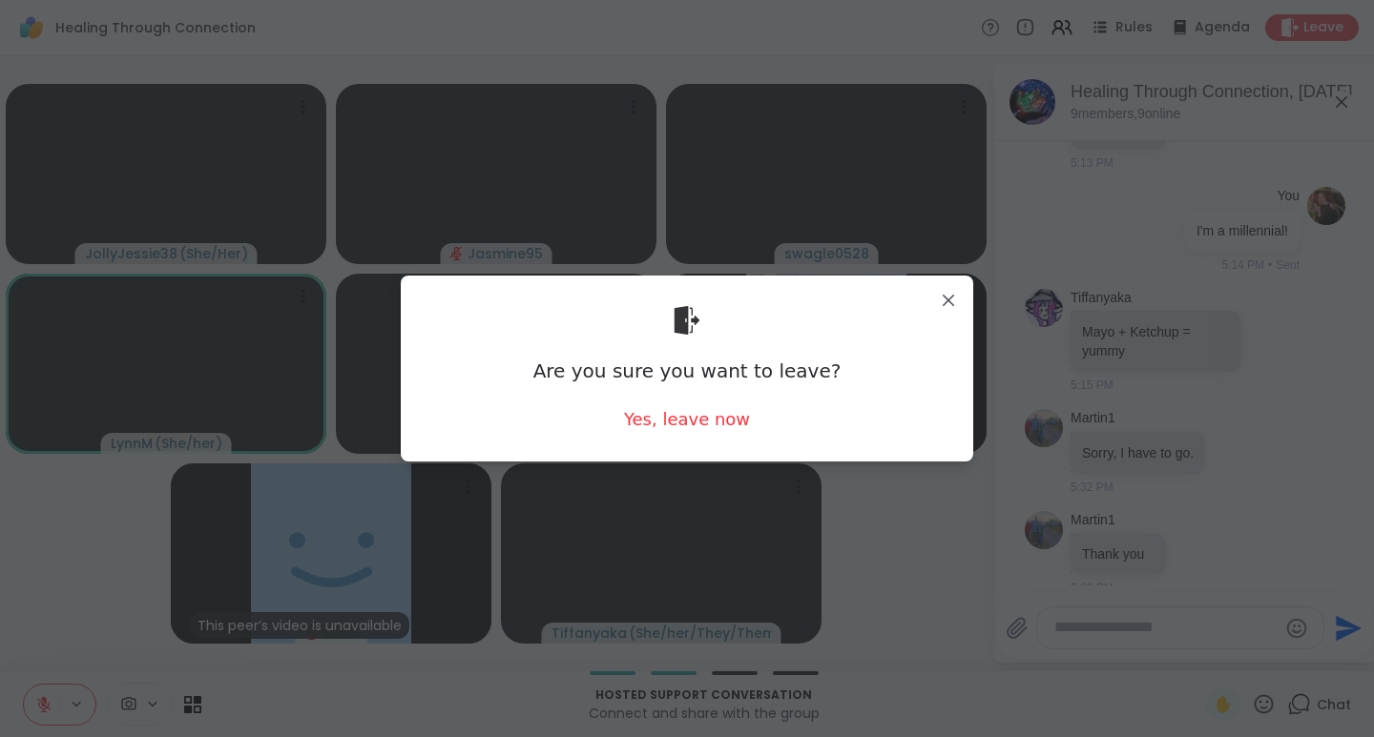
click at [717, 422] on div "Yes, leave now" at bounding box center [687, 419] width 126 height 24
